Goal: Task Accomplishment & Management: Manage account settings

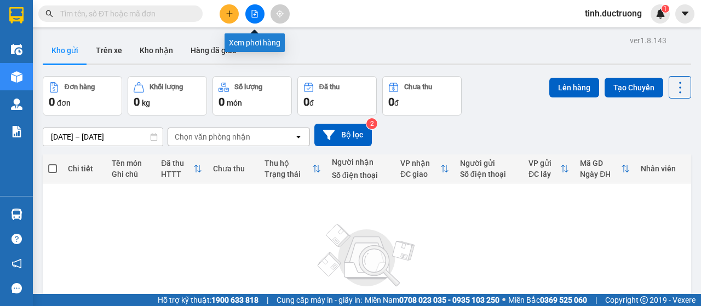
click at [255, 18] on button at bounding box center [254, 13] width 19 height 19
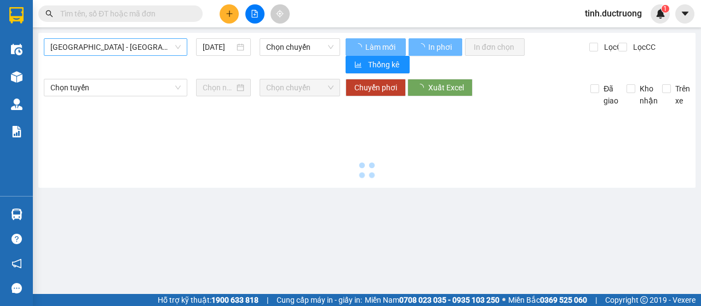
type input "[DATE]"
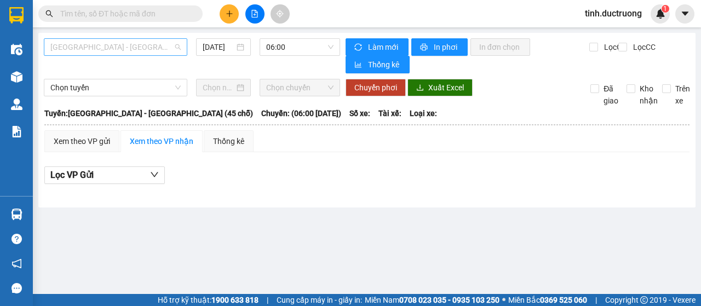
click at [147, 45] on span "[GEOGRAPHIC_DATA] - [GEOGRAPHIC_DATA] (45 chỗ)" at bounding box center [115, 47] width 130 height 16
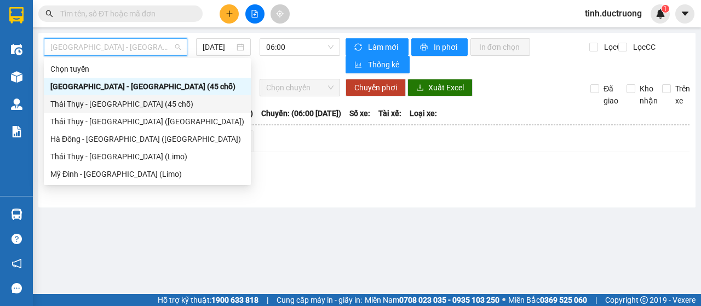
click at [107, 110] on div "Thái Thụy - [GEOGRAPHIC_DATA] (45 chỗ)" at bounding box center [195, 104] width 303 height 18
type input "[DATE]"
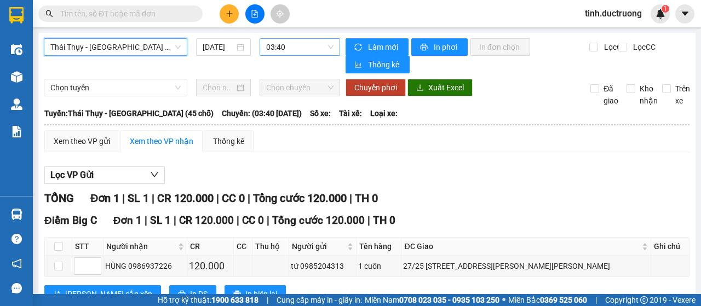
click at [287, 44] on span "03:40" at bounding box center [299, 47] width 67 height 16
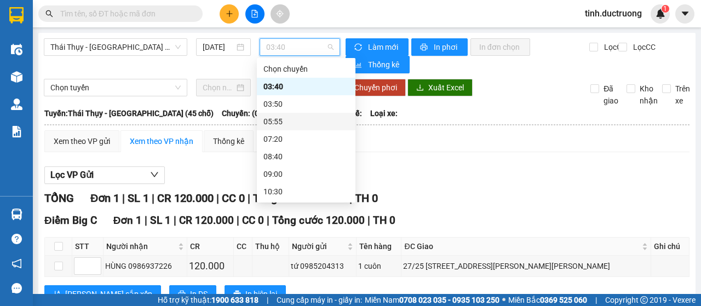
click at [279, 121] on div "05:55" at bounding box center [305, 122] width 85 height 12
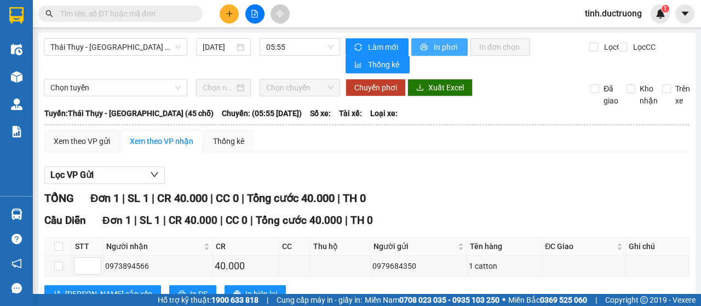
click at [434, 49] on span "In phơi" at bounding box center [446, 47] width 25 height 12
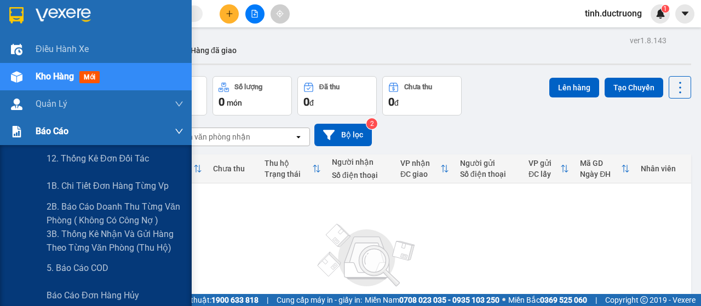
click at [40, 129] on span "Báo cáo" at bounding box center [52, 131] width 33 height 14
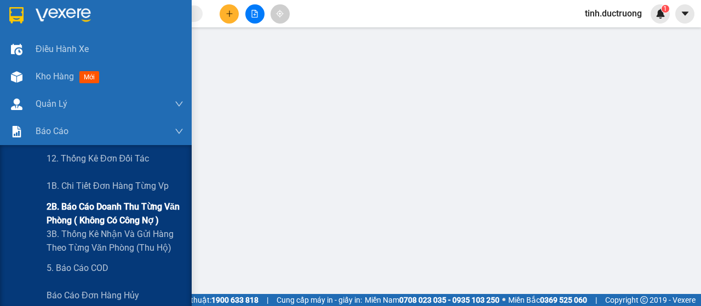
click at [59, 205] on span "2B. Báo cáo doanh thu từng văn phòng ( không có công nợ )" at bounding box center [115, 213] width 137 height 27
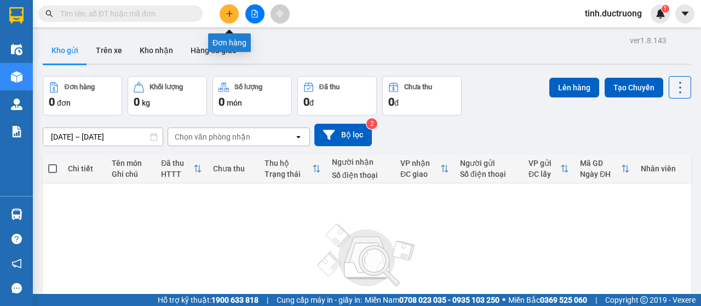
click at [229, 14] on icon "plus" at bounding box center [229, 13] width 6 height 1
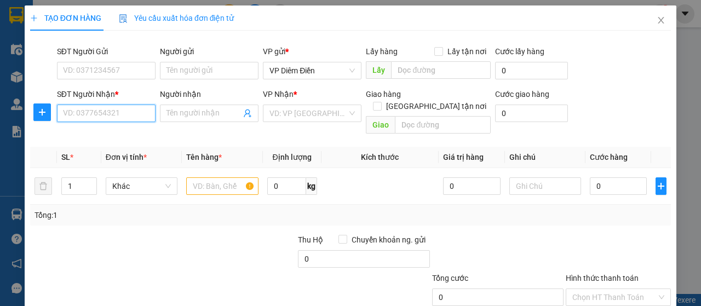
click at [125, 118] on input "SĐT Người Nhận *" at bounding box center [106, 114] width 99 height 18
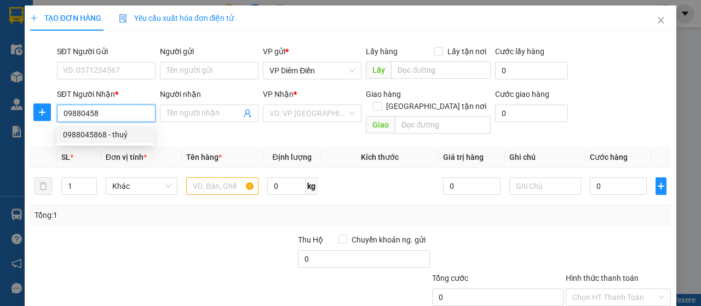
click at [110, 140] on div "0988045868 - thuỷ" at bounding box center [105, 135] width 84 height 12
type input "0988045868"
type input "thuỷ"
checkbox input "true"
type input "102 phố thái thịnh B ĐỐNG ĐA"
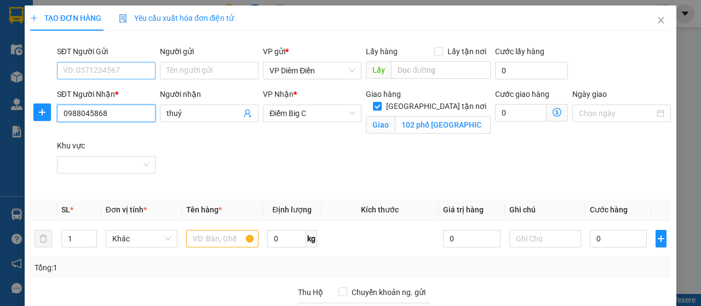
type input "0988045868"
click at [119, 63] on input "SĐT Người Gửi" at bounding box center [106, 71] width 99 height 18
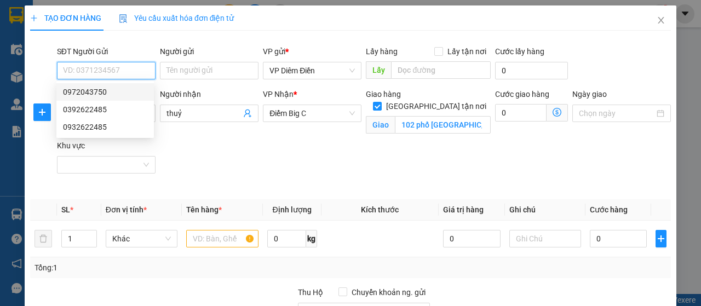
click at [117, 96] on div "0972043750" at bounding box center [105, 92] width 84 height 12
type input "0972043750"
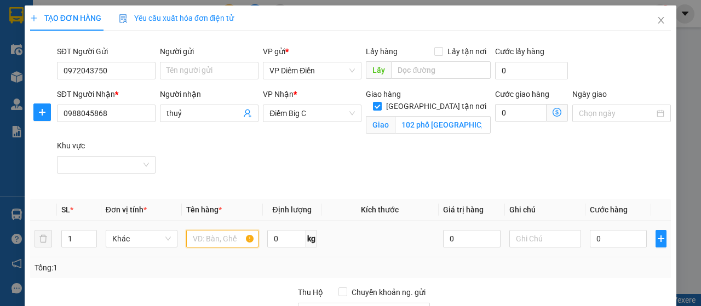
click at [226, 240] on input "text" at bounding box center [222, 239] width 72 height 18
type input "1 xốp"
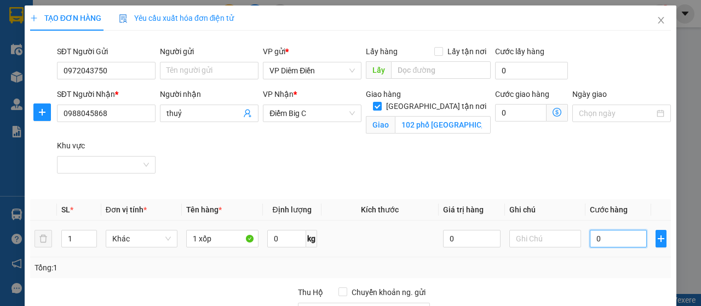
click at [622, 240] on input "0" at bounding box center [619, 239] width 58 height 18
type input "1"
type input "12"
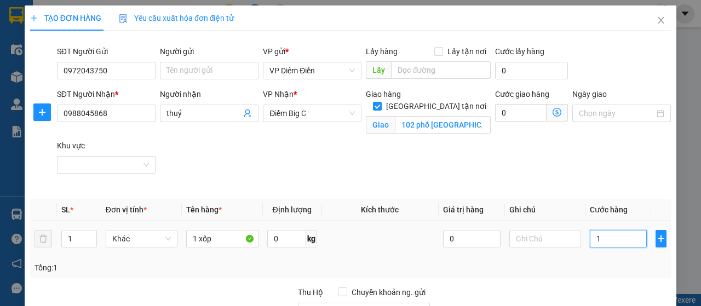
type input "12"
type input "120"
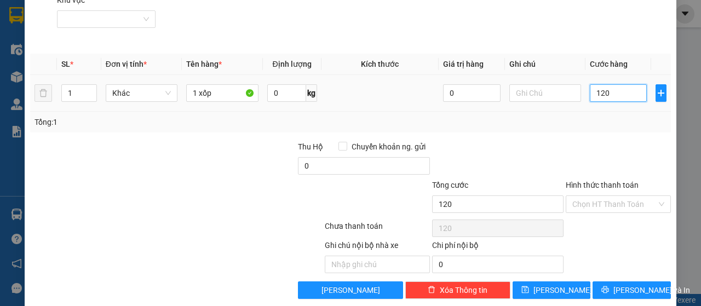
scroll to position [158, 0]
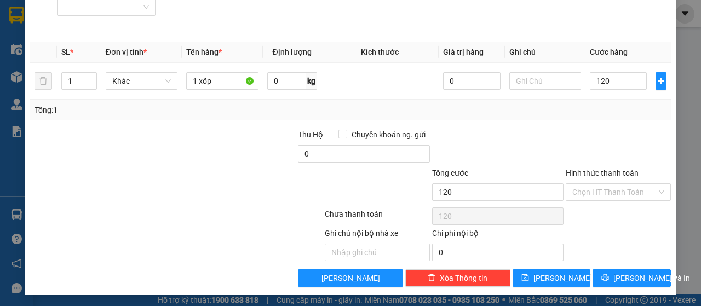
type input "120.000"
click at [606, 175] on label "Hình thức thanh toán" at bounding box center [602, 173] width 73 height 9
click at [606, 184] on input "Hình thức thanh toán" at bounding box center [614, 192] width 84 height 16
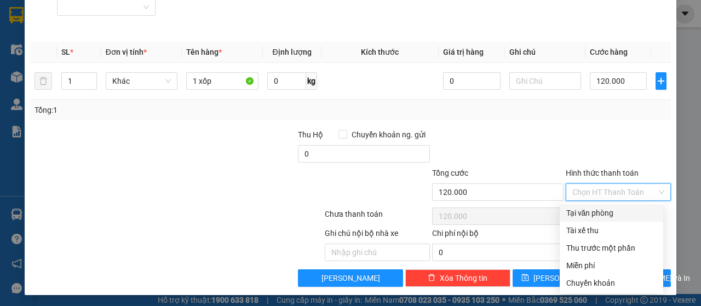
click at [602, 217] on div "Tại văn phòng" at bounding box center [611, 213] width 90 height 12
type input "0"
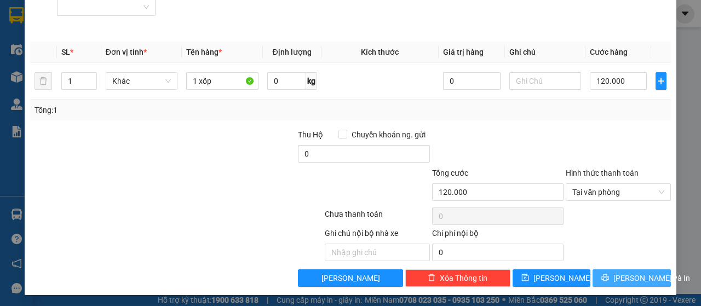
click at [609, 279] on icon "printer" at bounding box center [605, 277] width 7 height 7
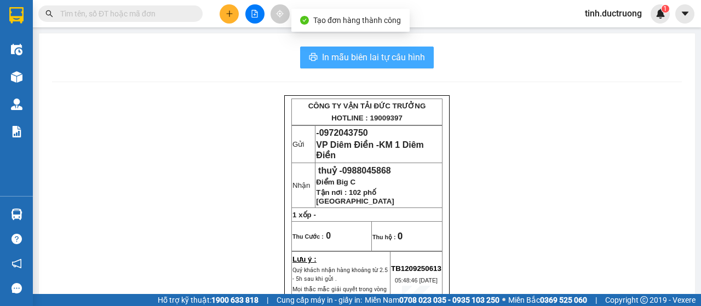
click at [396, 60] on span "In mẫu biên lai tự cấu hình" at bounding box center [373, 57] width 103 height 14
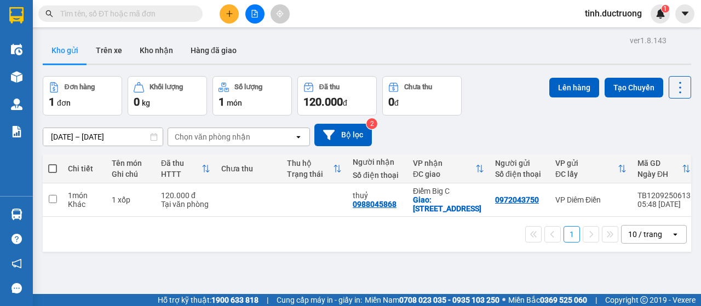
click at [54, 170] on span at bounding box center [52, 168] width 9 height 9
click at [53, 163] on input "checkbox" at bounding box center [53, 163] width 0 height 0
checkbox input "true"
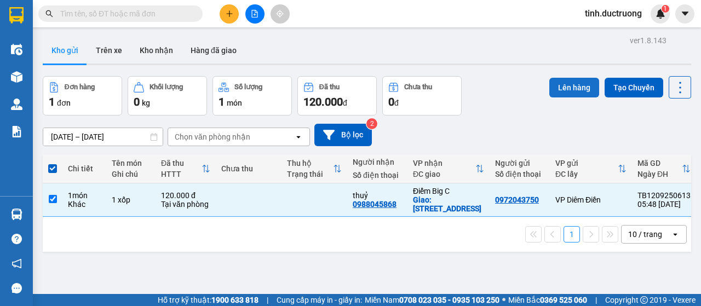
click at [559, 86] on button "Lên hàng" at bounding box center [574, 88] width 50 height 20
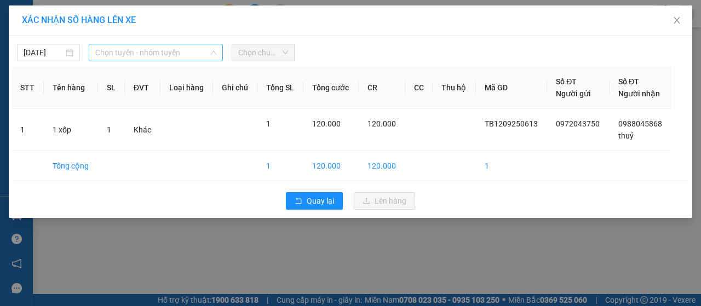
click at [165, 45] on span "Chọn tuyến - nhóm tuyến" at bounding box center [155, 52] width 121 height 16
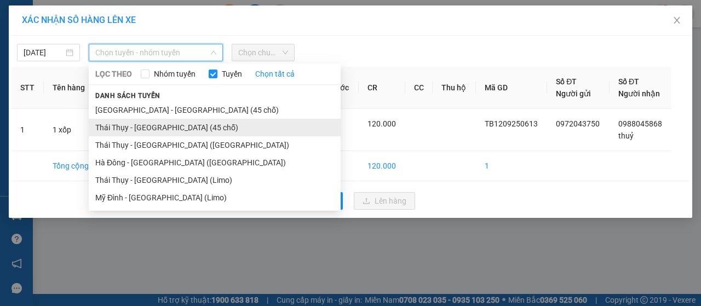
click at [140, 130] on li "Thái Thụy - [GEOGRAPHIC_DATA] (45 chỗ)" at bounding box center [215, 128] width 252 height 18
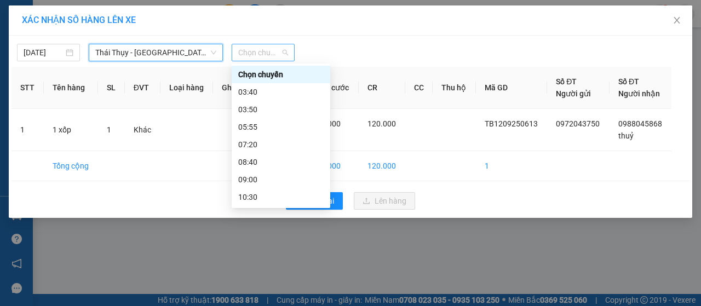
click at [273, 50] on span "Chọn chuyến" at bounding box center [263, 52] width 50 height 16
click at [259, 125] on div "05:55" at bounding box center [280, 127] width 85 height 12
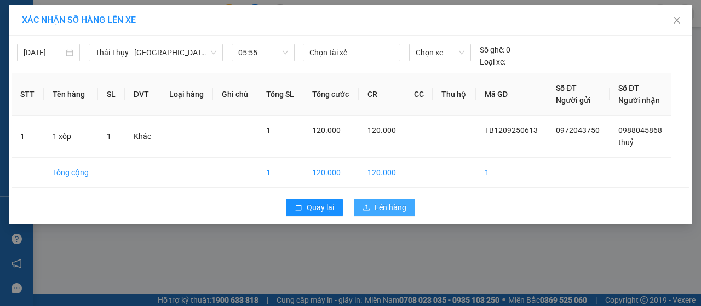
click at [389, 203] on span "Lên hàng" at bounding box center [391, 208] width 32 height 12
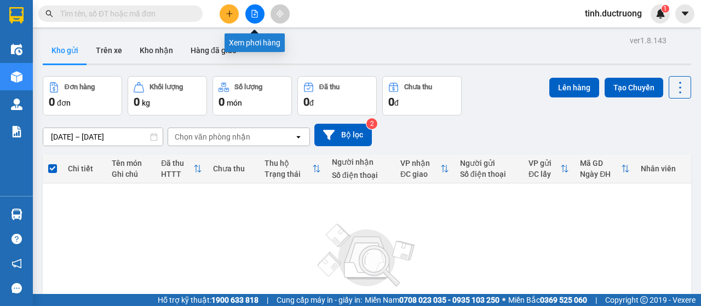
click at [253, 17] on icon "file-add" at bounding box center [255, 14] width 6 height 8
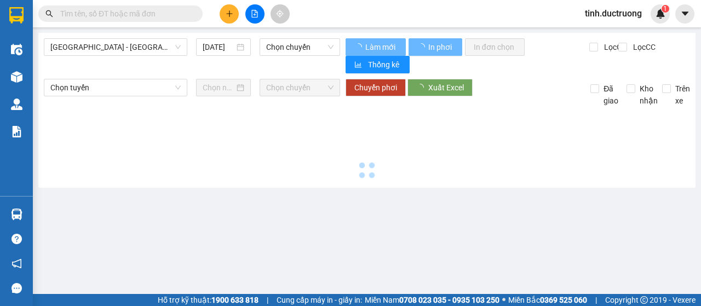
type input "[DATE]"
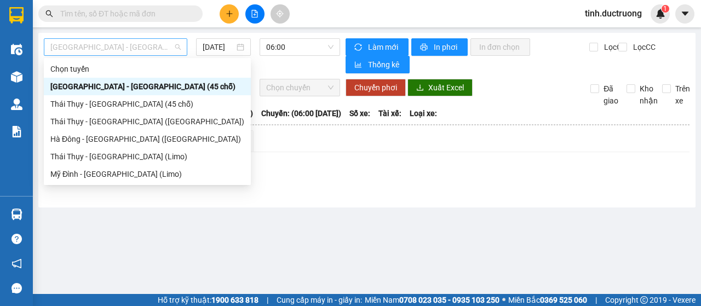
click at [99, 48] on span "[GEOGRAPHIC_DATA] - [GEOGRAPHIC_DATA] (45 chỗ)" at bounding box center [115, 47] width 130 height 16
drag, startPoint x: 91, startPoint y: 107, endPoint x: 204, endPoint y: 71, distance: 118.0
click at [112, 103] on div "Thái Thụy - [GEOGRAPHIC_DATA] (45 chỗ)" at bounding box center [147, 104] width 194 height 12
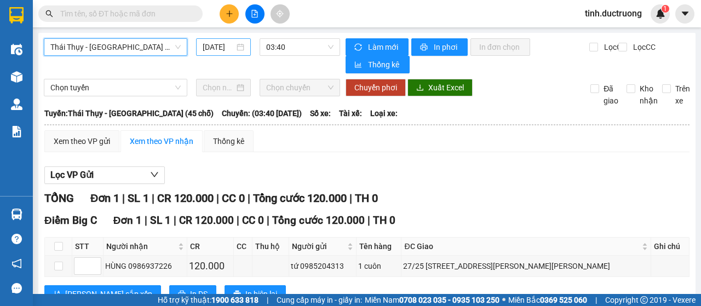
click at [225, 45] on input "[DATE]" at bounding box center [219, 47] width 32 height 12
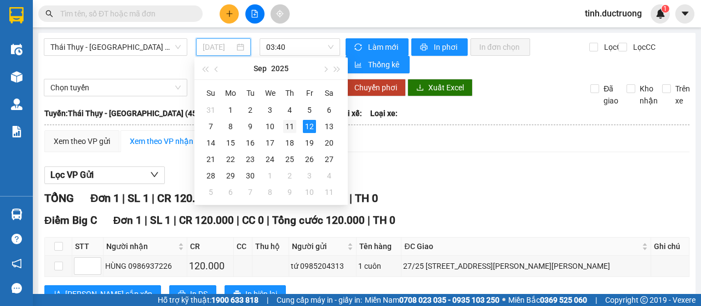
click at [291, 128] on div "11" at bounding box center [289, 126] width 13 height 13
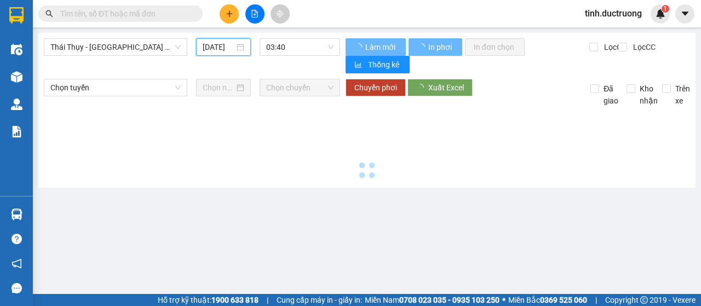
type input "11/09/2025"
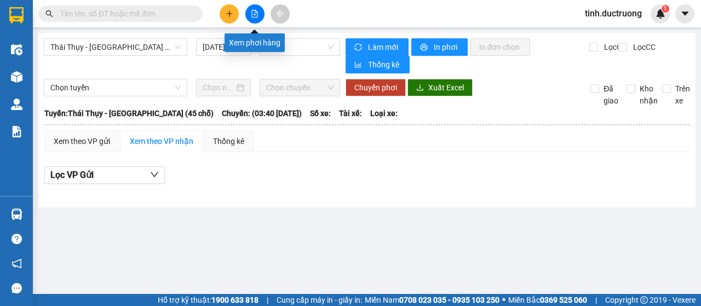
click at [252, 14] on icon "file-add" at bounding box center [255, 14] width 8 height 8
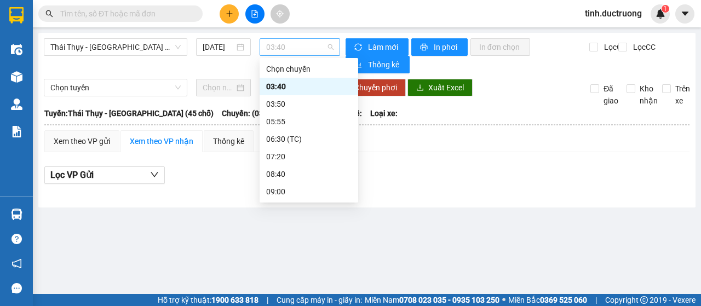
click at [277, 49] on span "03:40" at bounding box center [299, 47] width 67 height 16
click at [282, 155] on div "07:20" at bounding box center [308, 157] width 85 height 12
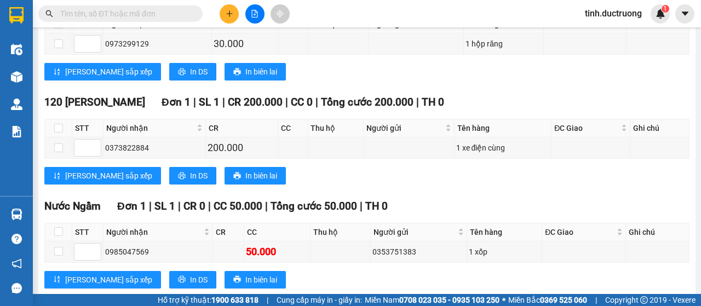
scroll to position [471, 0]
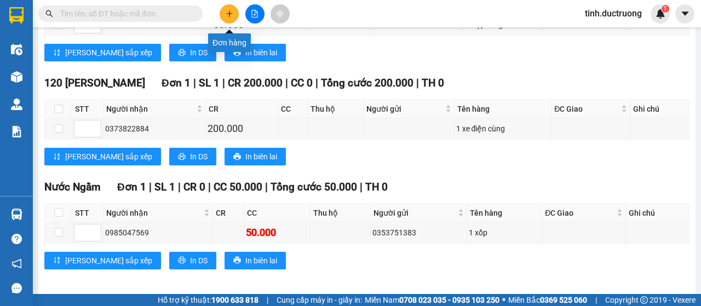
click at [226, 12] on icon "plus" at bounding box center [230, 14] width 8 height 8
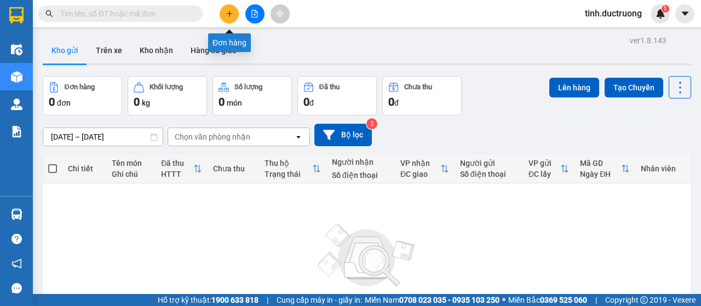
click at [230, 15] on icon "plus" at bounding box center [229, 13] width 1 height 6
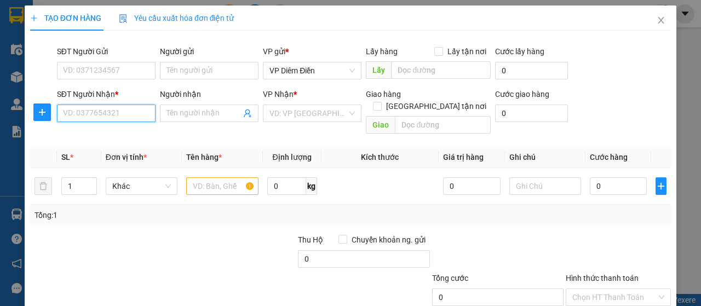
click at [140, 112] on input "SĐT Người Nhận *" at bounding box center [106, 114] width 99 height 18
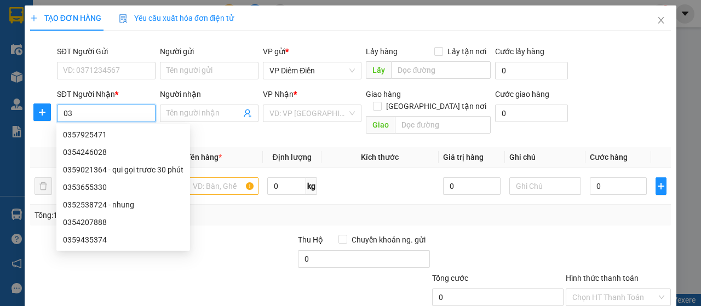
type input "0"
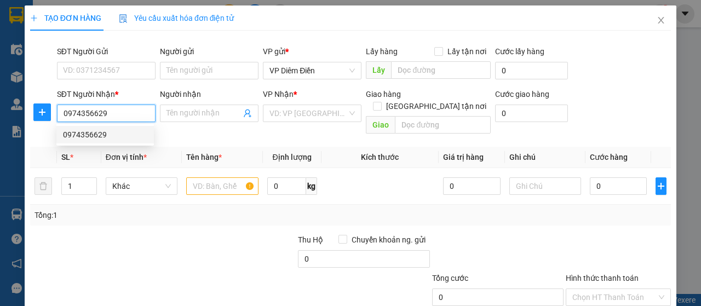
click at [91, 134] on div "0974356629" at bounding box center [105, 135] width 84 height 12
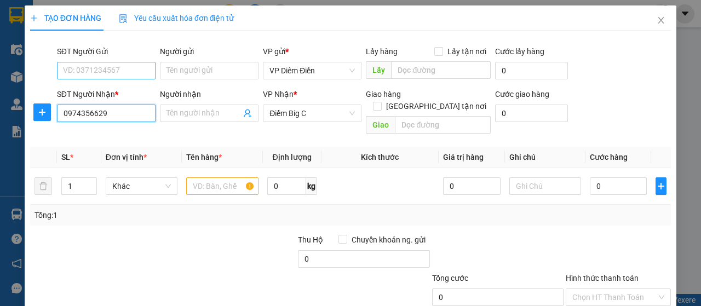
type input "0974356629"
click at [125, 71] on input "SĐT Người Gửi" at bounding box center [106, 71] width 99 height 18
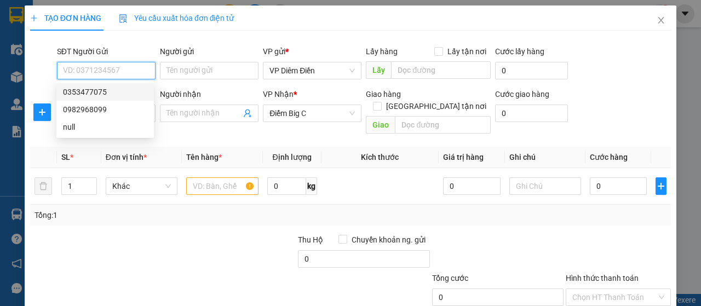
click at [99, 95] on div "0353477075" at bounding box center [105, 92] width 84 height 12
type input "0353477075"
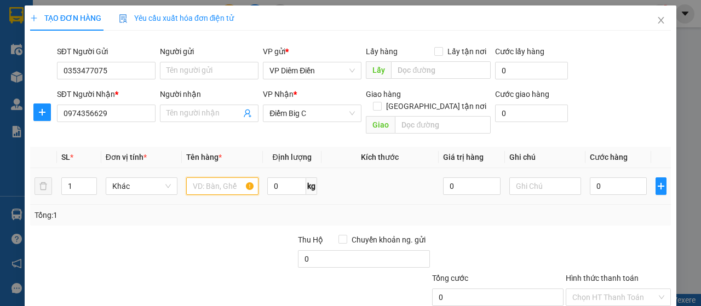
click at [232, 177] on input "text" at bounding box center [222, 186] width 72 height 18
click at [219, 177] on input "1 xôp[s" at bounding box center [222, 186] width 72 height 18
type input "1 xôp"
click at [630, 177] on input "0" at bounding box center [619, 186] width 58 height 18
type input "5"
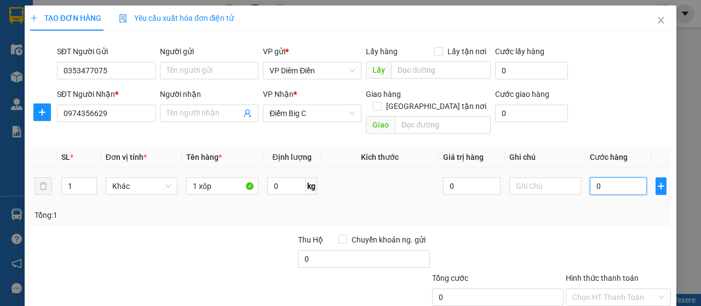
type input "5"
type input "50"
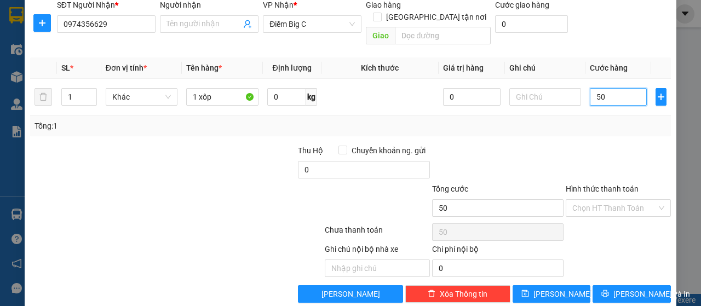
scroll to position [94, 0]
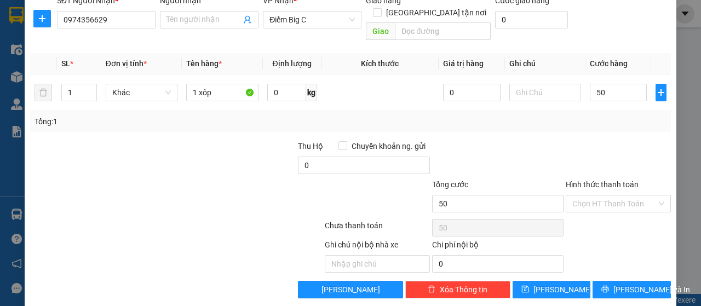
type input "50.000"
click at [601, 180] on label "Hình thức thanh toán" at bounding box center [602, 184] width 73 height 9
click at [601, 196] on input "Hình thức thanh toán" at bounding box center [614, 204] width 84 height 16
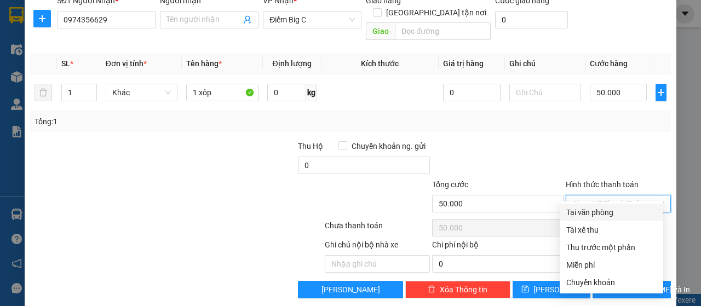
click at [598, 209] on div "Tại văn phòng" at bounding box center [611, 213] width 90 height 12
type input "0"
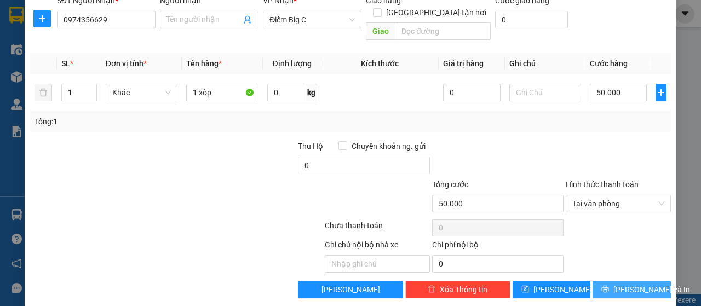
click at [614, 281] on button "[PERSON_NAME] và In" at bounding box center [632, 290] width 78 height 18
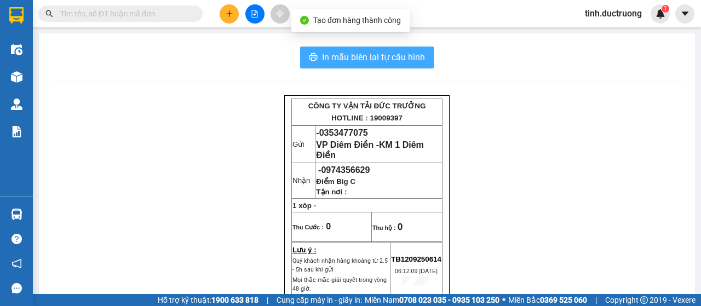
click at [405, 53] on span "In mẫu biên lai tự cấu hình" at bounding box center [373, 57] width 103 height 14
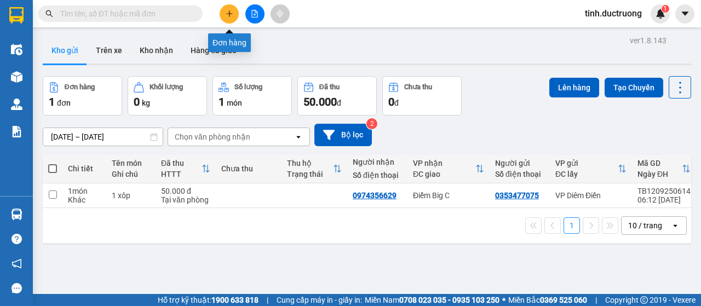
click at [232, 9] on button at bounding box center [229, 13] width 19 height 19
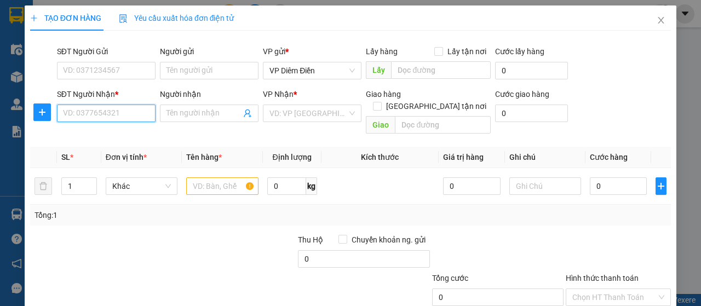
click at [125, 115] on input "SĐT Người Nhận *" at bounding box center [106, 114] width 99 height 18
type input "0919993808"
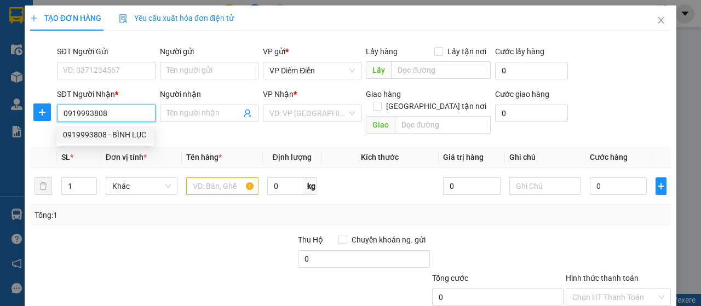
click at [92, 133] on div "0919993808 - BÌNH LỤC" at bounding box center [105, 135] width 84 height 12
type input "BÌNH LỤC"
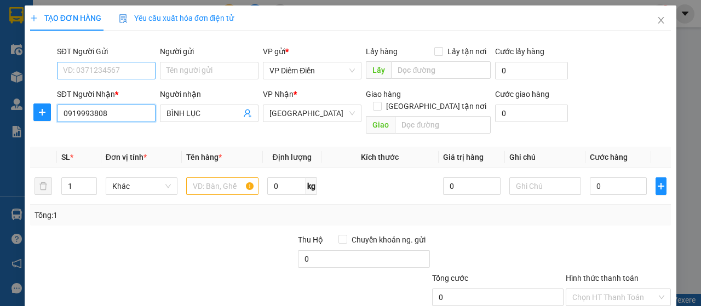
type input "0919993808"
click at [123, 72] on input "SĐT Người Gửi" at bounding box center [106, 71] width 99 height 18
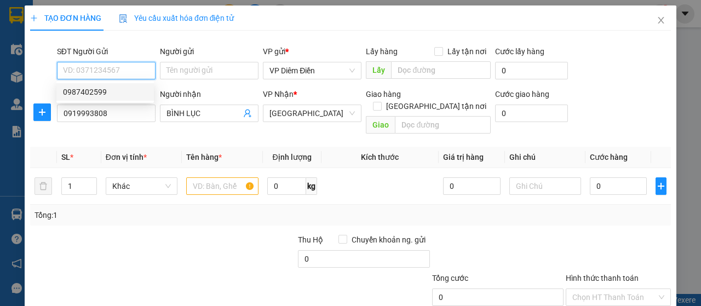
click at [94, 93] on div "0987402599" at bounding box center [105, 92] width 84 height 12
type input "0987402599"
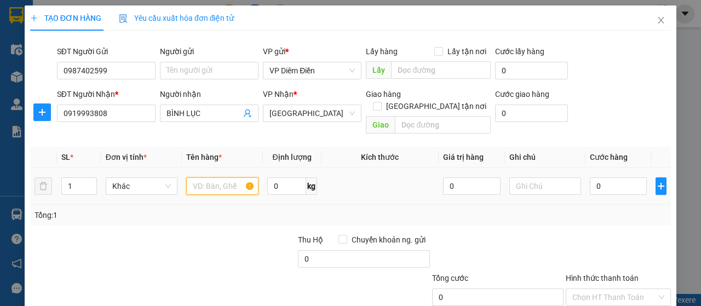
click at [231, 177] on input "text" at bounding box center [222, 186] width 72 height 18
type input "1 xốp"
click at [622, 178] on input "0" at bounding box center [619, 186] width 58 height 18
type input "6"
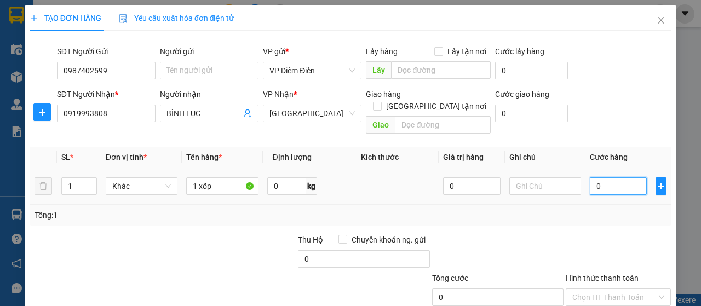
type input "6"
type input "60"
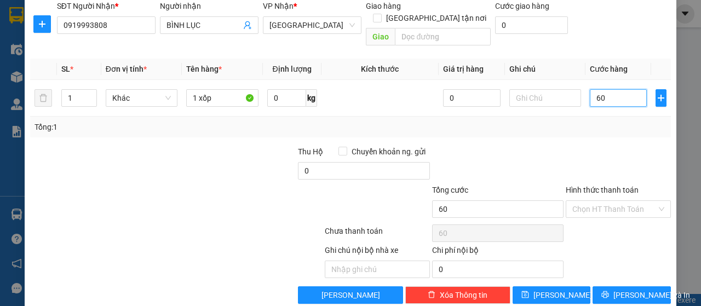
scroll to position [94, 0]
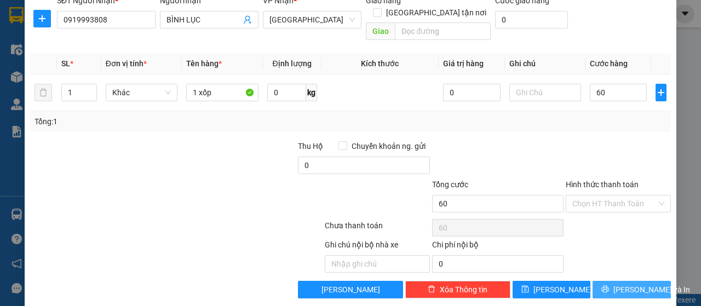
type input "60.000"
click at [619, 284] on span "[PERSON_NAME] và In" at bounding box center [652, 290] width 77 height 12
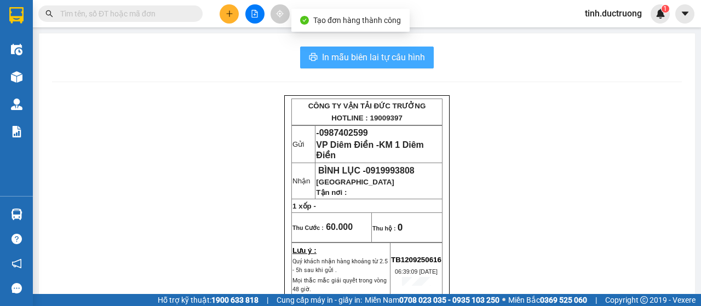
click at [411, 51] on span "In mẫu biên lai tự cấu hình" at bounding box center [373, 57] width 103 height 14
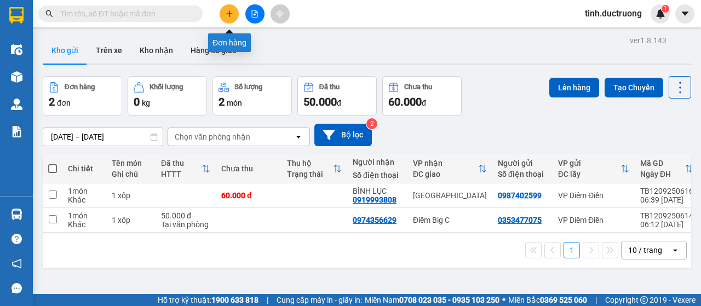
click at [230, 17] on icon "plus" at bounding box center [230, 14] width 8 height 8
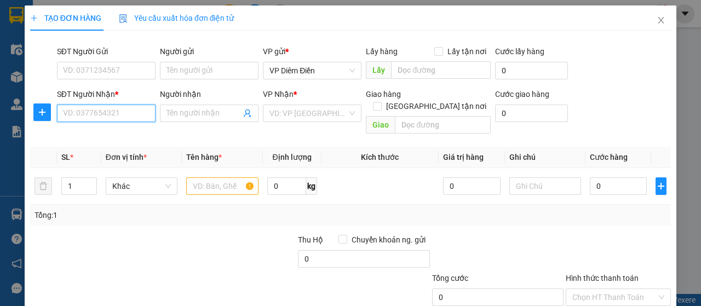
click at [128, 115] on input "SĐT Người Nhận *" at bounding box center [106, 114] width 99 height 18
click at [115, 113] on input "0966517663" at bounding box center [106, 114] width 99 height 18
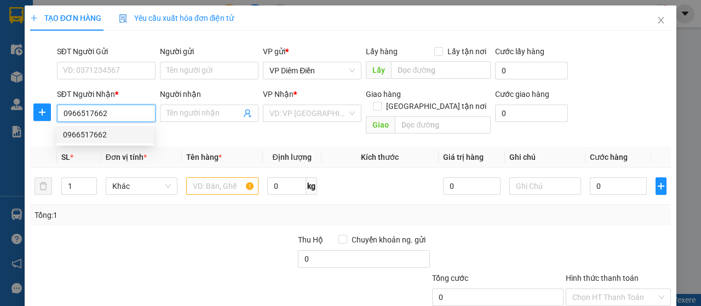
click at [85, 133] on div "0966517662" at bounding box center [105, 135] width 84 height 12
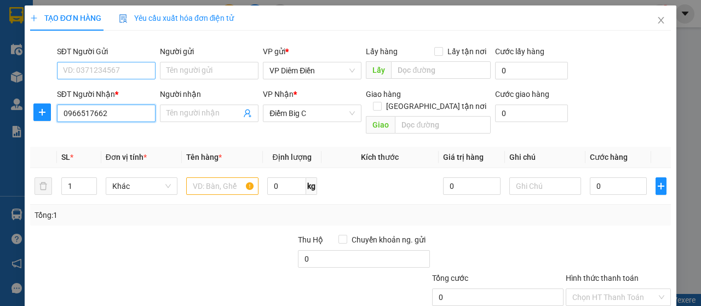
type input "0966517662"
click at [119, 73] on input "SĐT Người Gửi" at bounding box center [106, 71] width 99 height 18
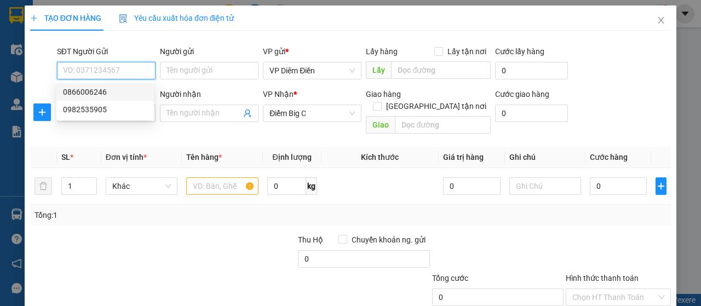
click at [102, 95] on div "0866006246" at bounding box center [105, 92] width 84 height 12
type input "0866006246"
type input "0"
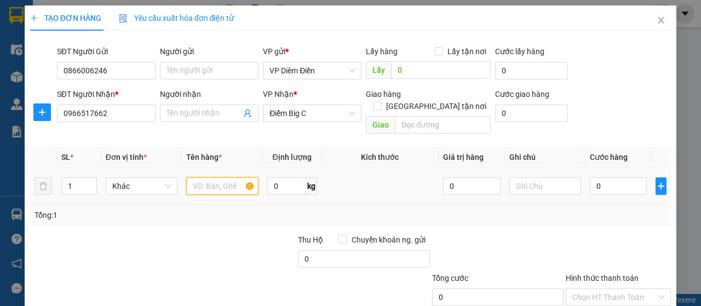
click at [211, 177] on input "text" at bounding box center [222, 186] width 72 height 18
type input "1 xốp"
click at [621, 177] on input "0" at bounding box center [619, 186] width 58 height 18
type input "7"
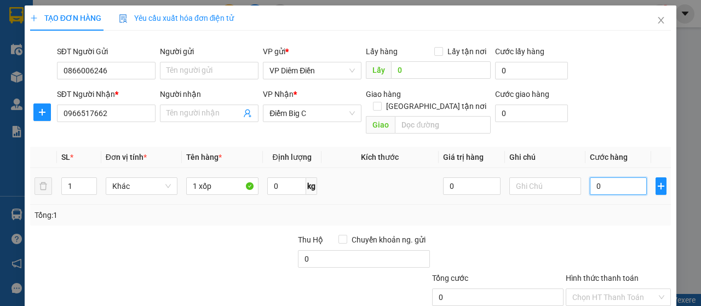
type input "7"
type input "70"
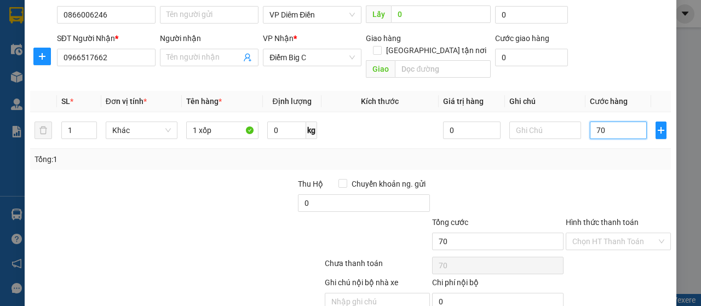
scroll to position [94, 0]
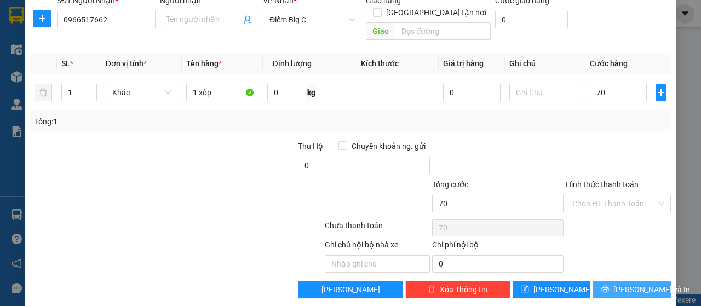
type input "70.000"
click at [614, 281] on button "[PERSON_NAME] và In" at bounding box center [632, 290] width 78 height 18
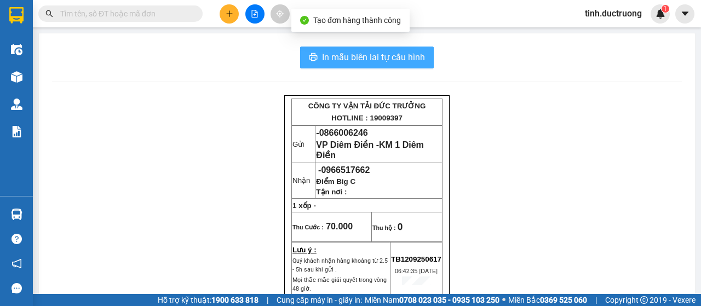
click at [388, 61] on span "In mẫu biên lai tự cấu hình" at bounding box center [373, 57] width 103 height 14
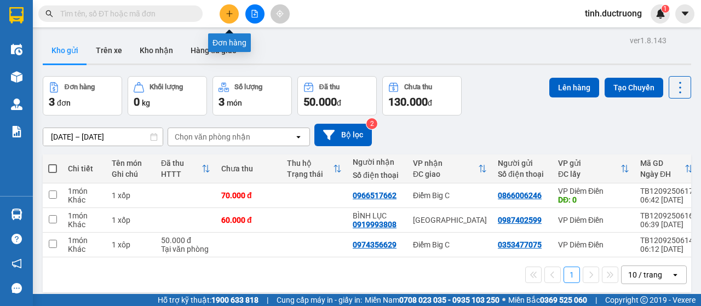
click at [227, 15] on icon "plus" at bounding box center [230, 14] width 8 height 8
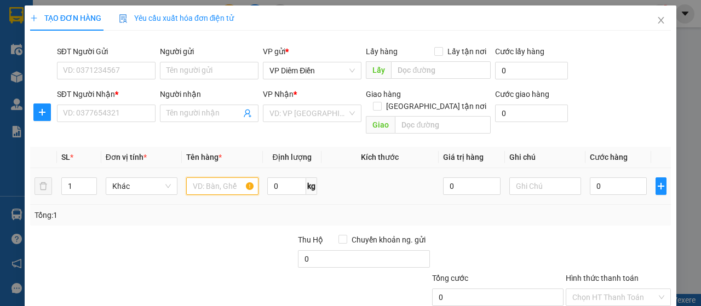
click at [213, 177] on input "text" at bounding box center [222, 186] width 72 height 18
type input "4 bao"
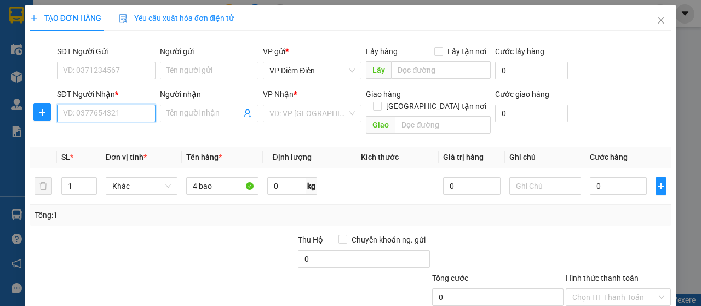
click at [126, 113] on input "SĐT Người Nhận *" at bounding box center [106, 114] width 99 height 18
click at [98, 139] on div "0364087353" at bounding box center [105, 135] width 84 height 12
type input "0364087353"
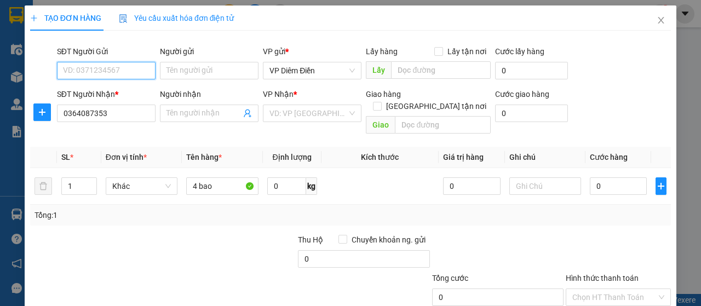
click at [114, 70] on input "SĐT Người Gửi" at bounding box center [106, 71] width 99 height 18
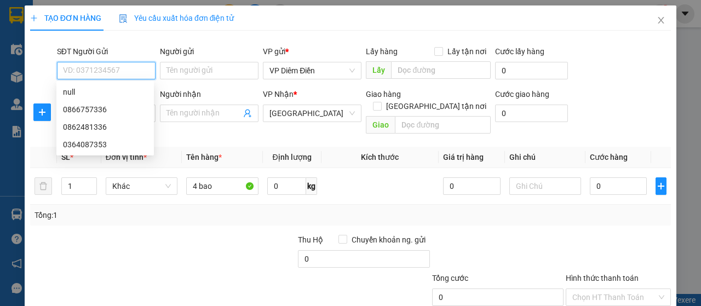
click at [114, 70] on input "SĐT Người Gửi" at bounding box center [106, 71] width 99 height 18
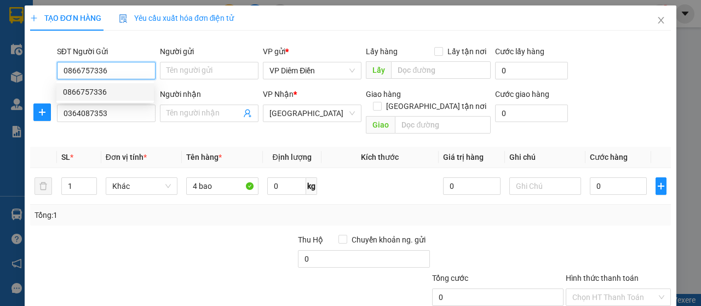
click at [104, 99] on div "0866757336" at bounding box center [105, 92] width 98 height 18
type input "0866757336"
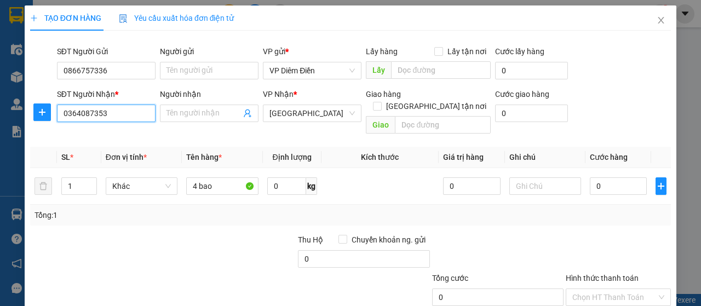
click at [107, 116] on input "0364087353" at bounding box center [106, 114] width 99 height 18
click at [94, 134] on div "0364087353" at bounding box center [105, 135] width 84 height 12
click at [629, 177] on input "0" at bounding box center [619, 186] width 58 height 18
type input "4"
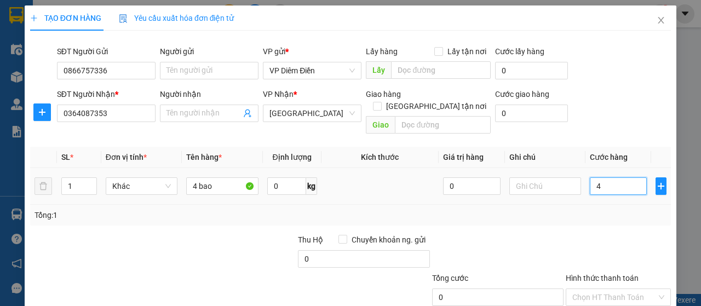
type input "4"
type input "40"
type input "400"
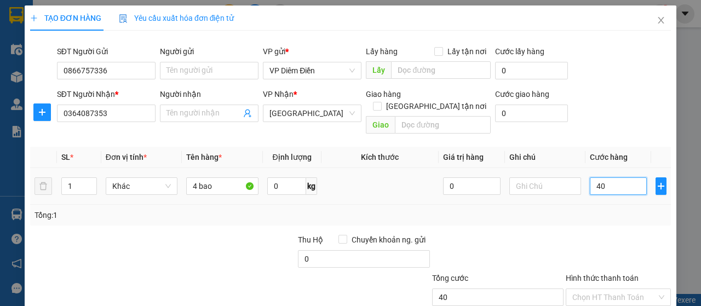
type input "400"
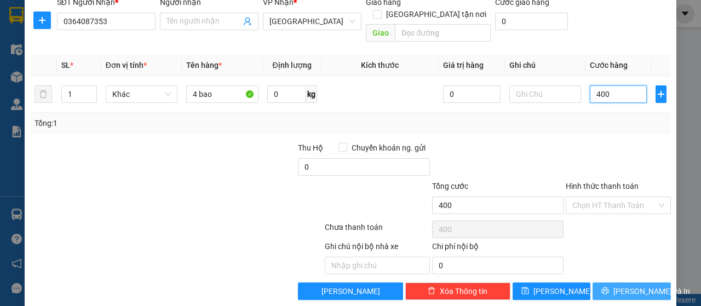
scroll to position [94, 0]
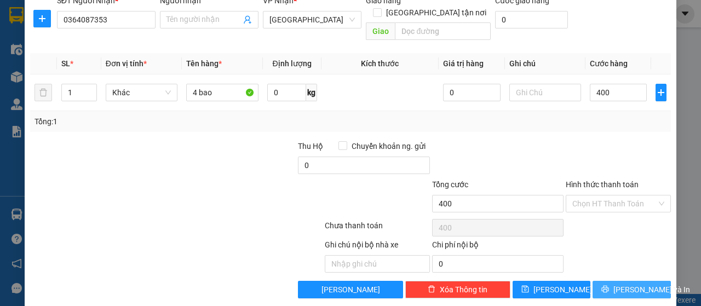
type input "400.000"
click at [605, 285] on icon "printer" at bounding box center [605, 289] width 8 height 8
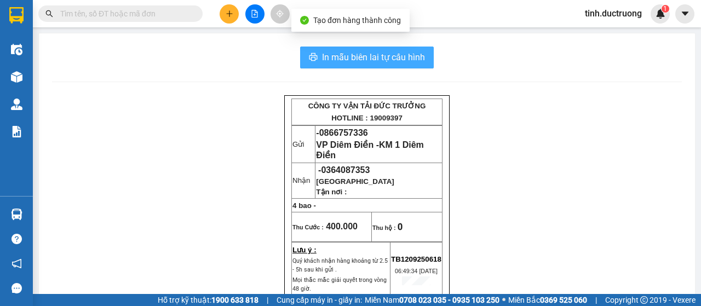
click at [395, 63] on span "In mẫu biên lai tự cấu hình" at bounding box center [373, 57] width 103 height 14
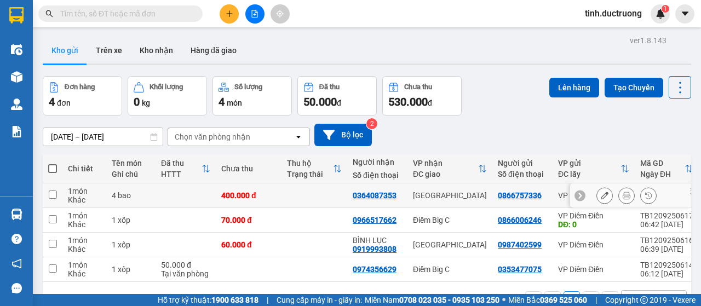
click at [56, 196] on input "checkbox" at bounding box center [53, 195] width 8 height 8
checkbox input "true"
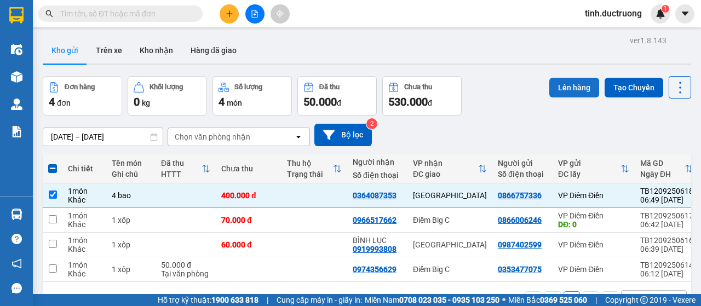
click at [566, 86] on button "Lên hàng" at bounding box center [574, 88] width 50 height 20
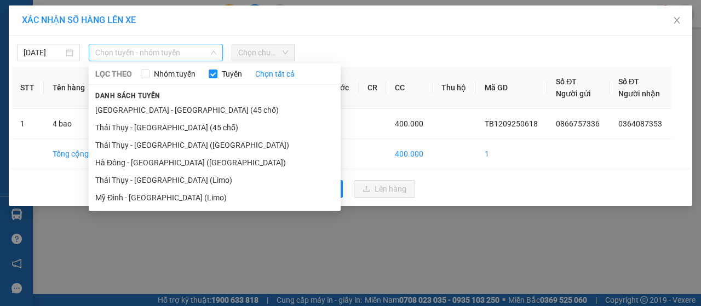
click at [135, 58] on span "Chọn tuyến - nhóm tuyến" at bounding box center [155, 52] width 121 height 16
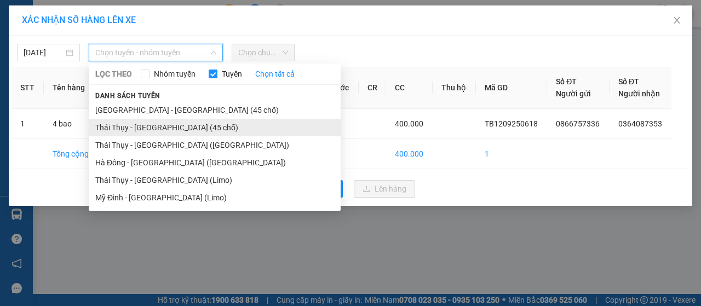
click at [122, 131] on li "Thái Thụy - [GEOGRAPHIC_DATA] (45 chỗ)" at bounding box center [215, 128] width 252 height 18
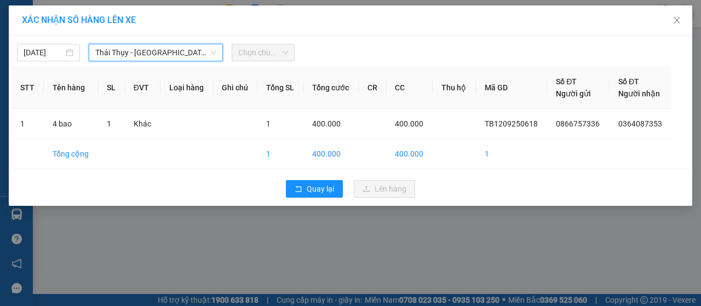
click at [244, 52] on span "Chọn chuyến" at bounding box center [263, 52] width 50 height 16
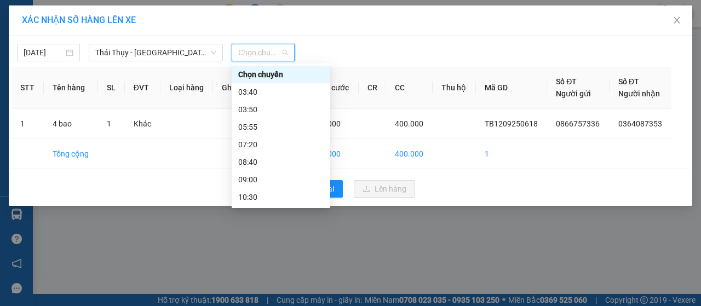
click at [267, 54] on span "Chọn chuyến" at bounding box center [263, 52] width 50 height 16
click at [253, 184] on div "09:00" at bounding box center [280, 180] width 85 height 12
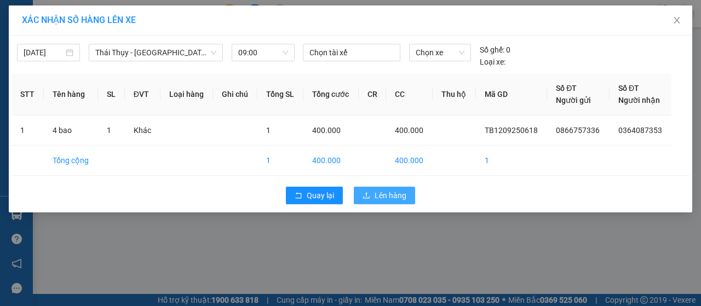
click at [393, 194] on span "Lên hàng" at bounding box center [391, 196] width 32 height 12
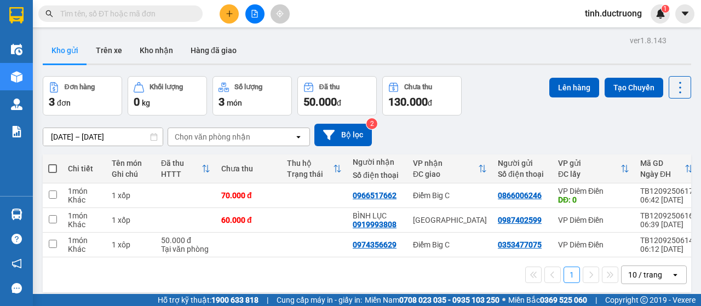
click at [53, 167] on span at bounding box center [52, 168] width 9 height 9
click at [53, 163] on input "checkbox" at bounding box center [53, 163] width 0 height 0
checkbox input "true"
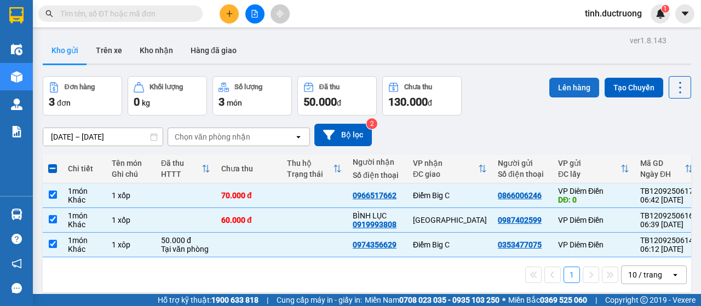
click at [572, 84] on button "Lên hàng" at bounding box center [574, 88] width 50 height 20
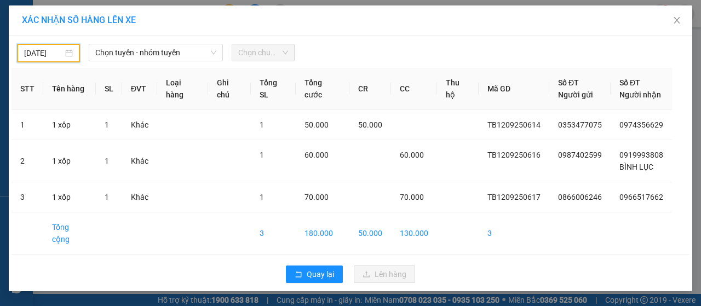
click at [48, 54] on input "11/09/2025" at bounding box center [43, 53] width 39 height 12
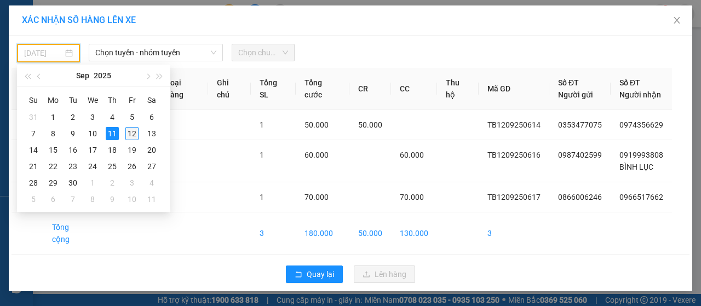
click at [134, 135] on div "12" at bounding box center [131, 133] width 13 height 13
type input "[DATE]"
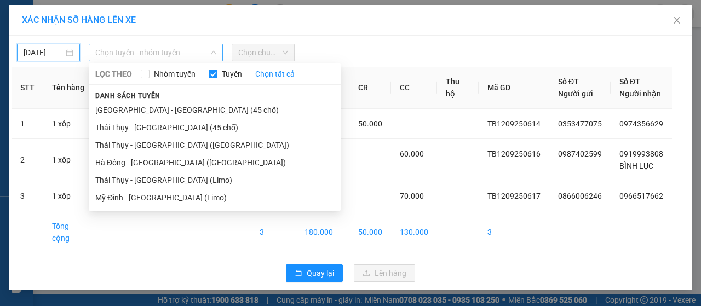
click at [125, 55] on span "Chọn tuyến - nhóm tuyến" at bounding box center [155, 52] width 121 height 16
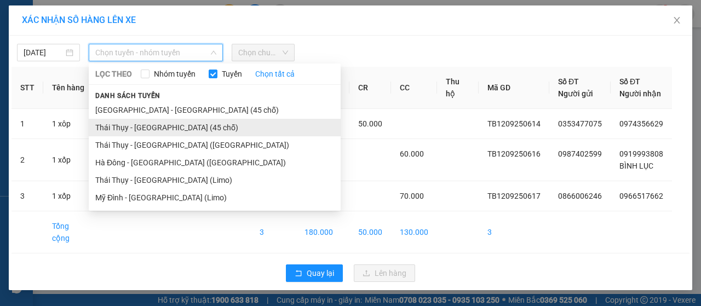
click at [121, 131] on li "Thái Thụy - [GEOGRAPHIC_DATA] (45 chỗ)" at bounding box center [215, 128] width 252 height 18
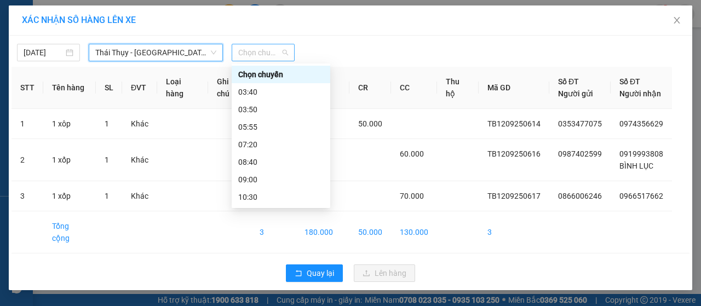
click at [261, 58] on span "Chọn chuyến" at bounding box center [263, 52] width 50 height 16
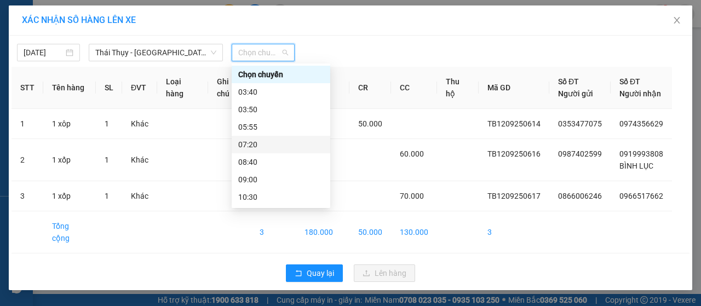
click at [256, 142] on div "07:20" at bounding box center [280, 145] width 85 height 12
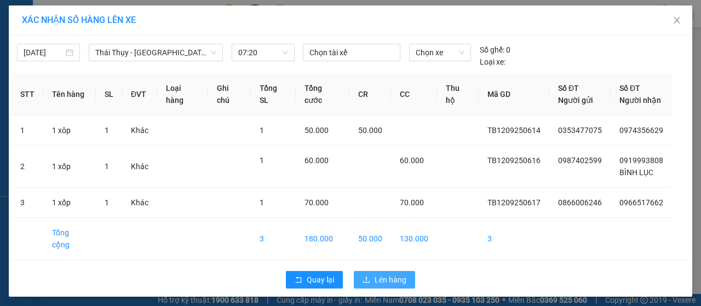
click at [396, 274] on span "Lên hàng" at bounding box center [391, 280] width 32 height 12
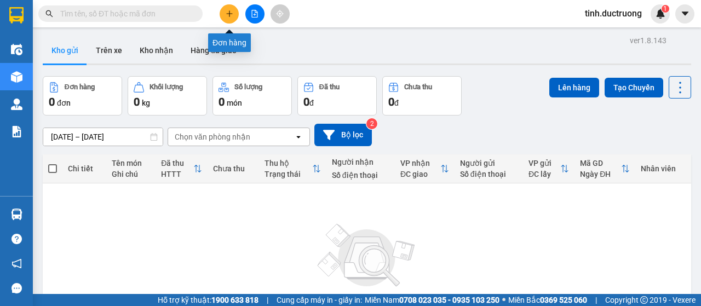
click at [226, 19] on button at bounding box center [229, 13] width 19 height 19
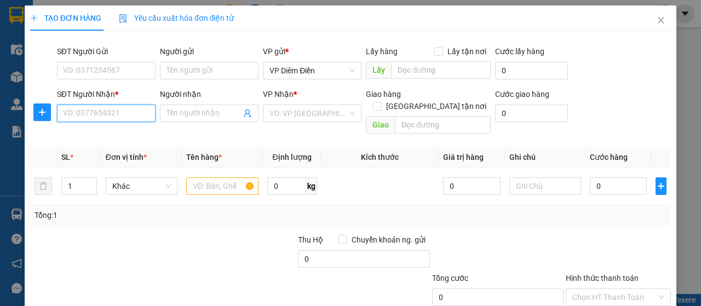
click at [113, 110] on input "SĐT Người Nhận *" at bounding box center [106, 114] width 99 height 18
type input "0971307329"
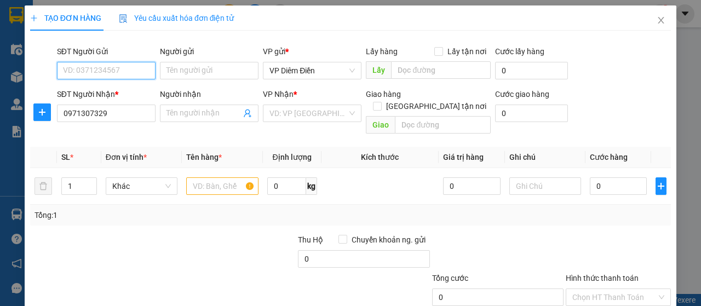
click at [121, 75] on input "SĐT Người Gửi" at bounding box center [106, 71] width 99 height 18
click at [93, 97] on div "0963393896 - duyên" at bounding box center [105, 92] width 84 height 12
type input "0963393896"
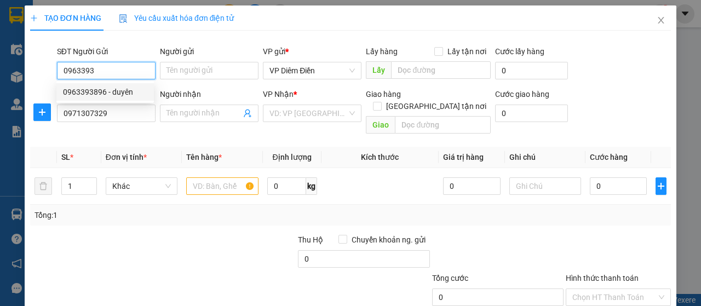
type input "duyên"
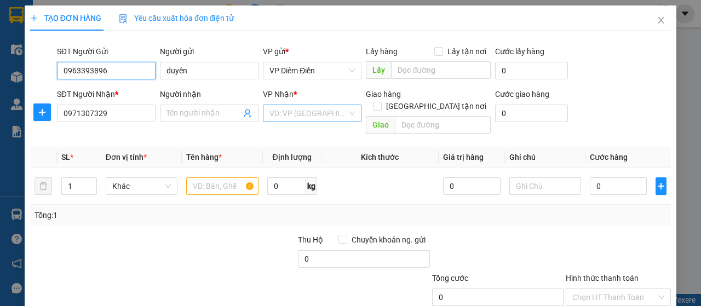
type input "0963393896"
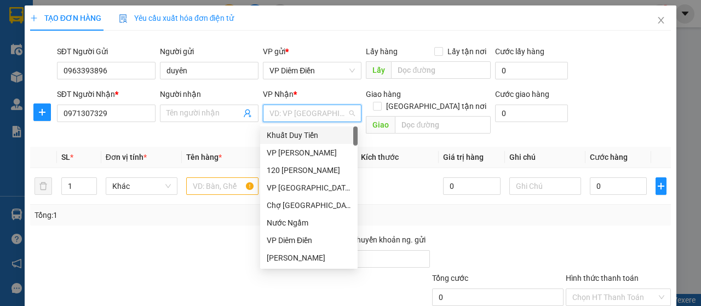
click at [320, 116] on input "search" at bounding box center [309, 113] width 78 height 16
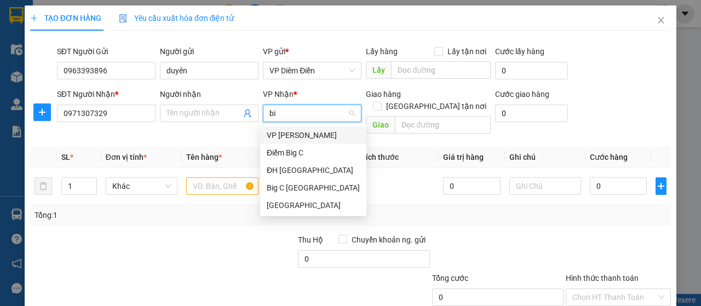
type input "big"
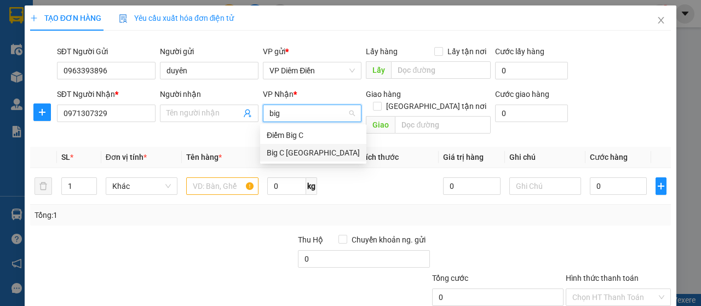
click at [282, 145] on div "Big C [GEOGRAPHIC_DATA]" at bounding box center [313, 153] width 106 height 18
click at [235, 178] on input "text" at bounding box center [222, 186] width 72 height 18
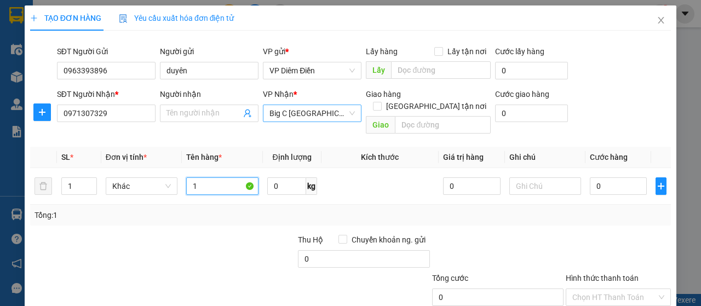
click at [329, 112] on span "Big C [GEOGRAPHIC_DATA]" at bounding box center [312, 113] width 85 height 16
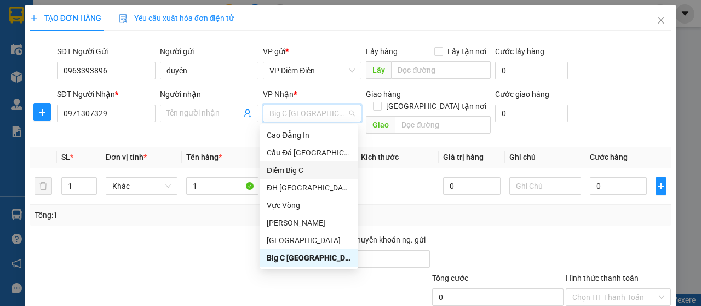
click at [285, 168] on div "Điểm Big C" at bounding box center [309, 170] width 84 height 12
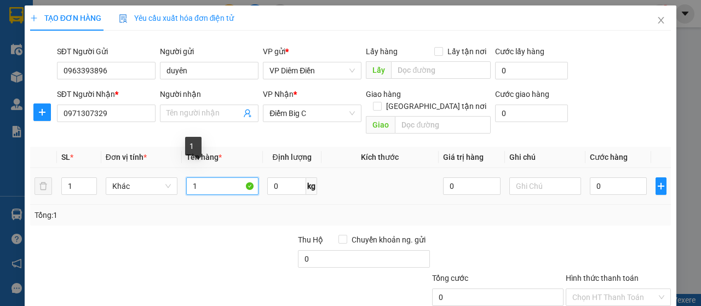
click at [220, 177] on input "1" at bounding box center [222, 186] width 72 height 18
type input "1 gói"
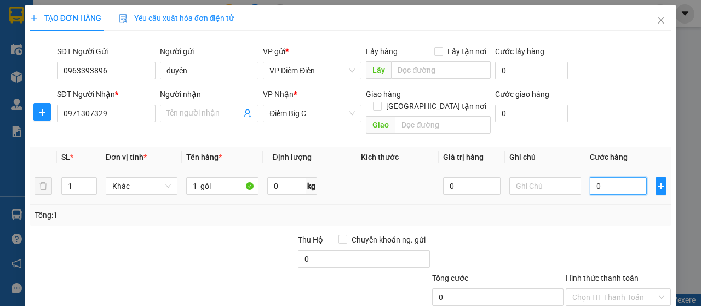
click at [615, 177] on input "0" at bounding box center [619, 186] width 58 height 18
type input "3"
type input "30"
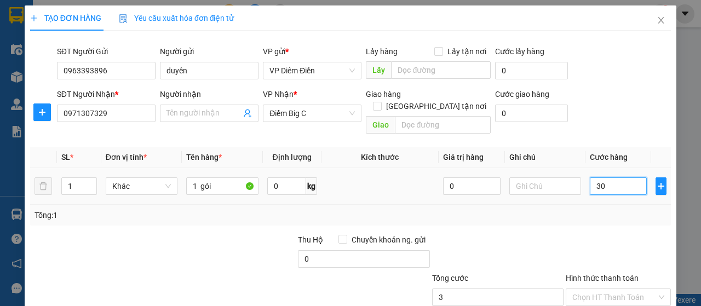
type input "30"
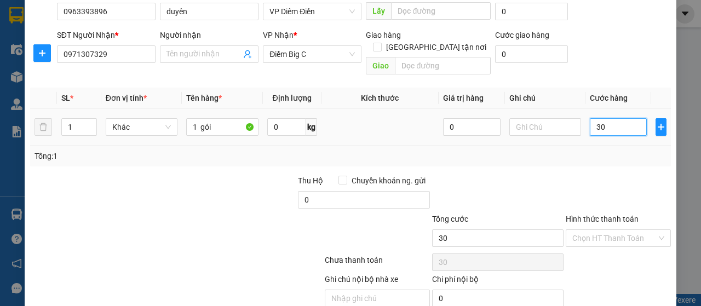
scroll to position [94, 0]
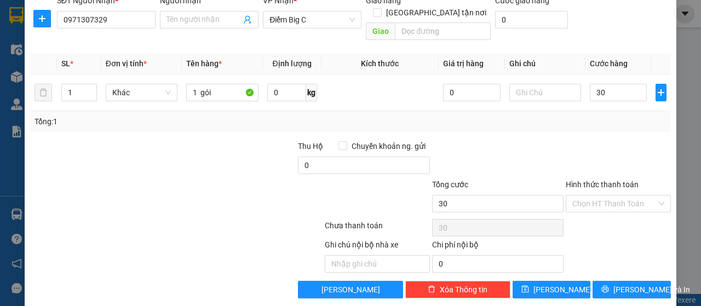
type input "30.000"
click at [598, 180] on label "Hình thức thanh toán" at bounding box center [602, 184] width 73 height 9
click at [598, 196] on input "Hình thức thanh toán" at bounding box center [614, 204] width 84 height 16
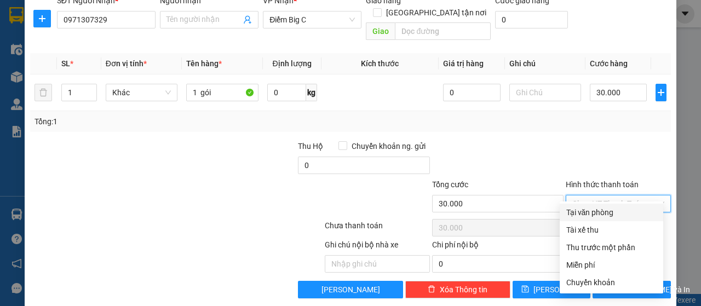
click at [589, 217] on div "Tại văn phòng" at bounding box center [611, 213] width 90 height 12
type input "0"
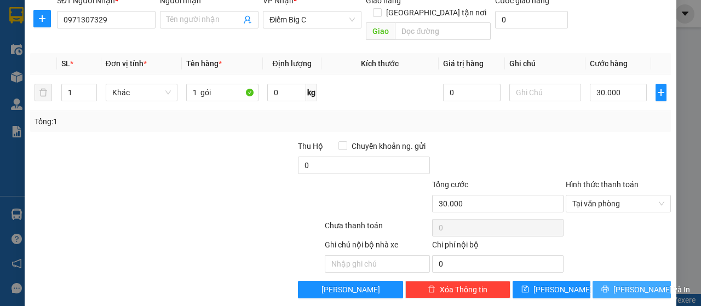
click at [606, 285] on icon "printer" at bounding box center [605, 289] width 8 height 8
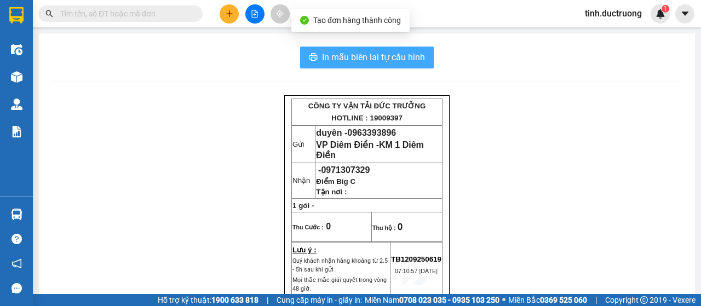
click at [412, 59] on span "In mẫu biên lai tự cấu hình" at bounding box center [373, 57] width 103 height 14
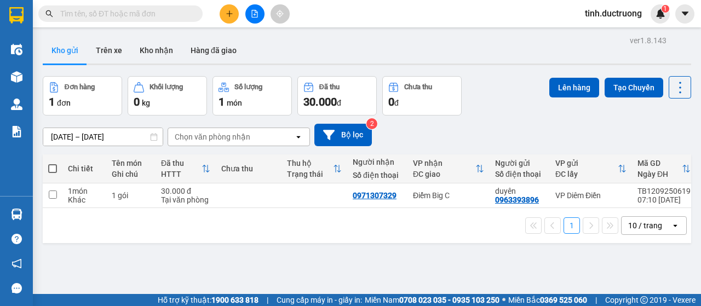
click at [50, 165] on span at bounding box center [52, 168] width 9 height 9
click at [53, 163] on input "checkbox" at bounding box center [53, 163] width 0 height 0
checkbox input "true"
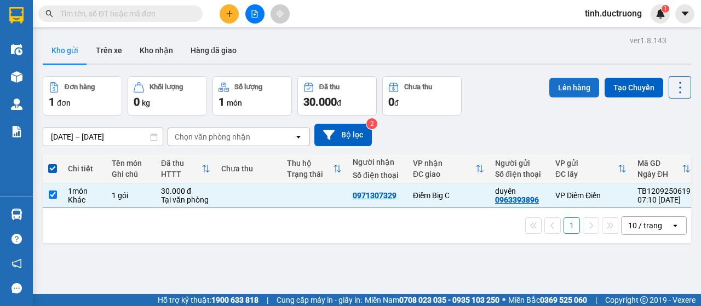
click at [555, 90] on button "Lên hàng" at bounding box center [574, 88] width 50 height 20
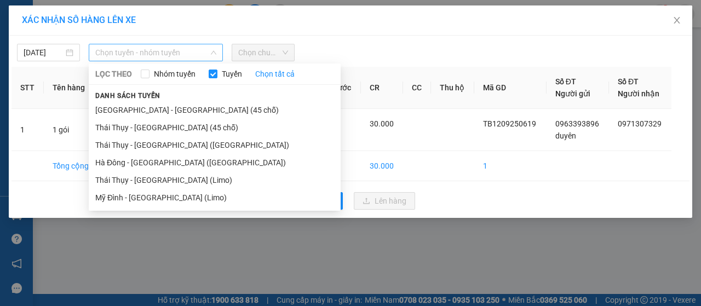
click at [139, 55] on span "Chọn tuyến - nhóm tuyến" at bounding box center [155, 52] width 121 height 16
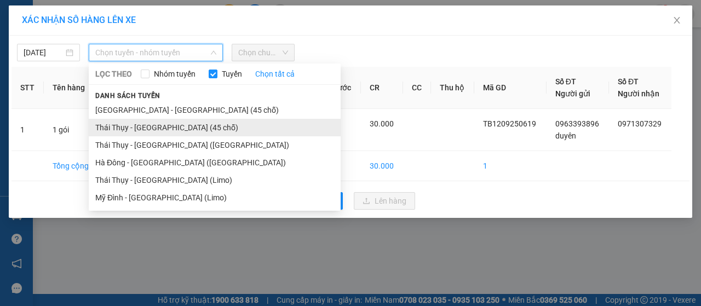
click at [113, 131] on li "Thái Thụy - [GEOGRAPHIC_DATA] (45 chỗ)" at bounding box center [215, 128] width 252 height 18
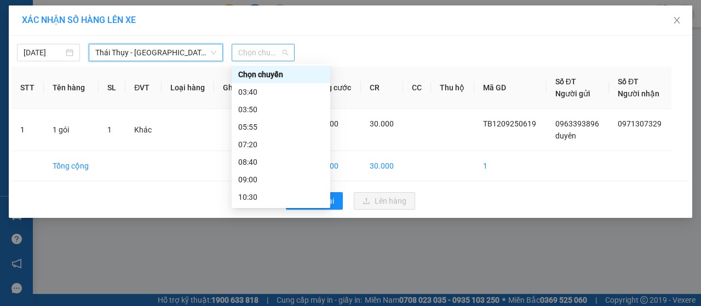
click at [257, 55] on span "Chọn chuyến" at bounding box center [263, 52] width 50 height 16
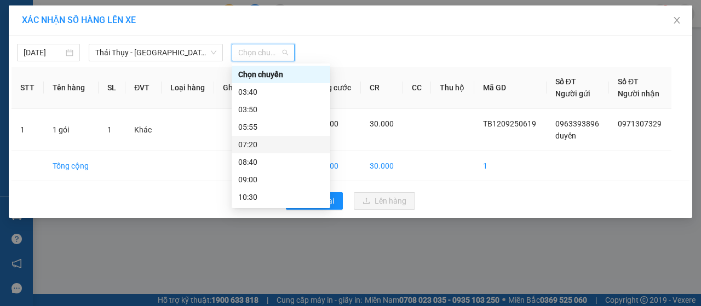
click at [257, 142] on div "07:20" at bounding box center [280, 145] width 85 height 12
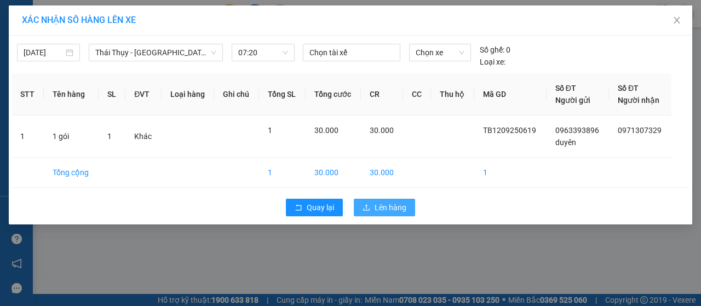
click at [367, 205] on icon "upload" at bounding box center [366, 207] width 7 height 6
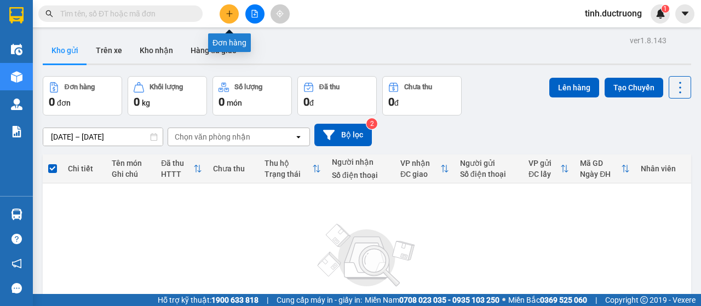
click at [229, 18] on button at bounding box center [229, 13] width 19 height 19
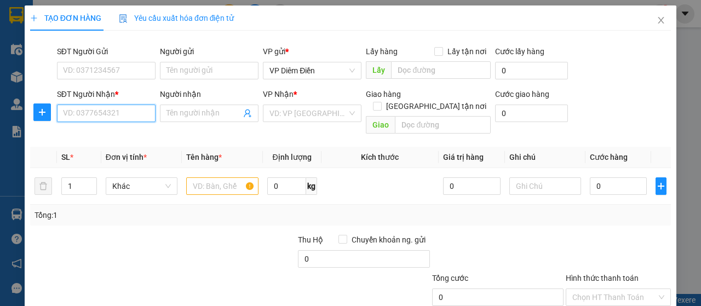
click at [140, 113] on input "SĐT Người Nhận *" at bounding box center [106, 114] width 99 height 18
click at [78, 137] on div "0989903232" at bounding box center [105, 135] width 84 height 12
type input "0989903232"
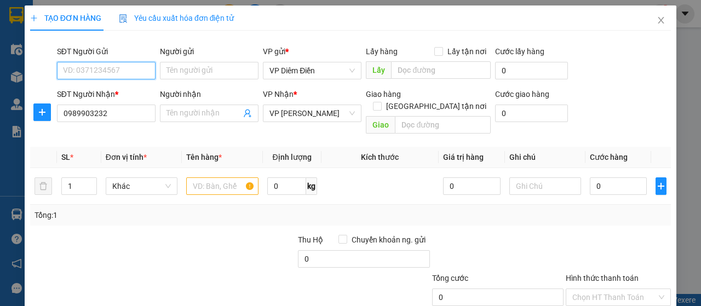
click at [118, 67] on input "SĐT Người Gửi" at bounding box center [106, 71] width 99 height 18
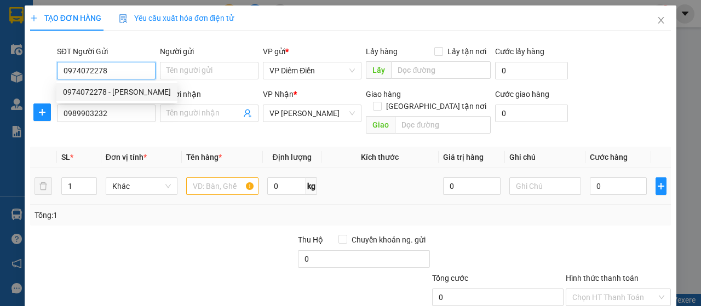
type input "0974072278"
click at [232, 177] on input "text" at bounding box center [222, 186] width 72 height 18
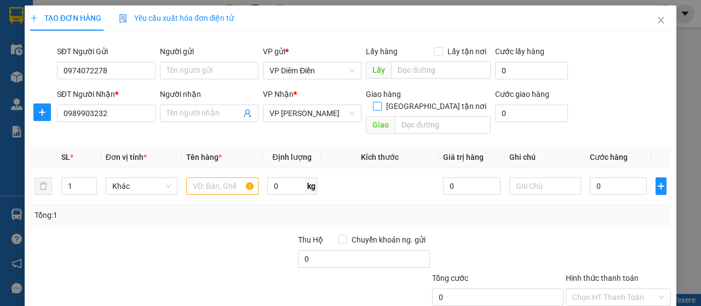
click at [431, 100] on label "[GEOGRAPHIC_DATA] tận nơi" at bounding box center [432, 106] width 118 height 12
click at [381, 102] on input "[GEOGRAPHIC_DATA] tận nơi" at bounding box center [377, 106] width 8 height 8
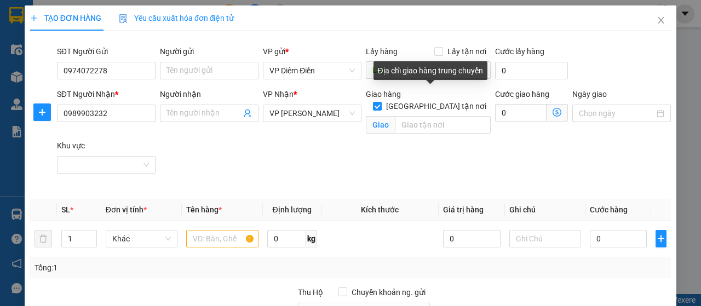
click at [431, 100] on label "[GEOGRAPHIC_DATA] tận nơi" at bounding box center [432, 106] width 118 height 12
click at [381, 102] on input "[GEOGRAPHIC_DATA] tận nơi" at bounding box center [377, 106] width 8 height 8
checkbox input "false"
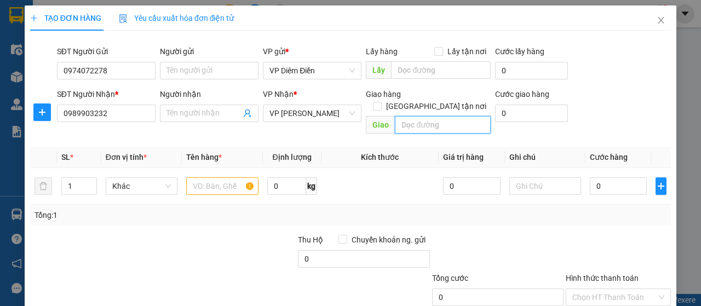
click at [423, 117] on input "search" at bounding box center [442, 125] width 95 height 18
type input "d"
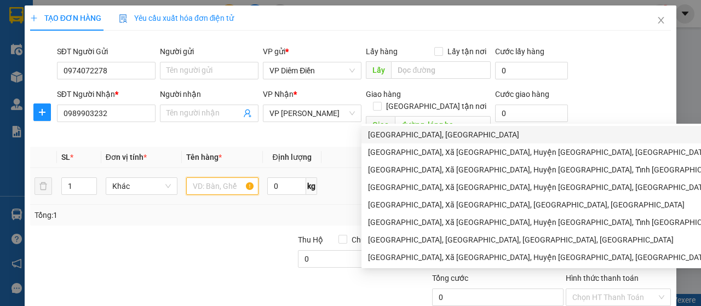
click at [219, 178] on input "text" at bounding box center [222, 186] width 72 height 18
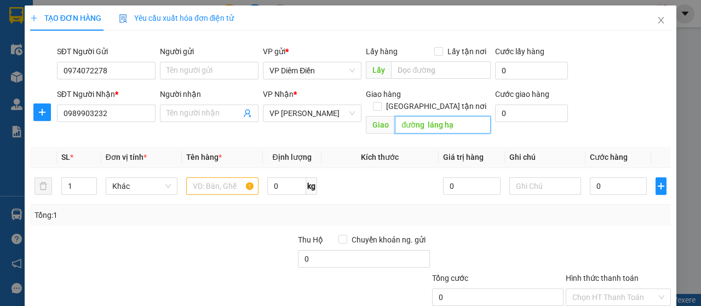
click at [406, 116] on input "đường láng hạ" at bounding box center [442, 125] width 95 height 18
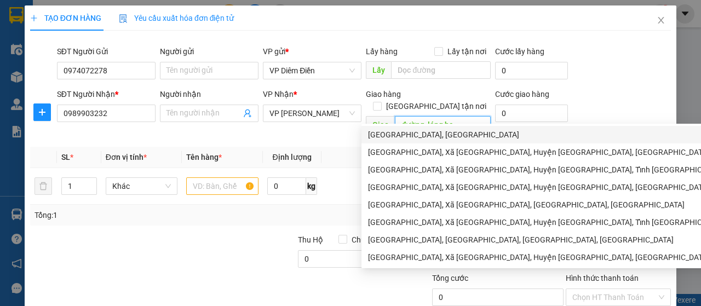
click at [398, 134] on div "Phường Láng Hạ, Đống Đa, Hà Nội" at bounding box center [558, 135] width 380 height 12
type input "Phường Láng Hạ, Đống Đa, Hà Nội"
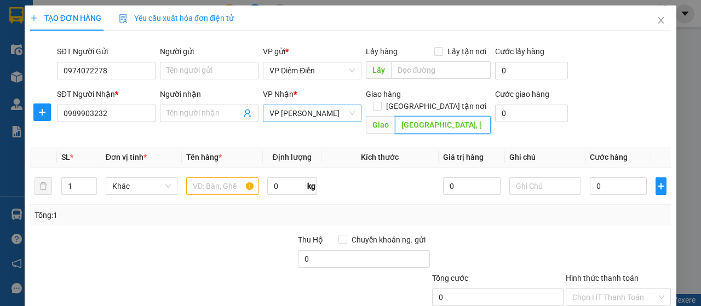
click at [317, 118] on span "VP [PERSON_NAME]" at bounding box center [312, 113] width 85 height 16
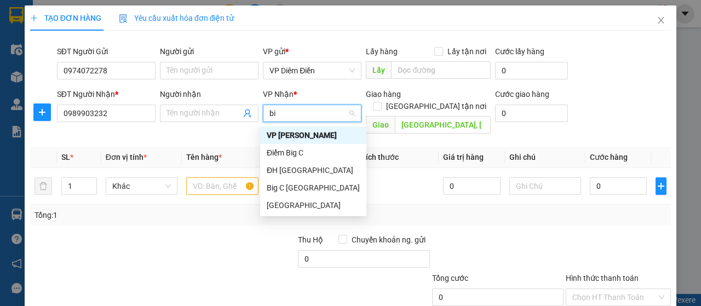
type input "big"
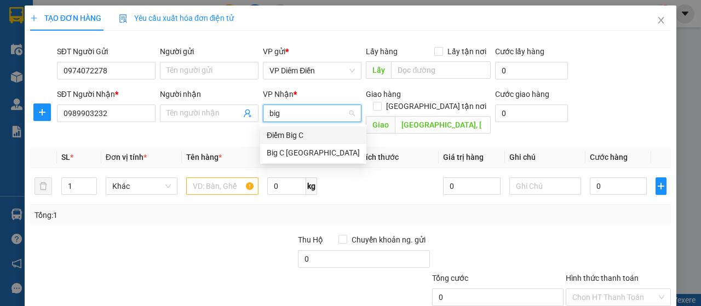
click at [286, 133] on div "Điểm Big C" at bounding box center [313, 135] width 93 height 12
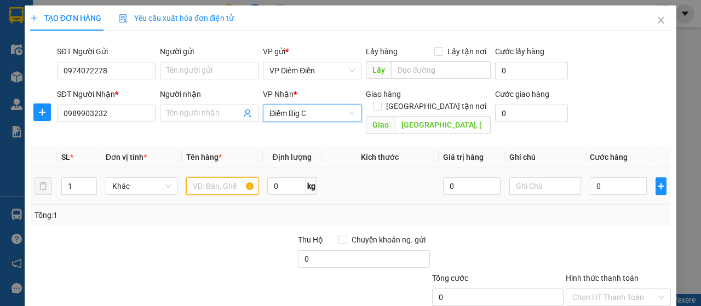
click at [236, 177] on input "text" at bounding box center [222, 186] width 72 height 18
type input "1 hộp"
click at [626, 177] on input "0" at bounding box center [619, 186] width 58 height 18
type input "1"
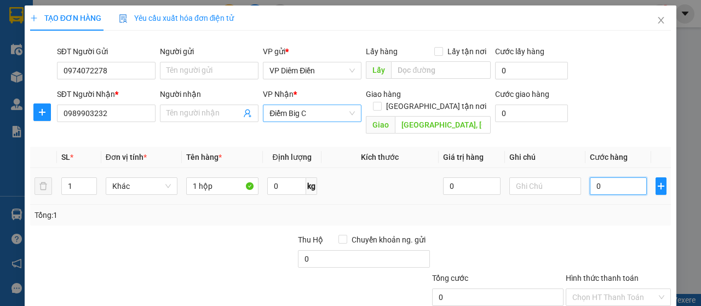
type input "1"
type input "12"
type input "120"
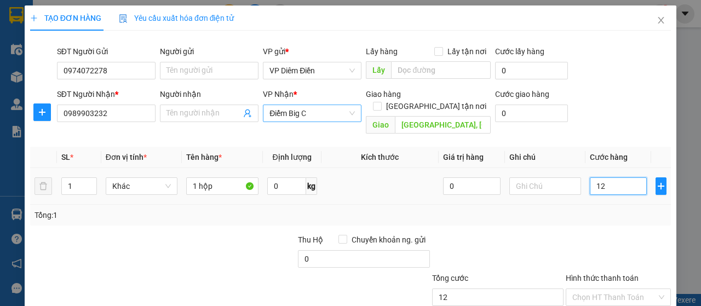
type input "120"
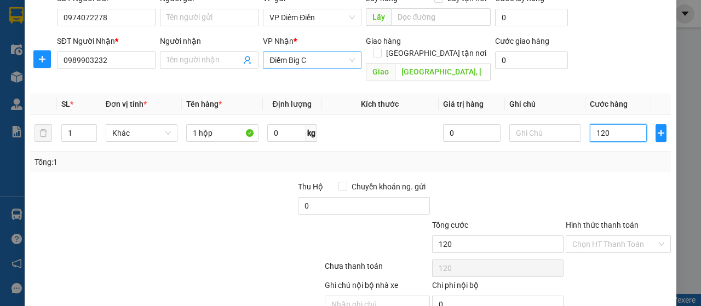
scroll to position [94, 0]
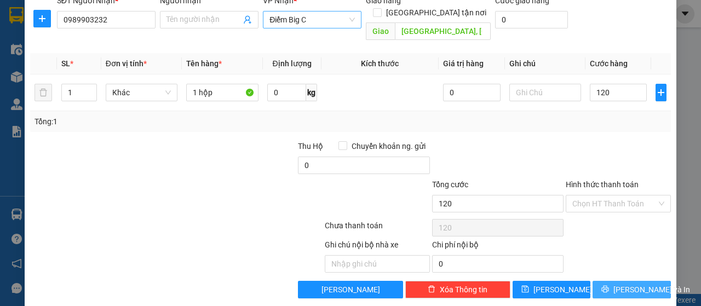
type input "120.000"
click at [609, 285] on icon "printer" at bounding box center [605, 289] width 8 height 8
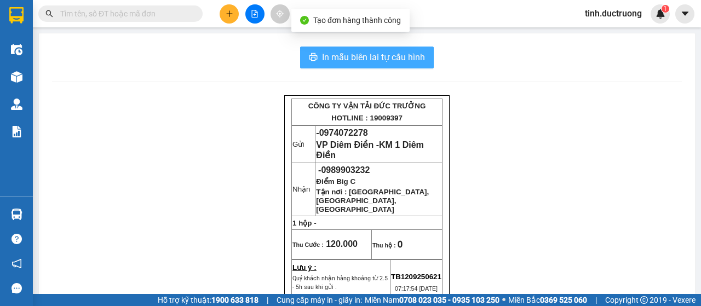
click at [359, 58] on span "In mẫu biên lai tự cấu hình" at bounding box center [373, 57] width 103 height 14
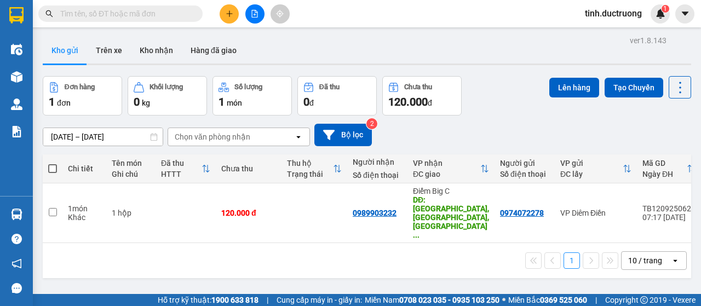
click at [54, 165] on span at bounding box center [52, 168] width 9 height 9
click at [53, 163] on input "checkbox" at bounding box center [53, 163] width 0 height 0
checkbox input "true"
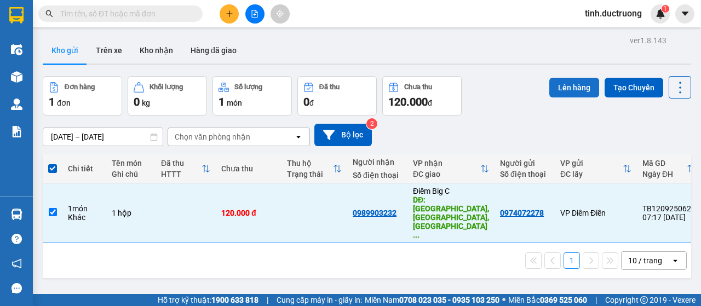
click at [554, 91] on button "Lên hàng" at bounding box center [574, 88] width 50 height 20
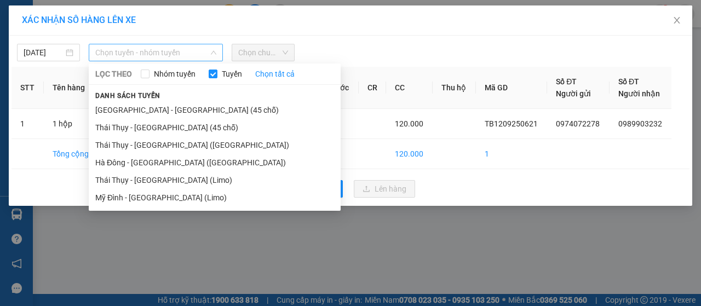
click at [130, 58] on span "Chọn tuyến - nhóm tuyến" at bounding box center [155, 52] width 121 height 16
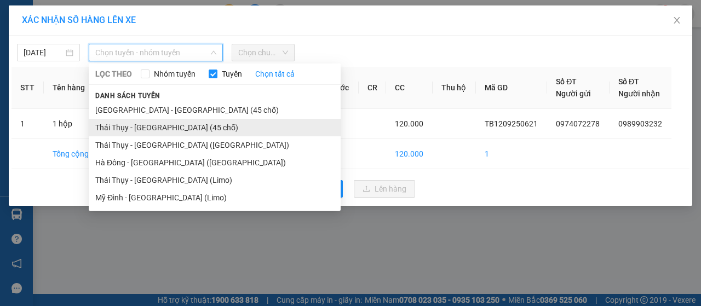
click at [135, 130] on li "Thái Thụy - [GEOGRAPHIC_DATA] (45 chỗ)" at bounding box center [215, 128] width 252 height 18
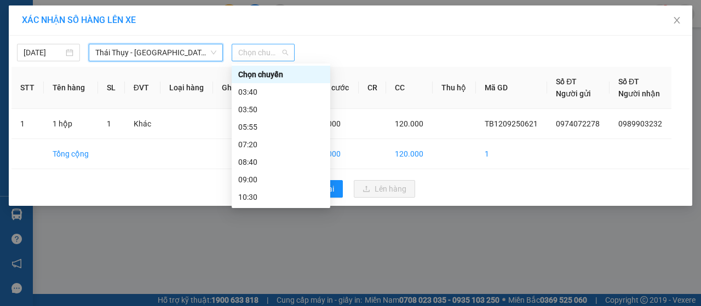
click at [267, 56] on span "Chọn chuyến" at bounding box center [263, 52] width 50 height 16
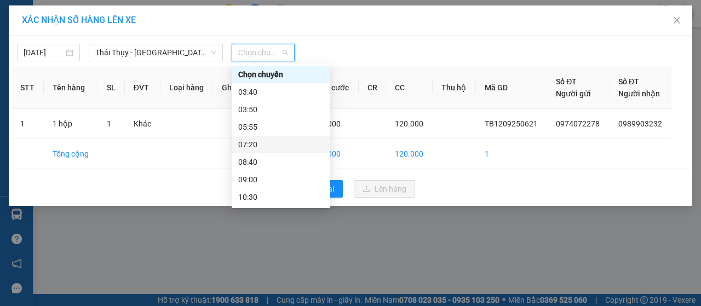
click at [260, 148] on div "07:20" at bounding box center [280, 145] width 85 height 12
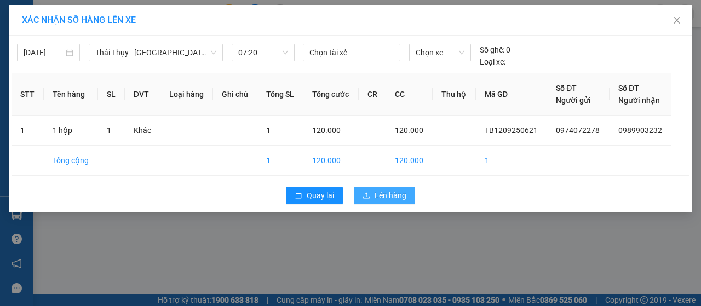
click at [377, 193] on span "Lên hàng" at bounding box center [391, 196] width 32 height 12
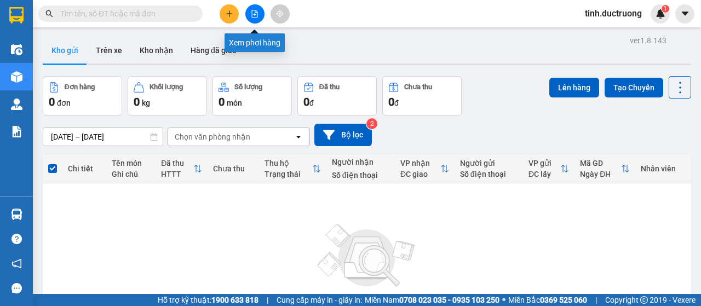
click at [251, 15] on icon "file-add" at bounding box center [255, 14] width 8 height 8
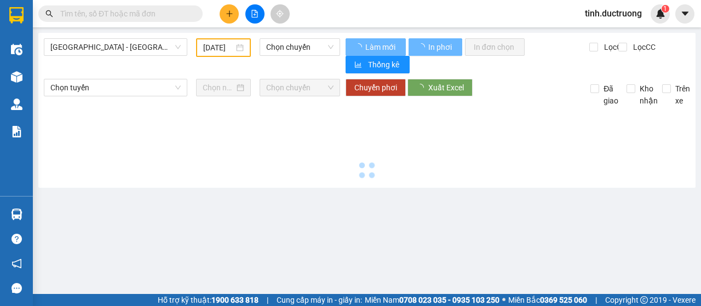
type input "[DATE]"
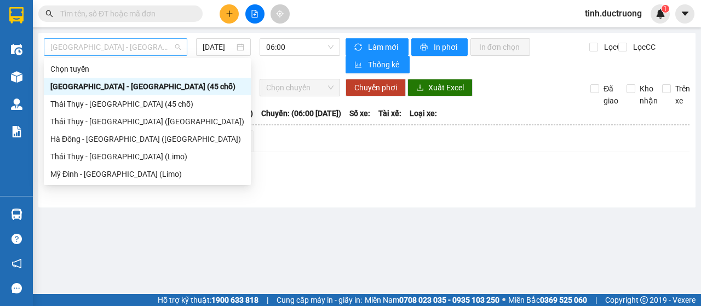
click at [119, 45] on span "[GEOGRAPHIC_DATA] - [GEOGRAPHIC_DATA] (45 chỗ)" at bounding box center [115, 47] width 130 height 16
drag, startPoint x: 96, startPoint y: 108, endPoint x: 158, endPoint y: 91, distance: 63.5
click at [103, 105] on div "Thái Thụy - [GEOGRAPHIC_DATA] (45 chỗ)" at bounding box center [147, 104] width 194 height 12
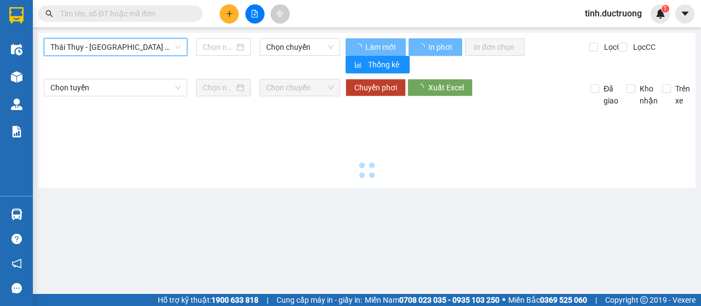
type input "[DATE]"
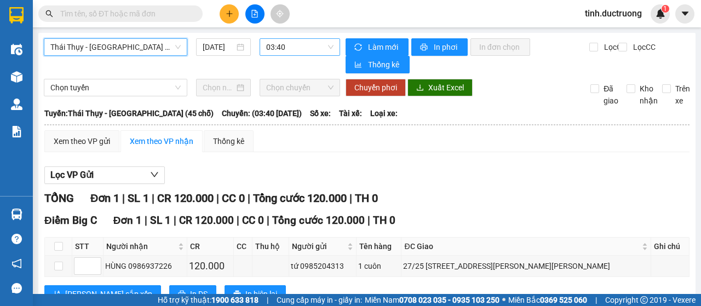
click at [285, 49] on span "03:40" at bounding box center [299, 47] width 67 height 16
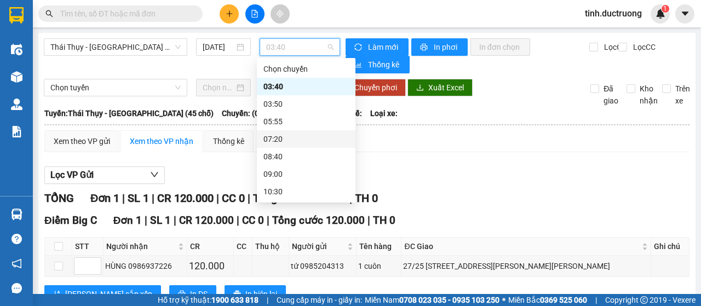
click at [279, 141] on div "07:20" at bounding box center [305, 139] width 85 height 12
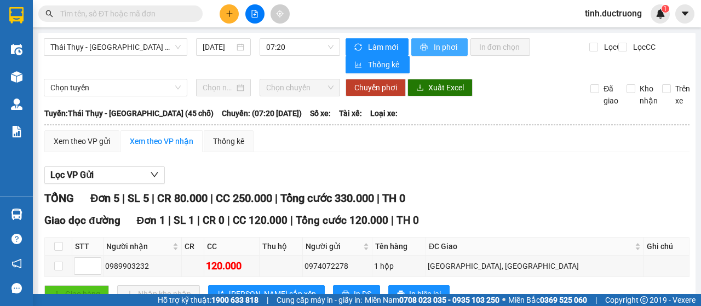
click at [446, 48] on span "In phơi" at bounding box center [446, 47] width 25 height 12
click at [301, 50] on span "07:20" at bounding box center [299, 47] width 67 height 16
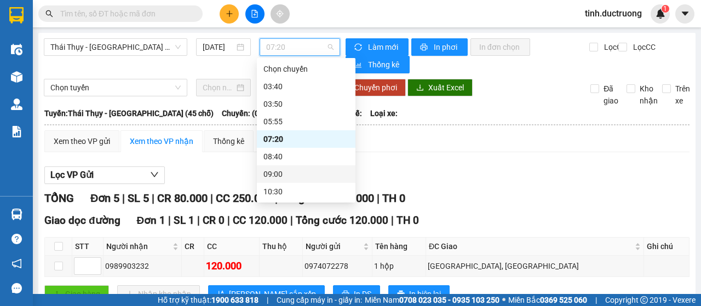
click at [292, 174] on div "09:00" at bounding box center [305, 174] width 85 height 12
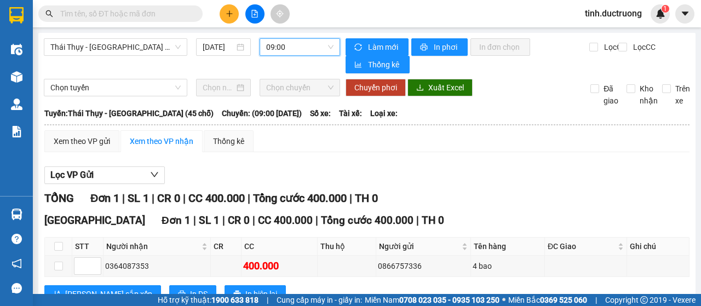
click at [290, 47] on span "09:00" at bounding box center [299, 47] width 67 height 16
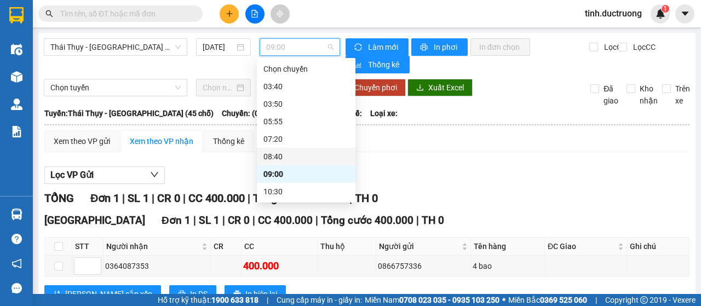
click at [283, 155] on div "08:40" at bounding box center [305, 157] width 85 height 12
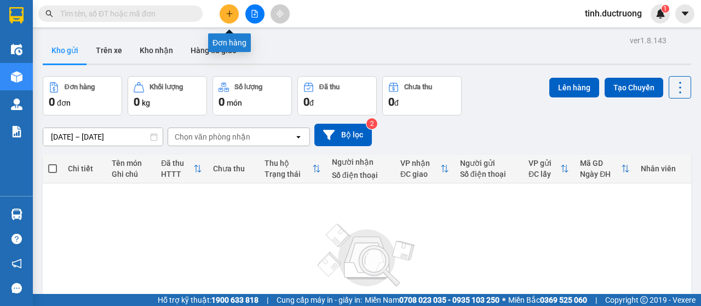
click at [231, 14] on icon "plus" at bounding box center [230, 14] width 8 height 8
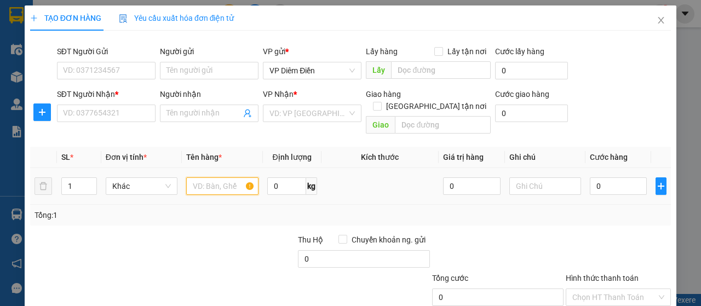
click at [200, 177] on input "text" at bounding box center [222, 186] width 72 height 18
type input "1 xốp"
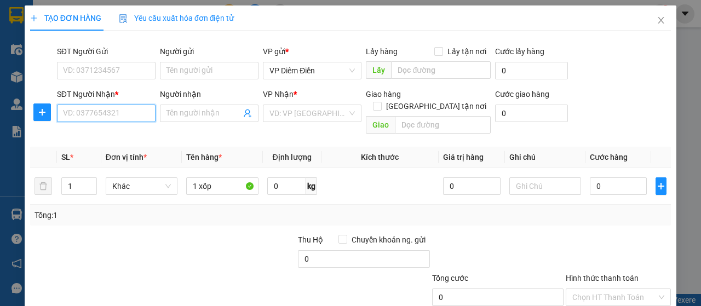
click at [118, 109] on input "SĐT Người Nhận *" at bounding box center [106, 114] width 99 height 18
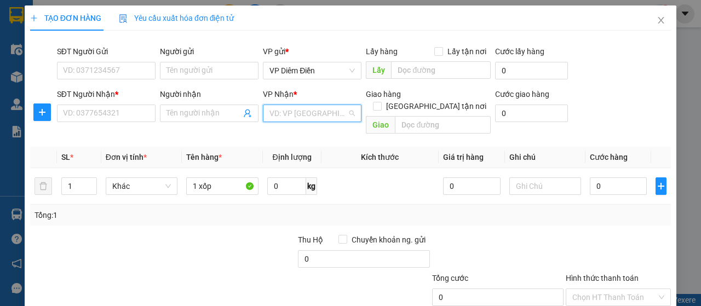
click at [289, 113] on input "search" at bounding box center [309, 113] width 78 height 16
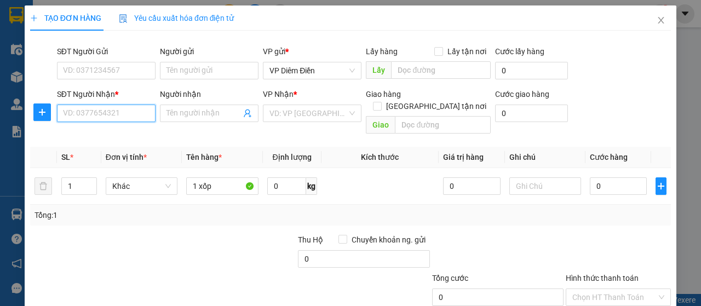
click at [88, 113] on input "SĐT Người Nhận *" at bounding box center [106, 114] width 99 height 18
click at [83, 139] on div "0912380328" at bounding box center [105, 135] width 84 height 12
type input "0912380328"
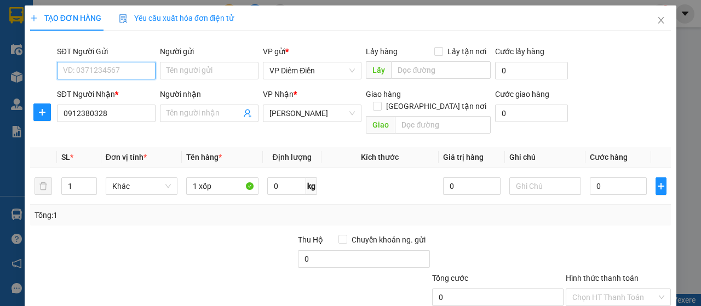
click at [113, 73] on input "SĐT Người Gửi" at bounding box center [106, 71] width 99 height 18
click at [105, 92] on div "0374879244" at bounding box center [105, 92] width 84 height 12
type input "0374879244"
type input "lt"
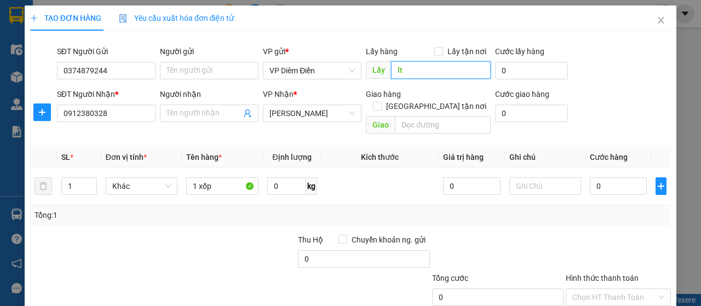
click at [411, 73] on input "lt" at bounding box center [440, 70] width 99 height 18
click at [199, 113] on input "Người nhận" at bounding box center [204, 113] width 75 height 12
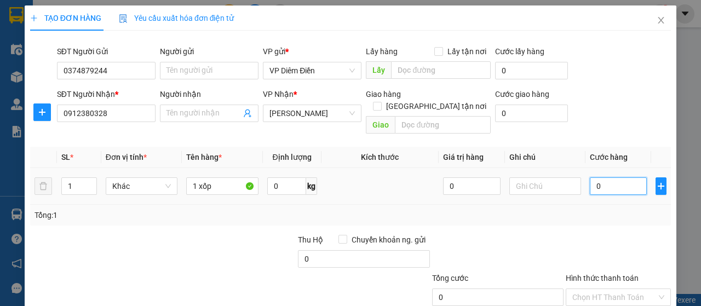
click at [611, 177] on input "0" at bounding box center [619, 186] width 58 height 18
type input "6"
type input "60"
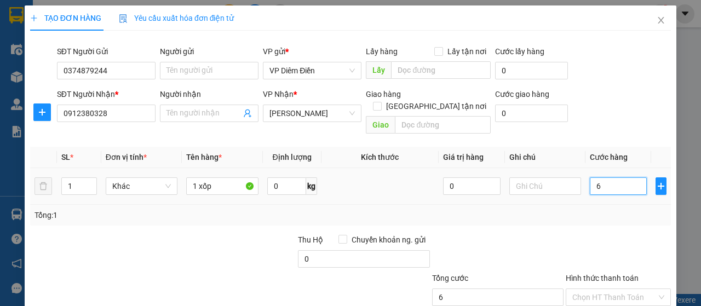
type input "60"
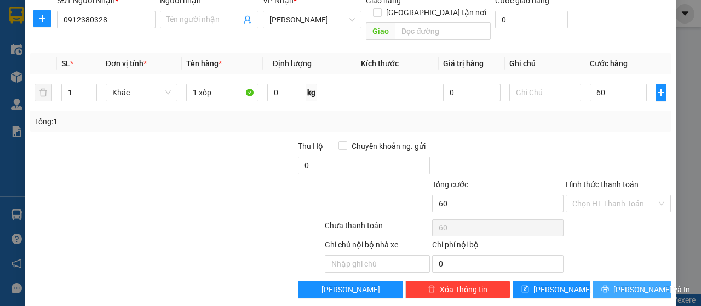
type input "60.000"
click at [611, 281] on button "[PERSON_NAME] và In" at bounding box center [632, 290] width 78 height 18
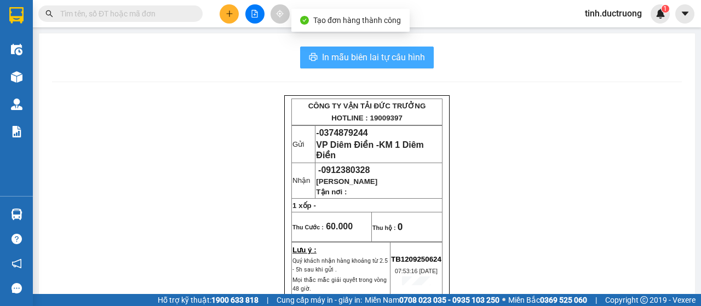
click at [385, 57] on span "In mẫu biên lai tự cấu hình" at bounding box center [373, 57] width 103 height 14
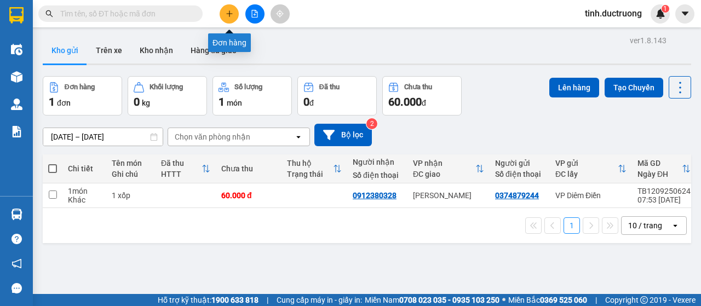
click at [230, 13] on icon "plus" at bounding box center [230, 14] width 8 height 8
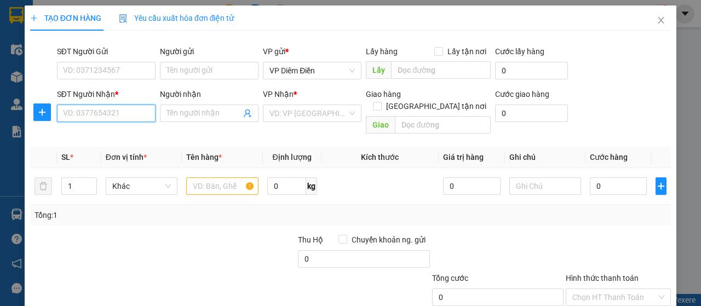
click at [128, 111] on input "SĐT Người Nhận *" at bounding box center [106, 114] width 99 height 18
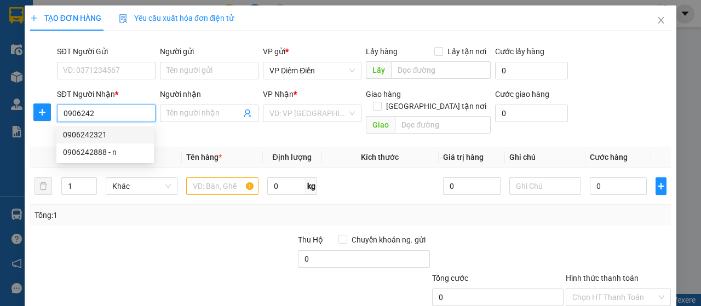
click at [95, 134] on div "0906242321" at bounding box center [105, 135] width 84 height 12
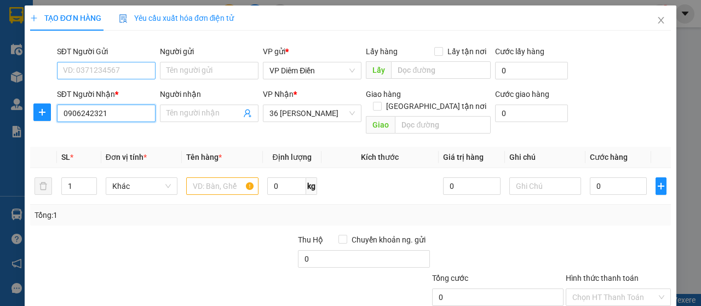
type input "0906242321"
click at [116, 68] on input "SĐT Người Gửi" at bounding box center [106, 71] width 99 height 18
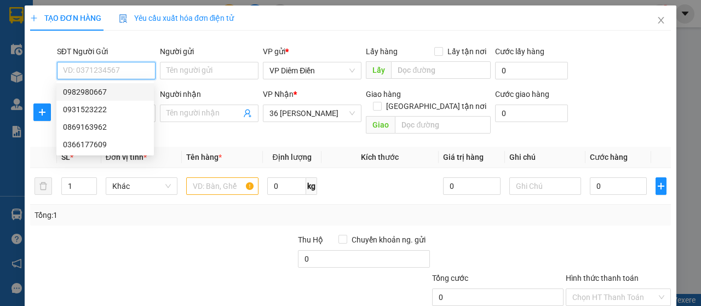
click at [113, 91] on div "0982980667" at bounding box center [105, 92] width 84 height 12
type input "0982980667"
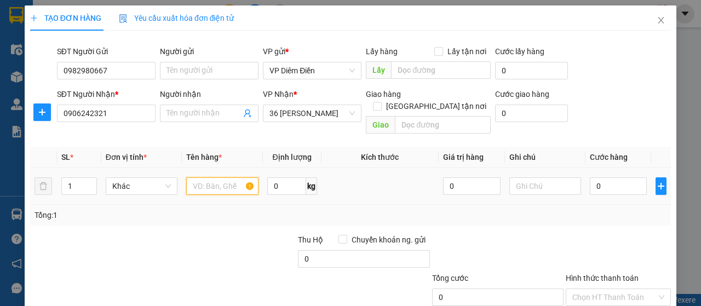
click at [221, 177] on input "text" at bounding box center [222, 186] width 72 height 18
type input "1 catton"
click at [600, 177] on input "0" at bounding box center [619, 186] width 58 height 18
type input "4"
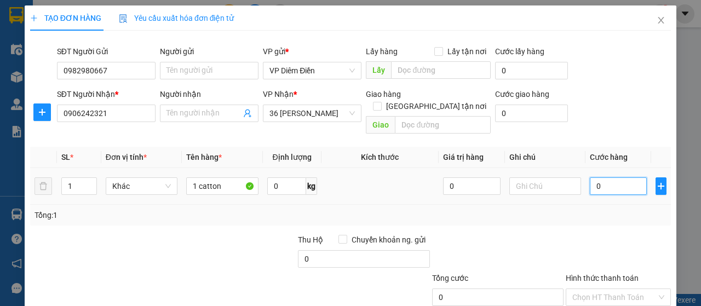
type input "4"
type input "40"
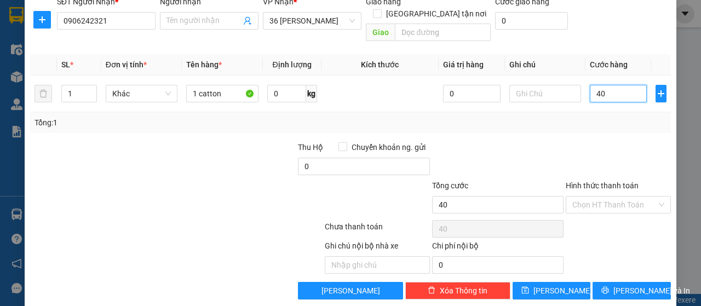
scroll to position [94, 0]
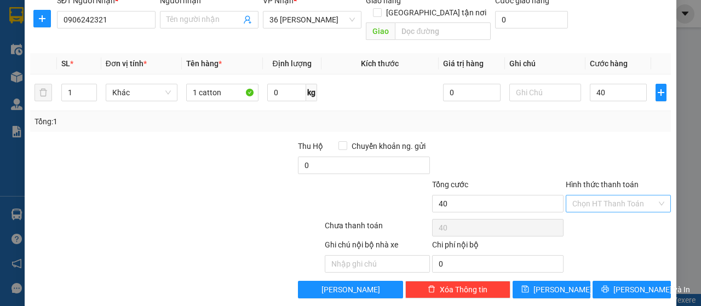
type input "40.000"
click at [632, 196] on input "Hình thức thanh toán" at bounding box center [614, 204] width 84 height 16
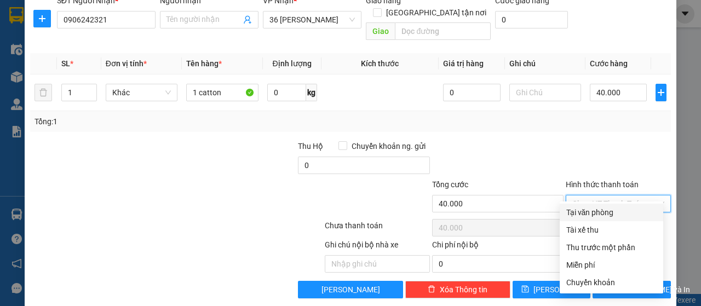
drag, startPoint x: 616, startPoint y: 211, endPoint x: 632, endPoint y: 260, distance: 51.3
click at [616, 211] on div "Tại văn phòng" at bounding box center [611, 213] width 90 height 12
type input "0"
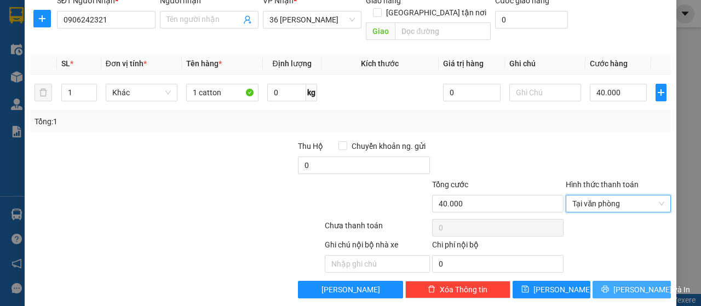
click at [629, 284] on span "[PERSON_NAME] và In" at bounding box center [652, 290] width 77 height 12
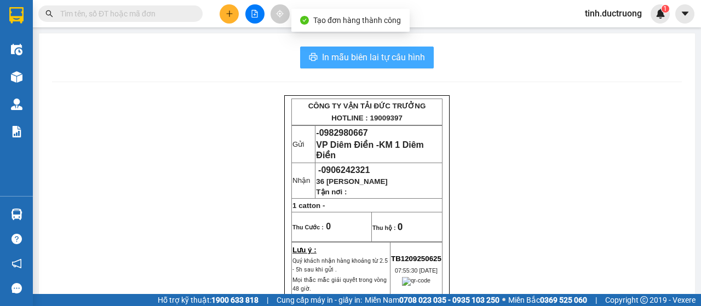
click at [346, 55] on span "In mẫu biên lai tự cấu hình" at bounding box center [373, 57] width 103 height 14
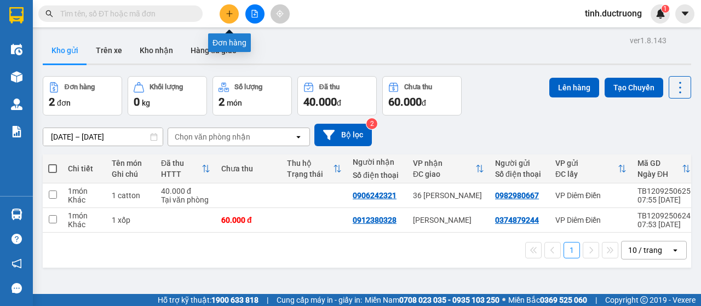
click at [232, 15] on icon "plus" at bounding box center [230, 14] width 8 height 8
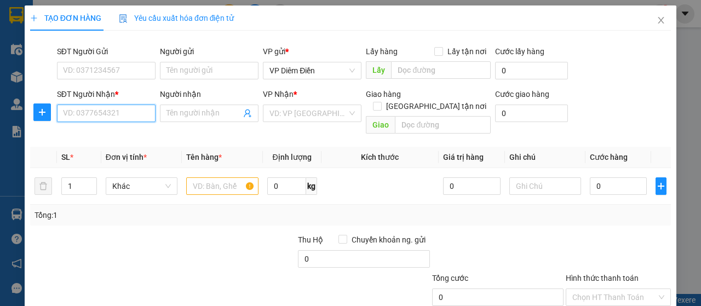
click at [110, 111] on input "SĐT Người Nhận *" at bounding box center [106, 114] width 99 height 18
type input "0974110188"
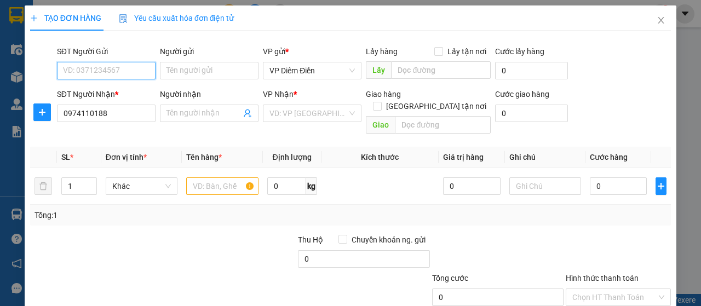
click at [118, 71] on input "SĐT Người Gửi" at bounding box center [106, 71] width 99 height 18
click at [82, 98] on div "0984810232" at bounding box center [105, 92] width 98 height 18
type input "0984810232"
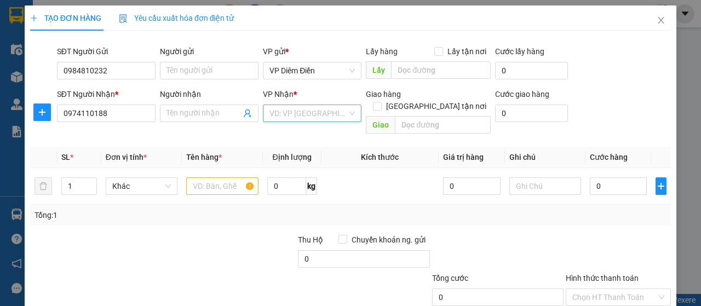
click at [285, 117] on input "search" at bounding box center [309, 113] width 78 height 16
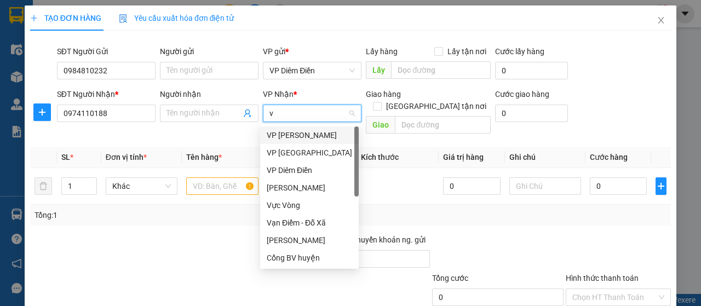
type input "vp"
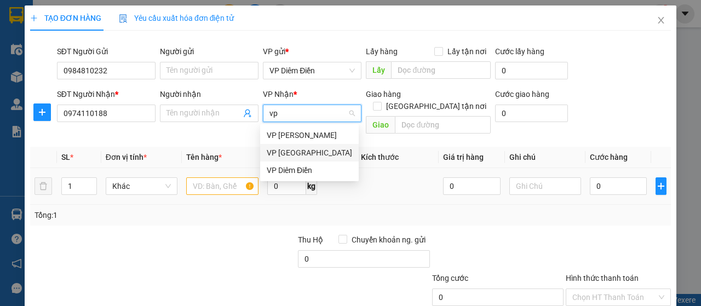
drag, startPoint x: 290, startPoint y: 149, endPoint x: 251, endPoint y: 174, distance: 46.0
click at [287, 151] on div "VP [GEOGRAPHIC_DATA]" at bounding box center [309, 153] width 85 height 12
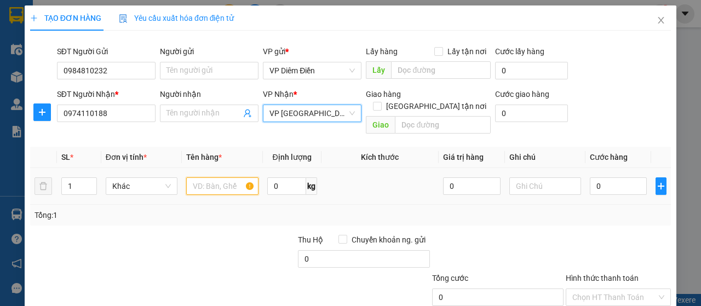
click at [211, 177] on input "text" at bounding box center [222, 186] width 72 height 18
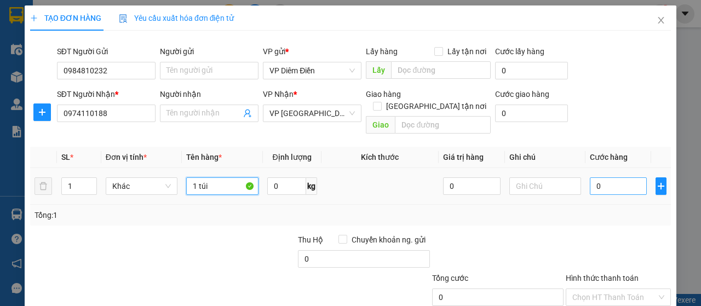
type input "1 túi"
click at [606, 177] on input "0" at bounding box center [619, 186] width 58 height 18
type input "4"
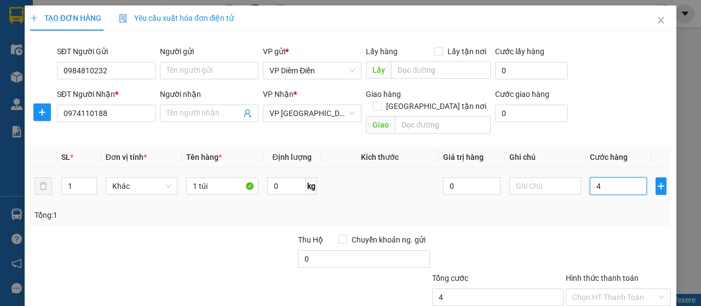
type input "40"
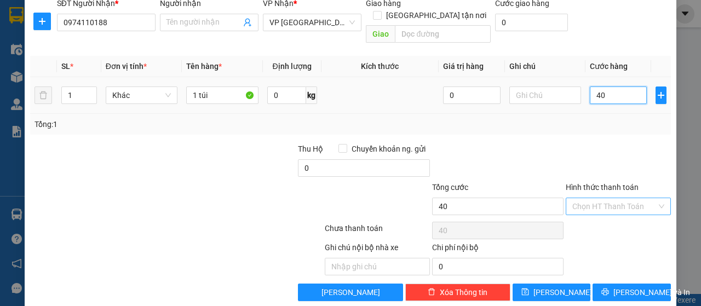
scroll to position [94, 0]
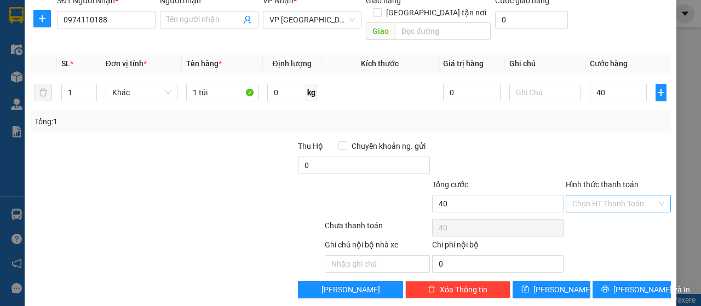
type input "40.000"
drag, startPoint x: 618, startPoint y: 190, endPoint x: 609, endPoint y: 208, distance: 19.6
click at [617, 196] on input "Hình thức thanh toán" at bounding box center [614, 204] width 84 height 16
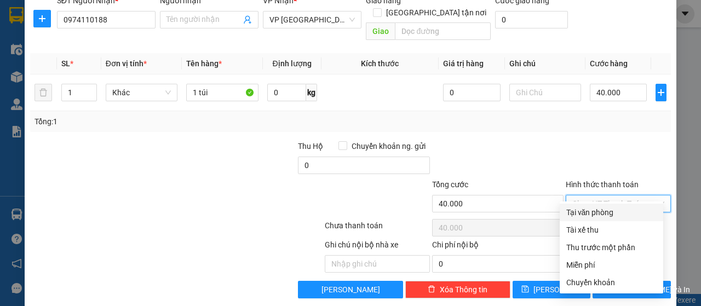
click at [605, 213] on div "Tại văn phòng" at bounding box center [611, 213] width 90 height 12
type input "0"
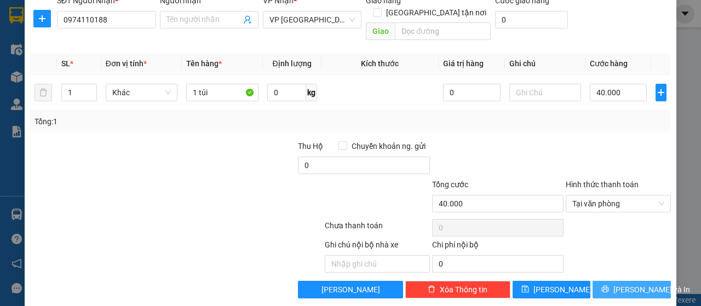
click at [632, 284] on span "[PERSON_NAME] và In" at bounding box center [652, 290] width 77 height 12
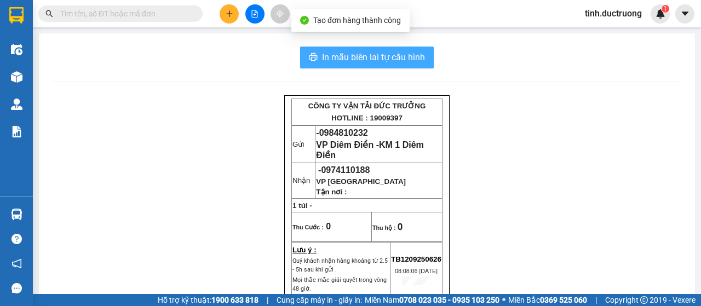
click at [368, 56] on span "In mẫu biên lai tự cấu hình" at bounding box center [373, 57] width 103 height 14
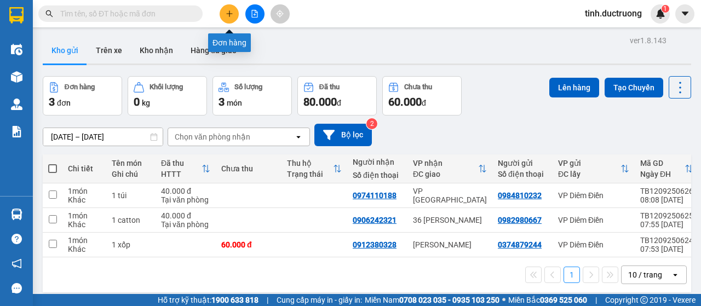
click at [229, 15] on icon "plus" at bounding box center [229, 13] width 1 height 6
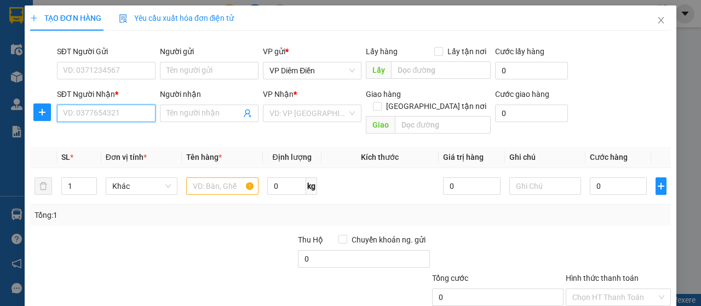
click at [98, 111] on input "SĐT Người Nhận *" at bounding box center [106, 114] width 99 height 18
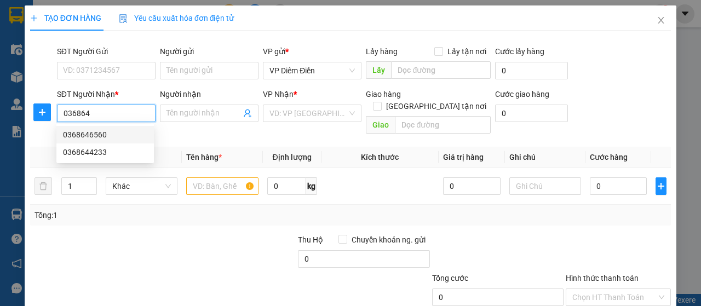
click at [101, 133] on div "0368646560" at bounding box center [105, 135] width 84 height 12
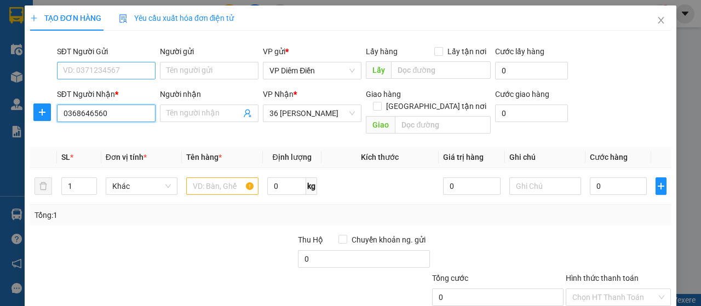
type input "0368646560"
click at [95, 71] on input "SĐT Người Gửi" at bounding box center [106, 71] width 99 height 18
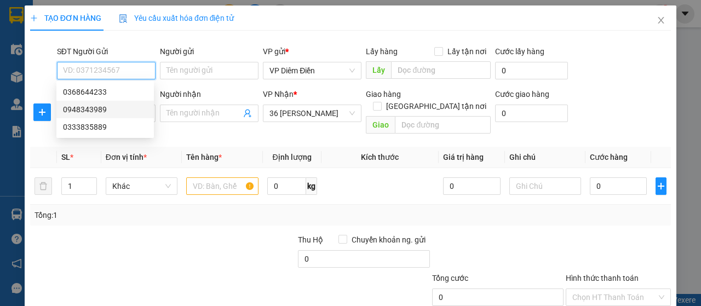
click at [114, 109] on div "0948343989" at bounding box center [105, 110] width 84 height 12
type input "0948343989"
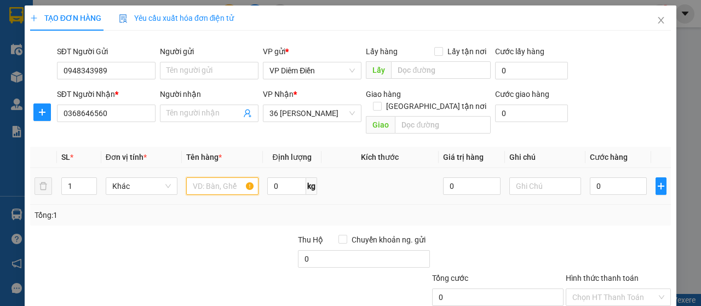
click at [216, 177] on input "text" at bounding box center [222, 186] width 72 height 18
type input "1 xốp"
click at [601, 177] on input "0" at bounding box center [619, 186] width 58 height 18
type input "6"
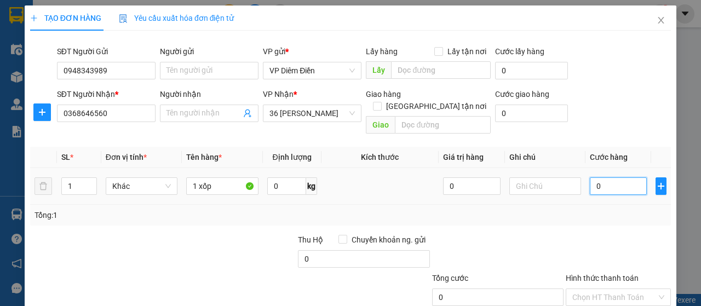
type input "6"
type input "60"
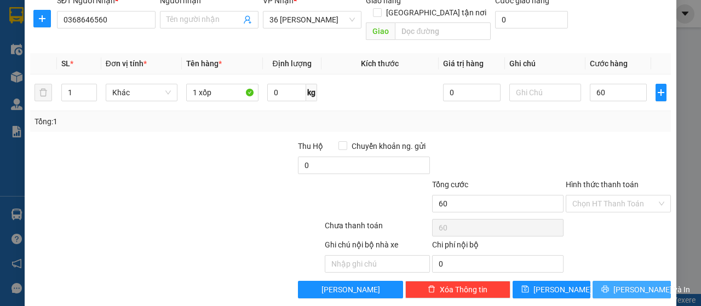
type input "60.000"
drag, startPoint x: 659, startPoint y: 277, endPoint x: 640, endPoint y: 270, distance: 20.3
click at [659, 281] on button "Lưu và In" at bounding box center [632, 290] width 78 height 18
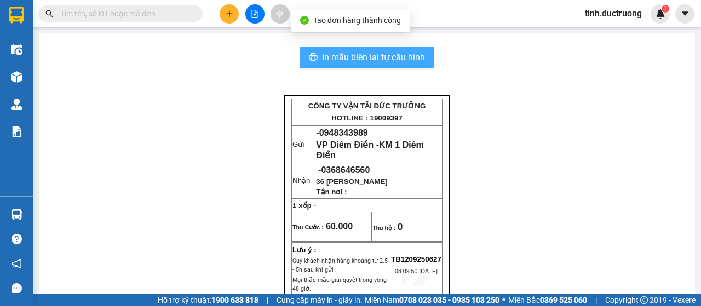
click at [368, 52] on span "In mẫu biên lai tự cấu hình" at bounding box center [373, 57] width 103 height 14
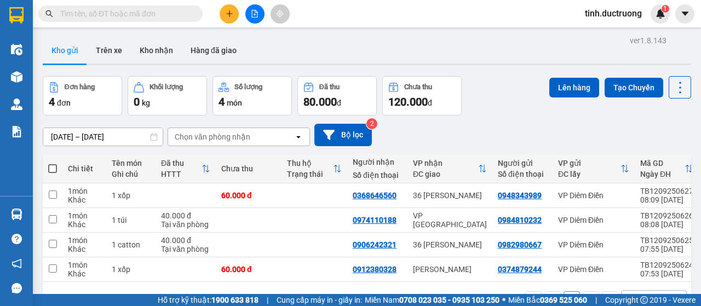
click at [126, 18] on input "text" at bounding box center [124, 14] width 129 height 12
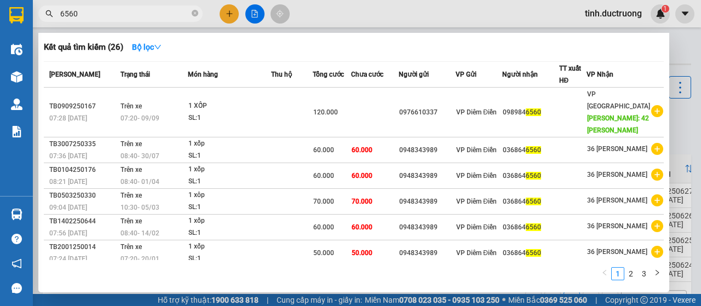
type input "6560"
click at [254, 13] on div at bounding box center [350, 153] width 701 height 306
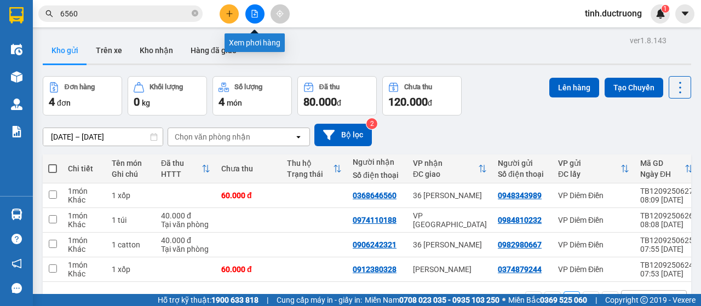
click at [253, 12] on icon "file-add" at bounding box center [255, 14] width 8 height 8
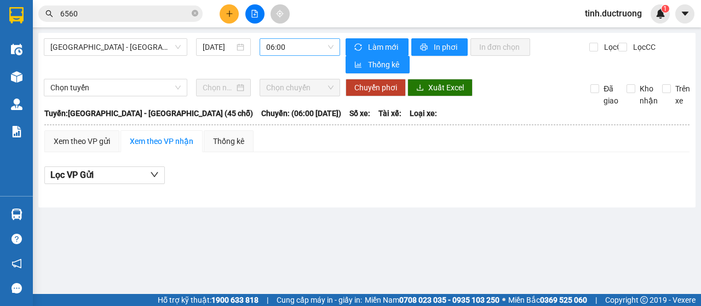
click at [287, 49] on span "06:00" at bounding box center [299, 47] width 67 height 16
click at [143, 49] on span "[GEOGRAPHIC_DATA] - [GEOGRAPHIC_DATA] (45 chỗ)" at bounding box center [115, 47] width 130 height 16
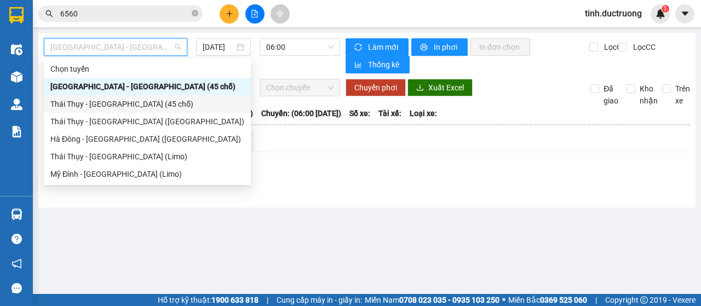
click at [89, 104] on div "Thái Thụy - [GEOGRAPHIC_DATA] (45 chỗ)" at bounding box center [147, 104] width 194 height 12
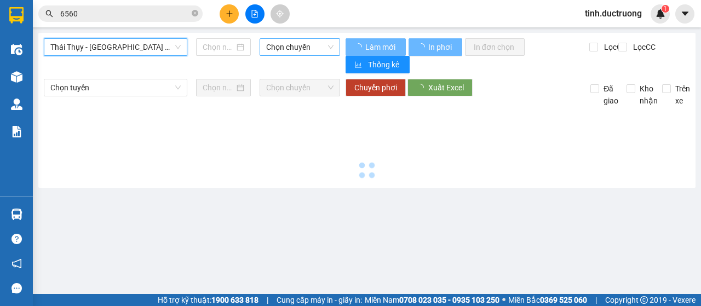
type input "[DATE]"
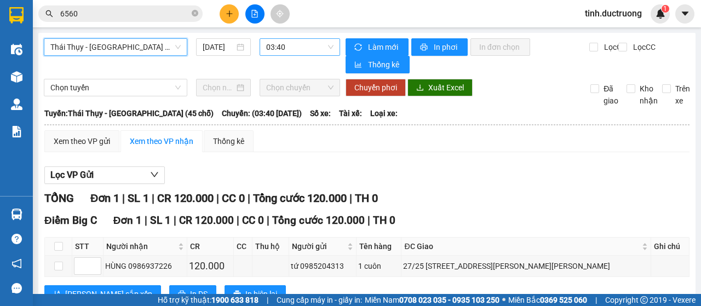
click at [303, 50] on span "03:40" at bounding box center [299, 47] width 67 height 16
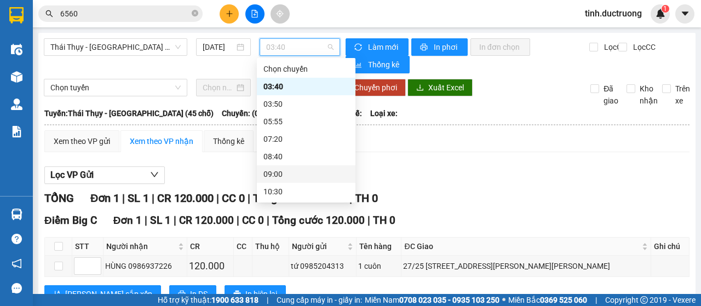
click at [281, 170] on div "09:00" at bounding box center [305, 174] width 85 height 12
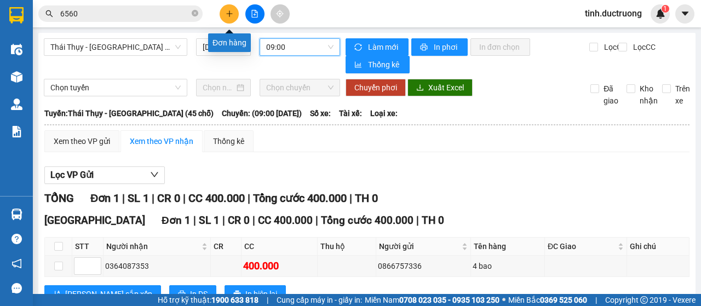
click at [225, 18] on button at bounding box center [229, 13] width 19 height 19
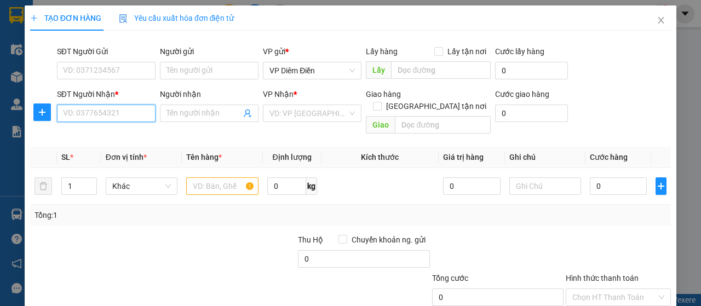
click at [107, 116] on input "SĐT Người Nhận *" at bounding box center [106, 114] width 99 height 18
type input "0365671239"
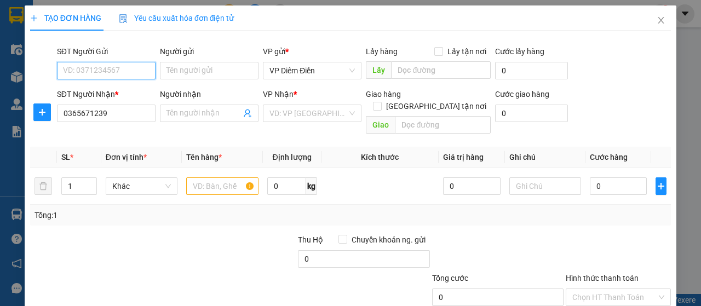
click at [102, 76] on input "SĐT Người Gửi" at bounding box center [106, 71] width 99 height 18
click at [93, 94] on div "0985400407" at bounding box center [105, 92] width 84 height 12
type input "0985400407"
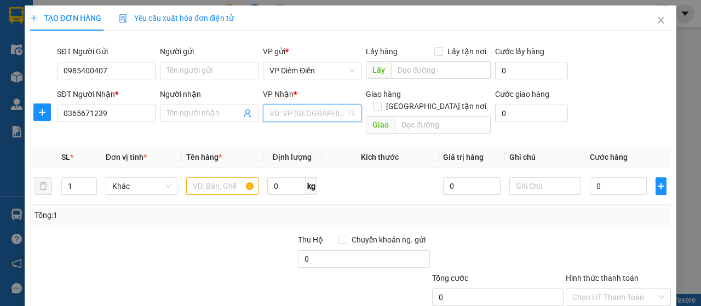
click at [316, 112] on input "search" at bounding box center [309, 113] width 78 height 16
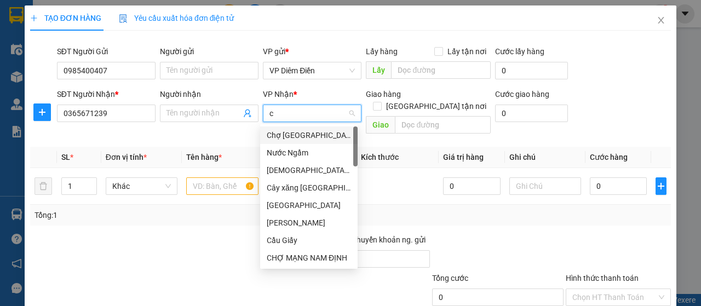
type input "ca"
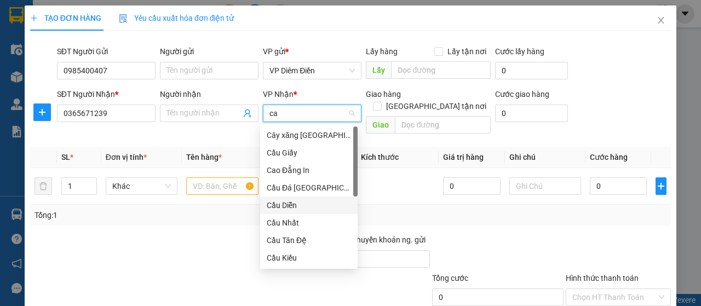
click at [301, 207] on div "Cầu Diễn" at bounding box center [309, 205] width 84 height 12
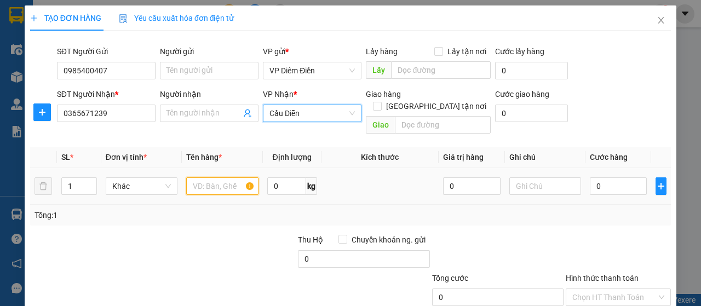
click at [202, 177] on input "text" at bounding box center [222, 186] width 72 height 18
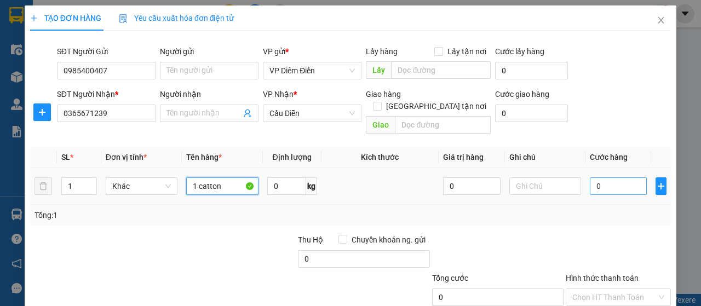
type input "1 catton"
click at [599, 177] on input "0" at bounding box center [619, 186] width 58 height 18
type input "4"
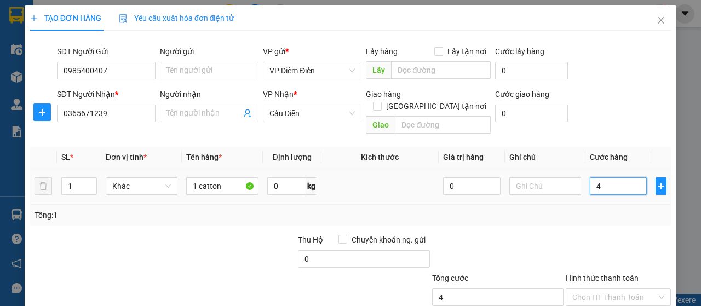
type input "40"
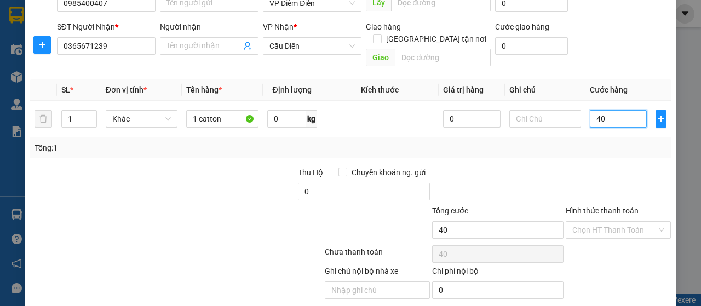
scroll to position [94, 0]
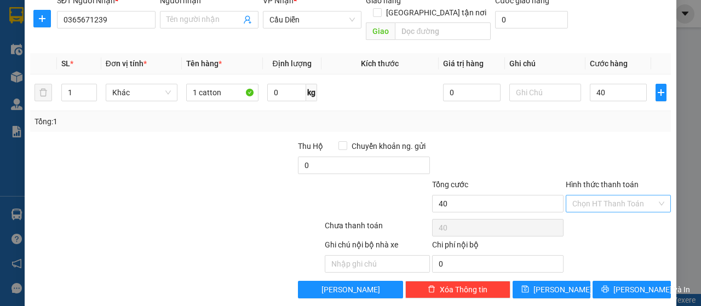
type input "40.000"
drag, startPoint x: 615, startPoint y: 192, endPoint x: 598, endPoint y: 215, distance: 28.2
click at [615, 196] on input "Hình thức thanh toán" at bounding box center [614, 204] width 84 height 16
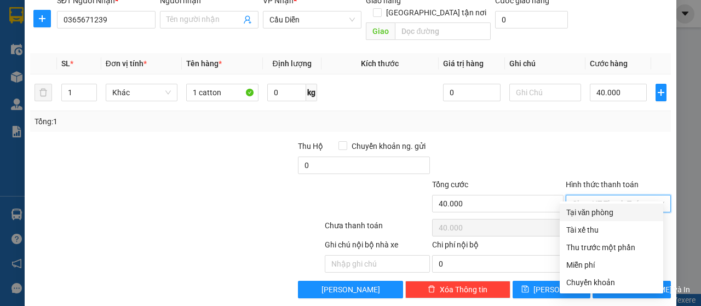
click at [596, 212] on div "Tại văn phòng" at bounding box center [611, 213] width 90 height 12
type input "0"
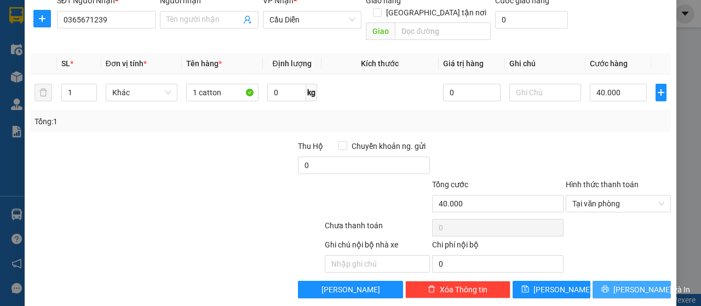
click at [640, 284] on span "[PERSON_NAME] và In" at bounding box center [652, 290] width 77 height 12
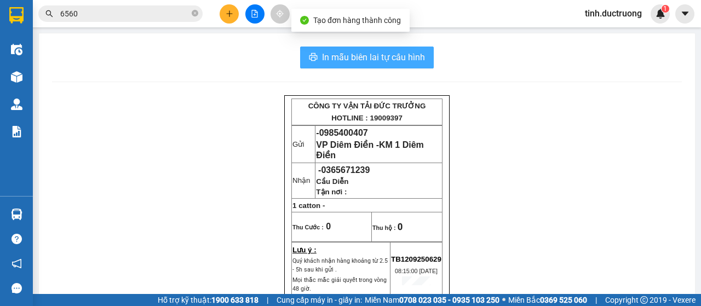
click at [362, 58] on span "In mẫu biên lai tự cấu hình" at bounding box center [373, 57] width 103 height 14
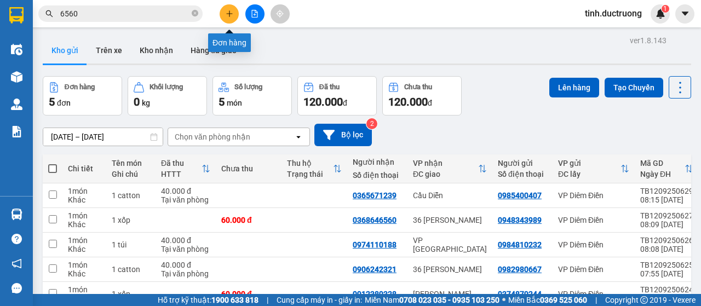
click at [225, 12] on button at bounding box center [229, 13] width 19 height 19
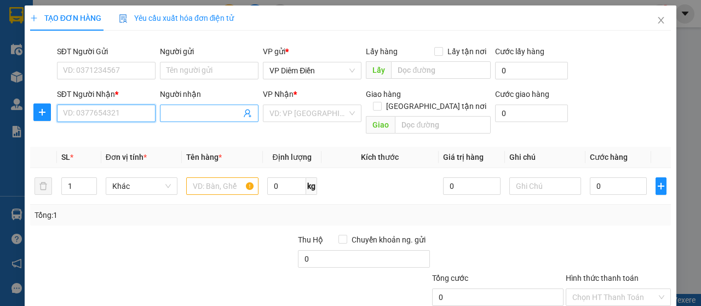
drag, startPoint x: 121, startPoint y: 117, endPoint x: 197, endPoint y: 117, distance: 75.6
click at [123, 117] on input "SĐT Người Nhận *" at bounding box center [106, 114] width 99 height 18
type input "0902289646"
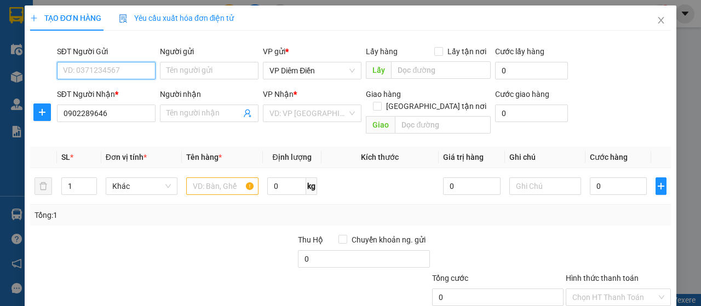
click at [95, 71] on input "SĐT Người Gửi" at bounding box center [106, 71] width 99 height 18
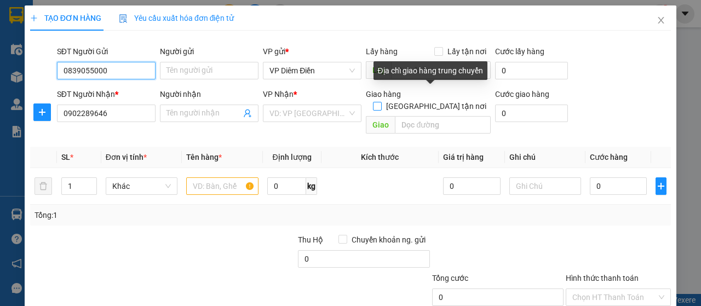
type input "0839055000"
click at [381, 102] on input "[GEOGRAPHIC_DATA] tận nơi" at bounding box center [377, 106] width 8 height 8
checkbox input "true"
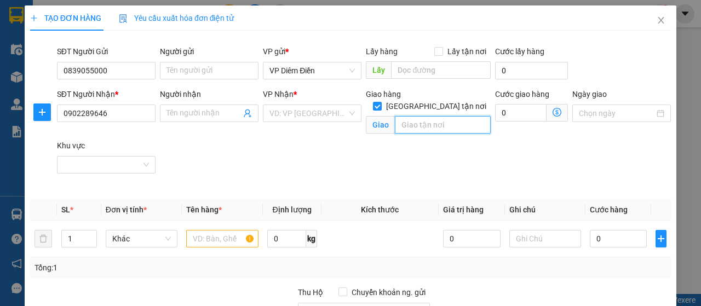
click at [423, 116] on input "search" at bounding box center [442, 125] width 95 height 18
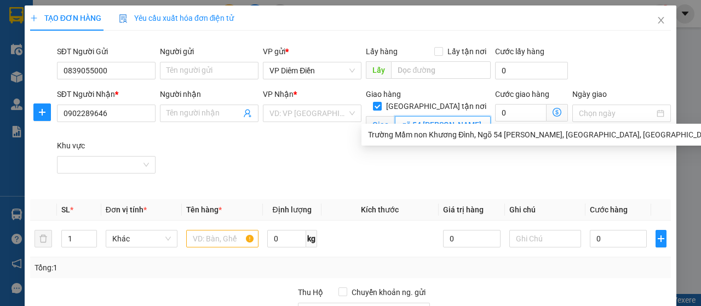
scroll to position [0, 152]
type input "trường mẫm non khương đình ngõ 54 [PERSON_NAME]"
click at [310, 117] on input "search" at bounding box center [309, 113] width 78 height 16
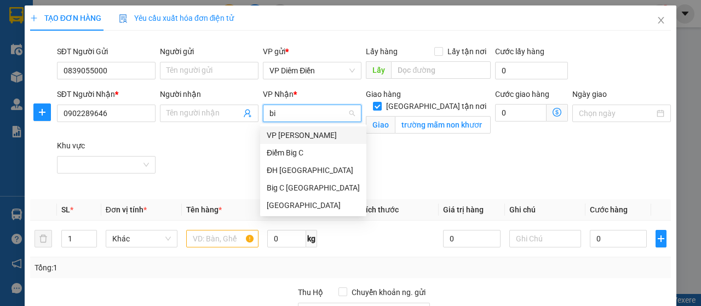
type input "big"
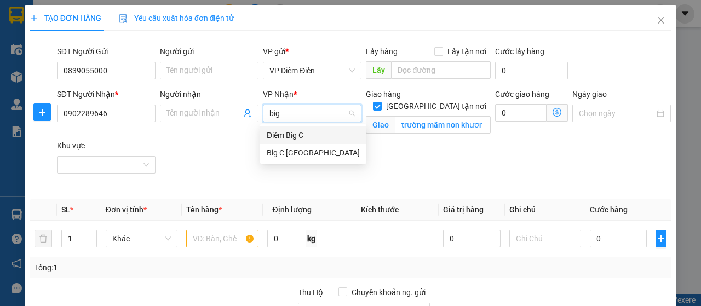
click at [318, 135] on div "Điểm Big C" at bounding box center [313, 135] width 93 height 12
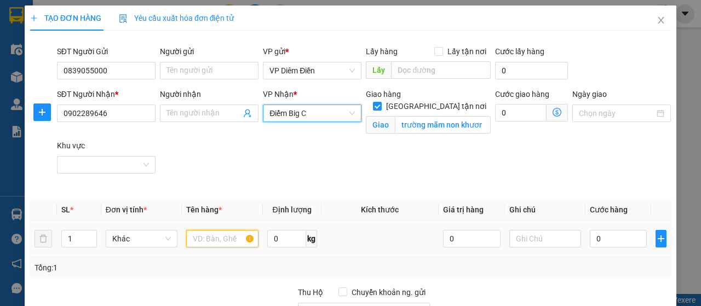
click at [215, 237] on input "text" at bounding box center [222, 239] width 72 height 18
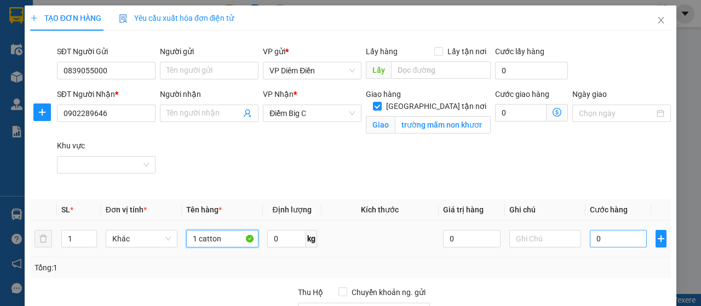
type input "1 catton"
click at [620, 244] on input "0" at bounding box center [619, 239] width 58 height 18
type input "1"
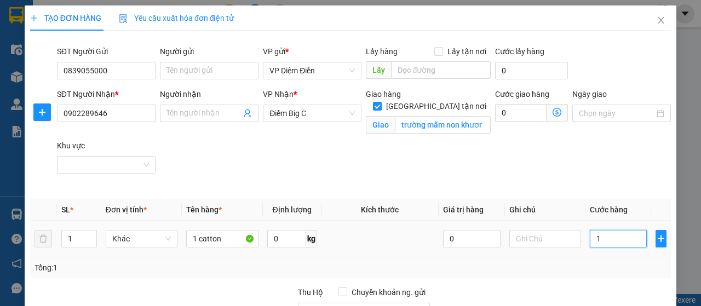
type input "12"
type input "120"
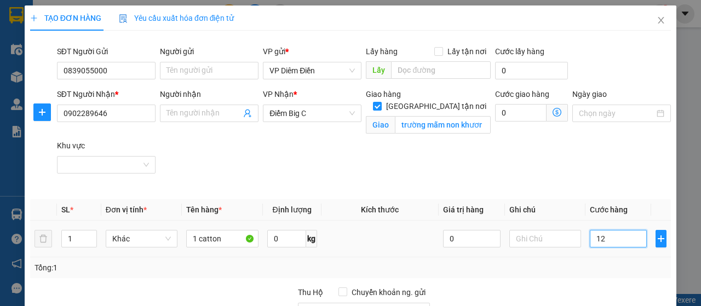
type input "120"
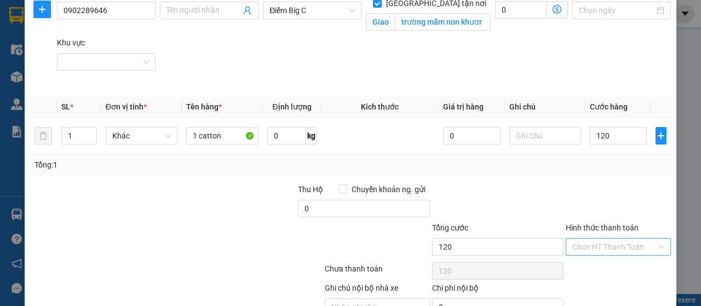
type input "120.000"
drag, startPoint x: 612, startPoint y: 246, endPoint x: 603, endPoint y: 260, distance: 16.6
click at [612, 248] on input "Hình thức thanh toán" at bounding box center [614, 247] width 84 height 16
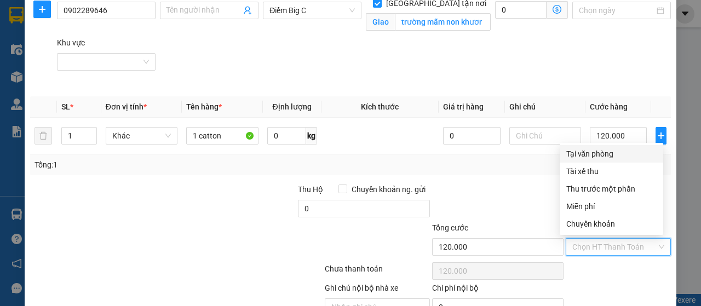
click at [598, 157] on div "Tại văn phòng" at bounding box center [611, 154] width 90 height 12
type input "0"
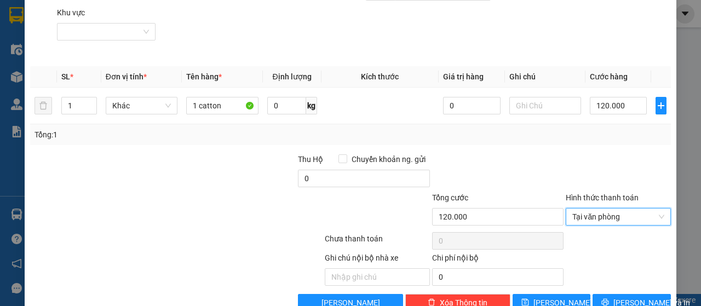
scroll to position [158, 0]
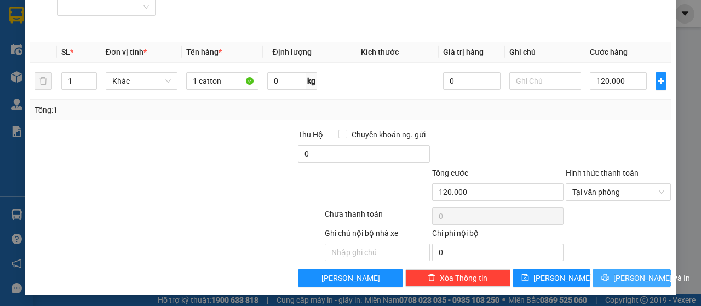
click at [639, 272] on span "[PERSON_NAME] và In" at bounding box center [652, 278] width 77 height 12
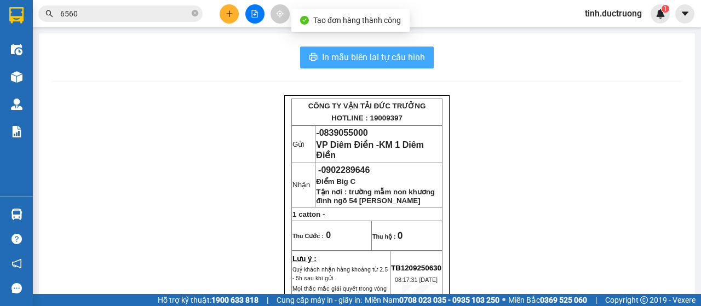
click at [374, 61] on span "In mẫu biên lai tự cấu hình" at bounding box center [373, 57] width 103 height 14
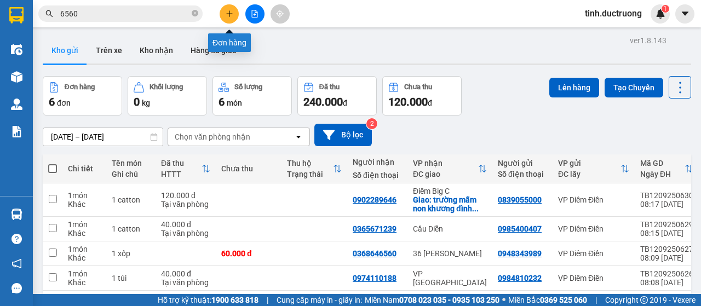
click at [230, 18] on button at bounding box center [229, 13] width 19 height 19
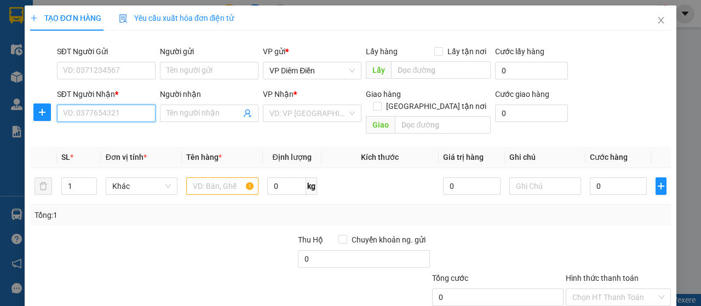
click at [105, 112] on input "SĐT Người Nhận *" at bounding box center [106, 114] width 99 height 18
type input "0989859328"
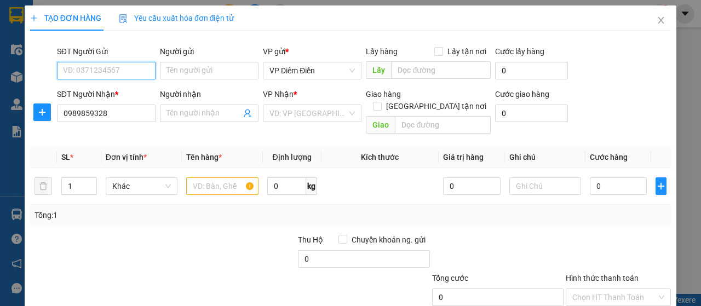
click at [119, 68] on input "SĐT Người Gửi" at bounding box center [106, 71] width 99 height 18
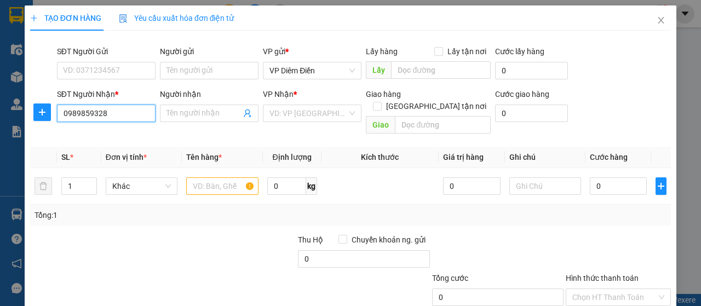
click at [113, 115] on input "0989859328" at bounding box center [106, 114] width 99 height 18
click at [303, 117] on input "search" at bounding box center [309, 113] width 78 height 16
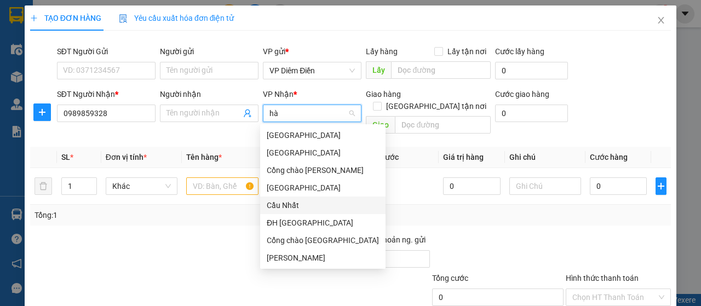
type input "hà"
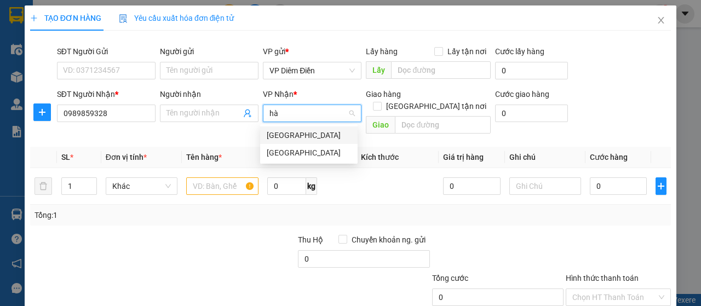
drag, startPoint x: 288, startPoint y: 133, endPoint x: 285, endPoint y: 139, distance: 7.3
click at [288, 134] on div "[GEOGRAPHIC_DATA]" at bounding box center [309, 135] width 84 height 12
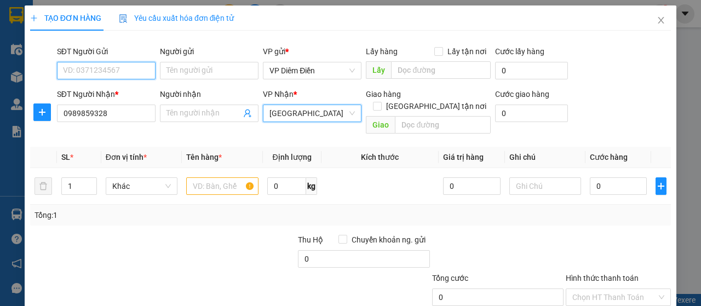
click at [112, 68] on input "SĐT Người Gửi" at bounding box center [106, 71] width 99 height 18
type input "0399053493"
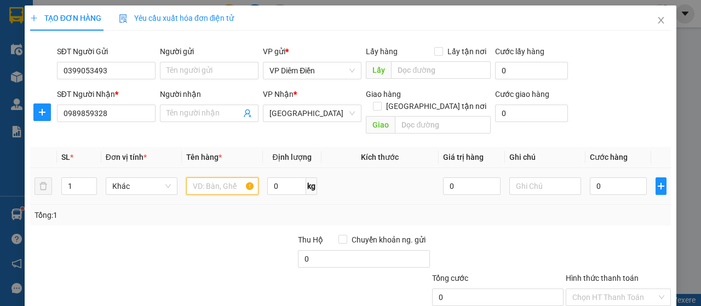
click at [208, 177] on input "text" at bounding box center [222, 186] width 72 height 18
type input "1 xốp"
click at [613, 177] on input "0" at bounding box center [619, 186] width 58 height 18
type input "5"
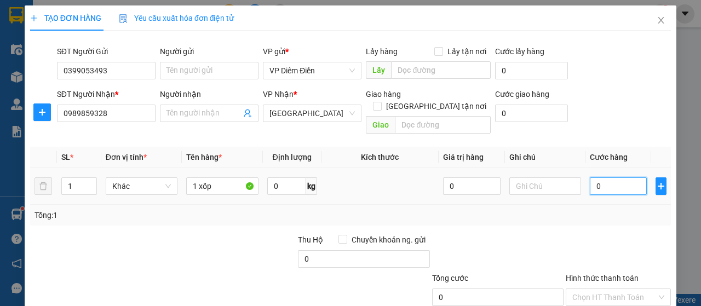
type input "5"
type input "50"
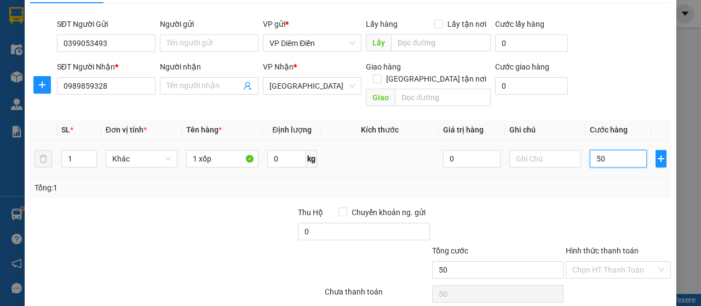
scroll to position [94, 0]
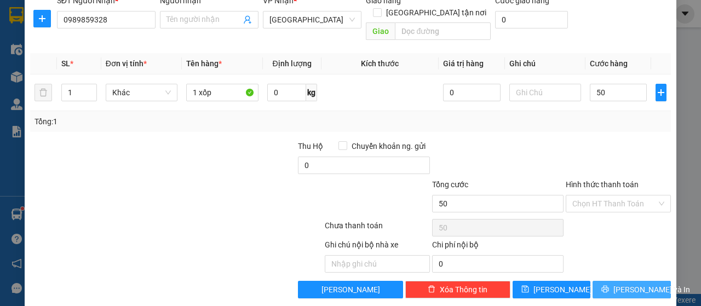
type input "50.000"
drag, startPoint x: 615, startPoint y: 270, endPoint x: 601, endPoint y: 263, distance: 15.2
click at [615, 284] on span "[PERSON_NAME] và In" at bounding box center [652, 290] width 77 height 12
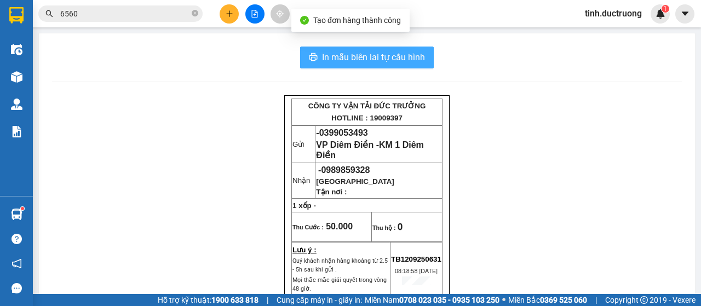
click at [368, 59] on span "In mẫu biên lai tự cấu hình" at bounding box center [373, 57] width 103 height 14
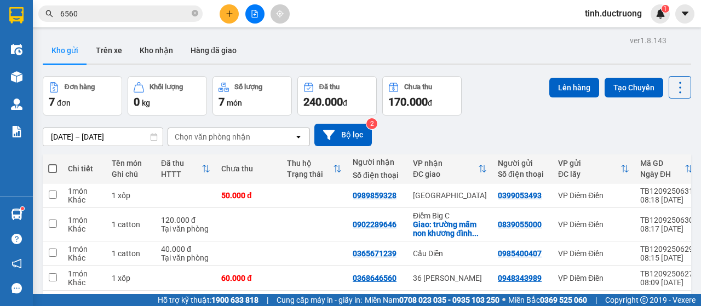
click at [226, 16] on icon "plus" at bounding box center [230, 14] width 8 height 8
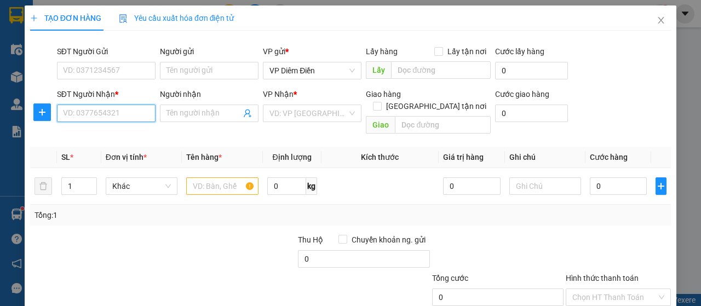
click at [85, 110] on input "SĐT Người Nhận *" at bounding box center [106, 114] width 99 height 18
type input "0968485992"
click at [309, 117] on input "search" at bounding box center [309, 113] width 78 height 16
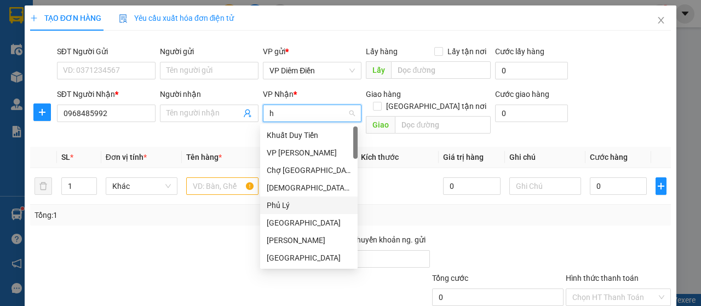
type input "ha"
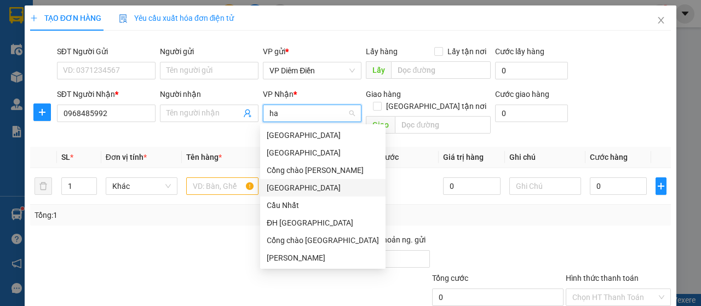
click at [288, 190] on div "[GEOGRAPHIC_DATA]" at bounding box center [323, 188] width 112 height 12
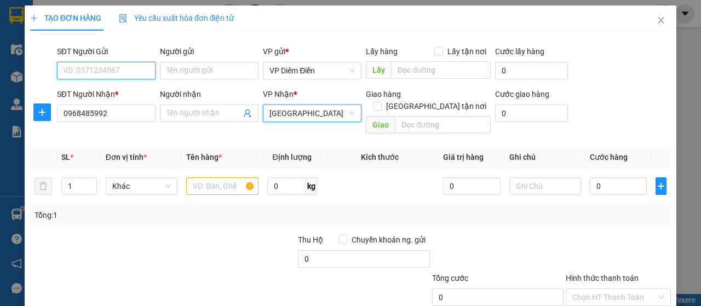
click at [117, 72] on input "SĐT Người Gửi" at bounding box center [106, 71] width 99 height 18
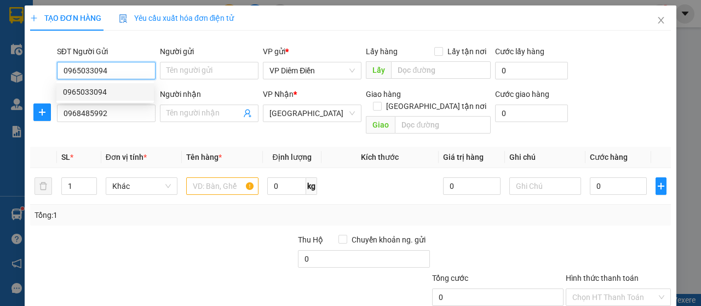
click at [94, 90] on div "0965033094" at bounding box center [105, 92] width 84 height 12
type input "0965033094"
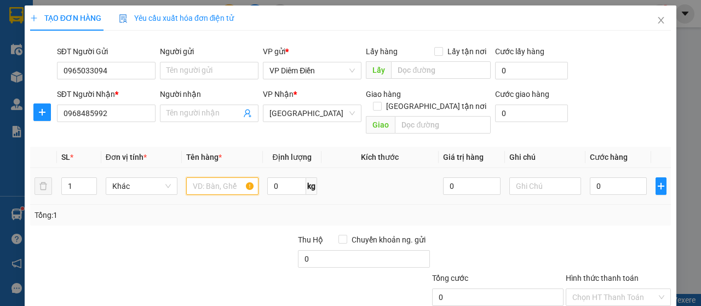
click at [218, 177] on input "text" at bounding box center [222, 186] width 72 height 18
type input "1 xốp"
click at [612, 177] on input "0" at bounding box center [619, 186] width 58 height 18
type input "6"
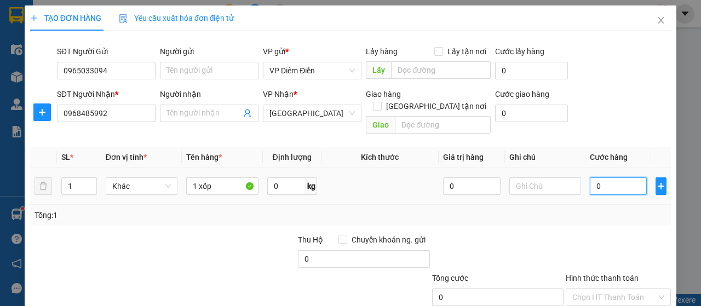
type input "6"
type input "60"
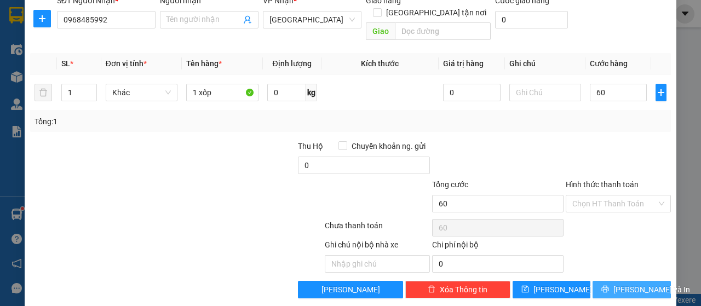
type input "60.000"
click at [609, 286] on icon "printer" at bounding box center [605, 289] width 7 height 7
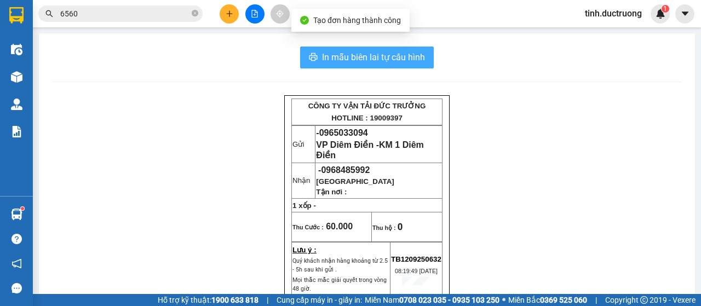
click at [354, 54] on span "In mẫu biên lai tự cấu hình" at bounding box center [373, 57] width 103 height 14
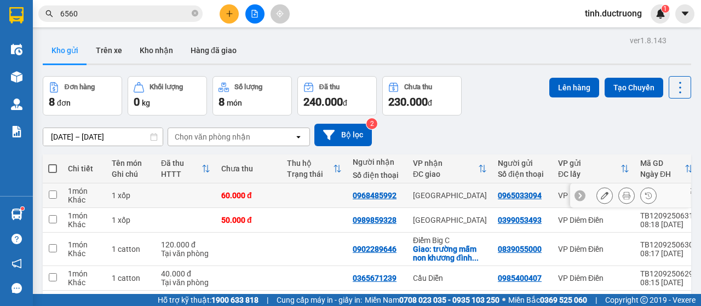
click at [49, 194] on input "checkbox" at bounding box center [53, 195] width 8 height 8
checkbox input "true"
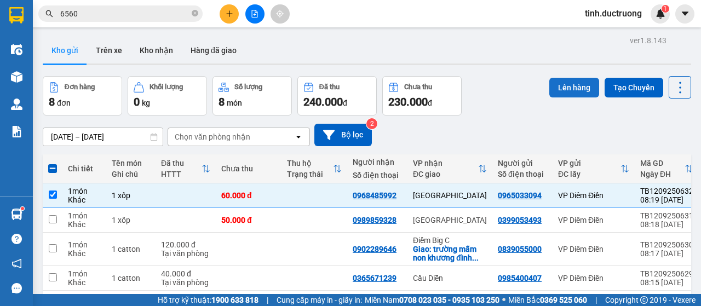
click at [561, 89] on button "Lên hàng" at bounding box center [574, 88] width 50 height 20
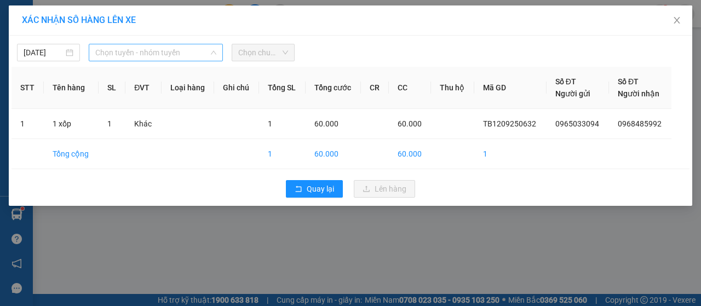
click at [167, 55] on span "Chọn tuyến - nhóm tuyến" at bounding box center [155, 52] width 121 height 16
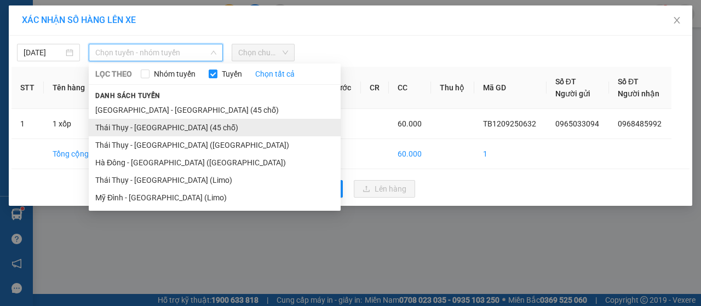
click at [127, 120] on li "Thái Thụy - [GEOGRAPHIC_DATA] (45 chỗ)" at bounding box center [215, 128] width 252 height 18
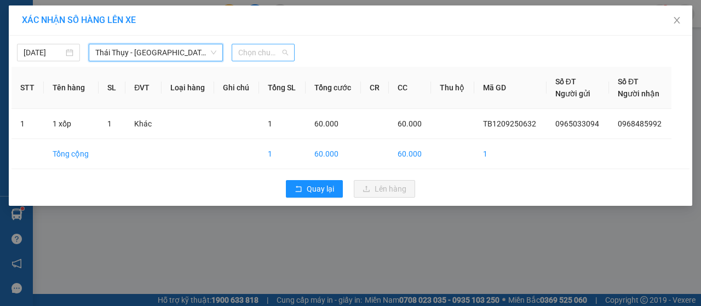
click at [257, 55] on span "Chọn chuyến" at bounding box center [263, 52] width 50 height 16
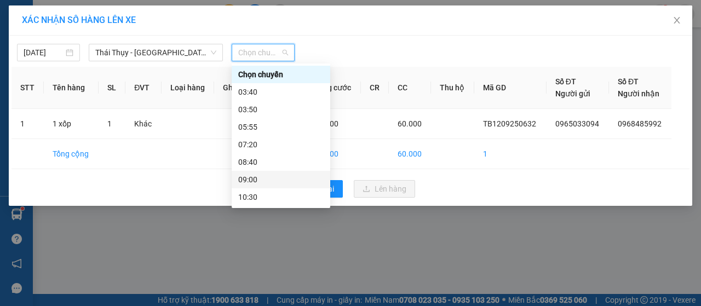
drag, startPoint x: 255, startPoint y: 177, endPoint x: 286, endPoint y: 182, distance: 31.6
click at [257, 179] on div "09:00" at bounding box center [280, 180] width 85 height 12
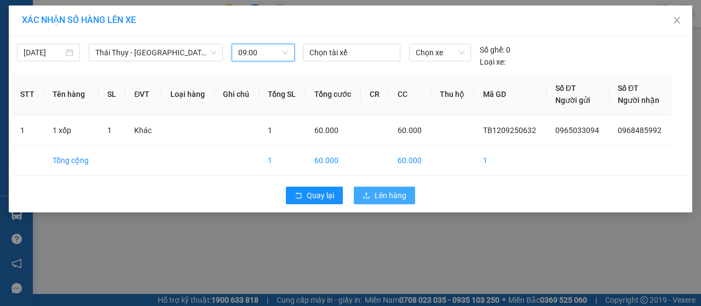
click at [379, 192] on span "Lên hàng" at bounding box center [391, 196] width 32 height 12
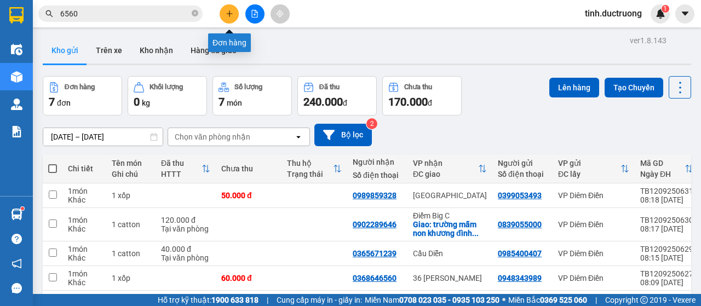
click at [231, 15] on icon "plus" at bounding box center [230, 14] width 8 height 8
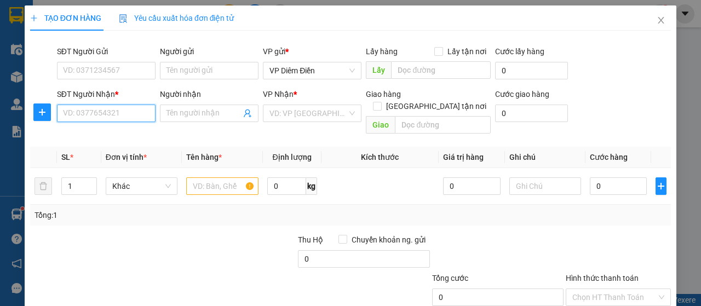
click at [93, 117] on input "SĐT Người Nhận *" at bounding box center [106, 114] width 99 height 18
click at [216, 177] on input "text" at bounding box center [222, 186] width 72 height 18
type input "1 xốp"
click at [87, 115] on input "SĐT Người Nhận *" at bounding box center [106, 114] width 99 height 18
type input "0987274498"
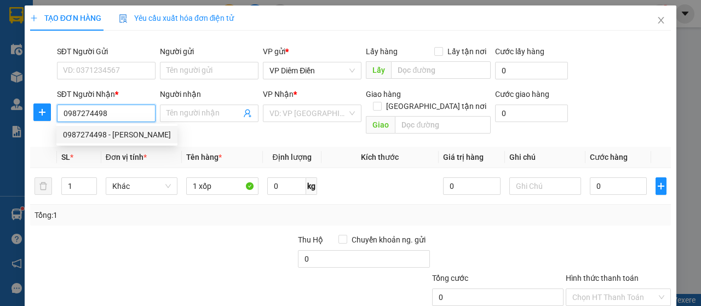
click at [85, 129] on div "0987274498 - hồng" at bounding box center [117, 135] width 108 height 12
type input "hồng"
type input "00"
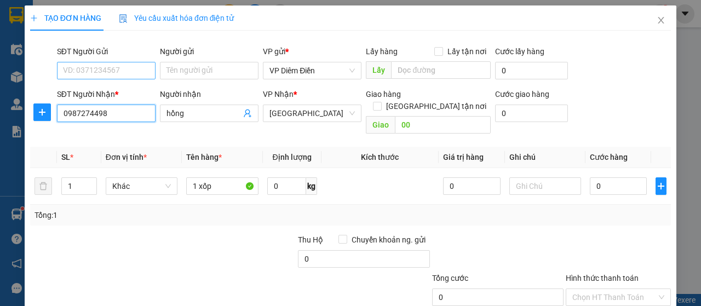
type input "0987274498"
click at [118, 68] on input "SĐT Người Gửi" at bounding box center [106, 71] width 99 height 18
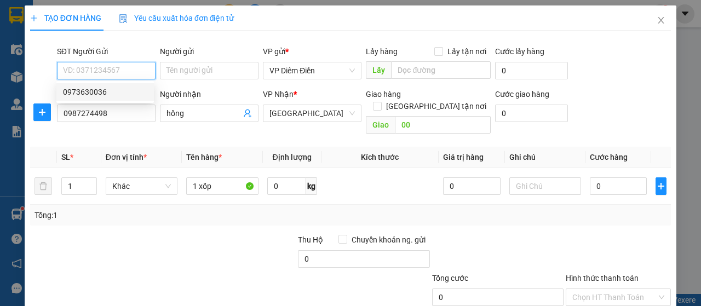
click at [90, 94] on div "0973630036" at bounding box center [105, 92] width 84 height 12
type input "0973630036"
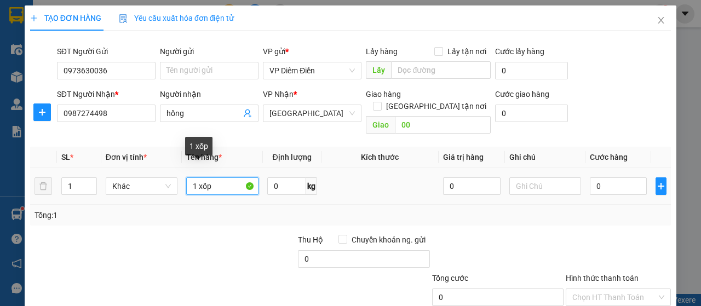
click at [210, 177] on input "1 xốp" at bounding box center [222, 186] width 72 height 18
type input "2 xốp"
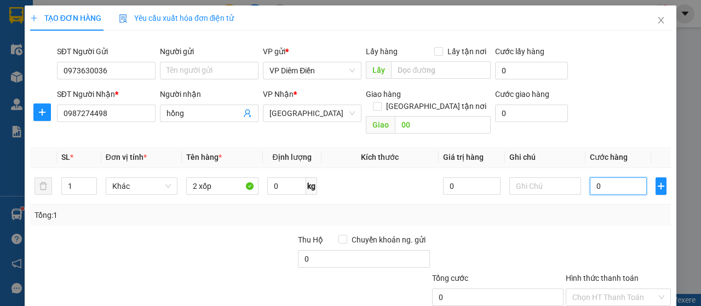
type input "1"
type input "10"
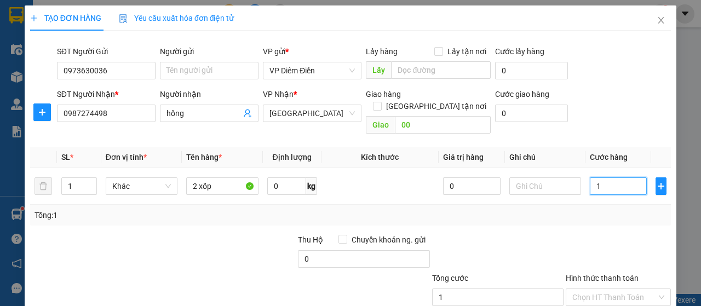
type input "10"
type input "100"
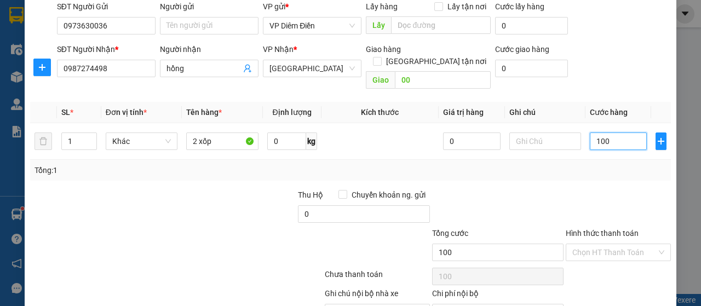
scroll to position [94, 0]
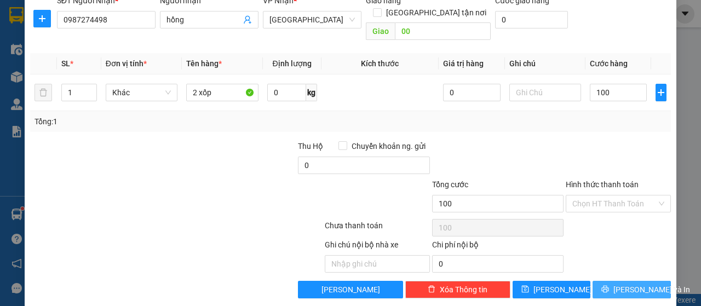
click at [641, 284] on span "[PERSON_NAME] và In" at bounding box center [652, 290] width 77 height 12
type input "100.000"
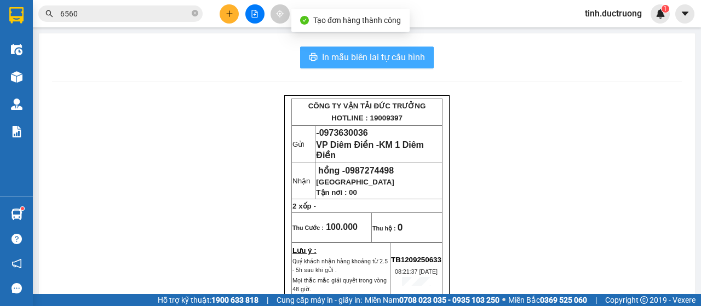
click at [388, 59] on span "In mẫu biên lai tự cấu hình" at bounding box center [373, 57] width 103 height 14
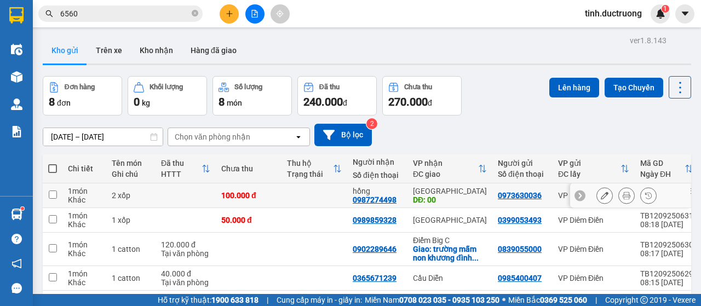
click at [54, 196] on input "checkbox" at bounding box center [53, 195] width 8 height 8
checkbox input "true"
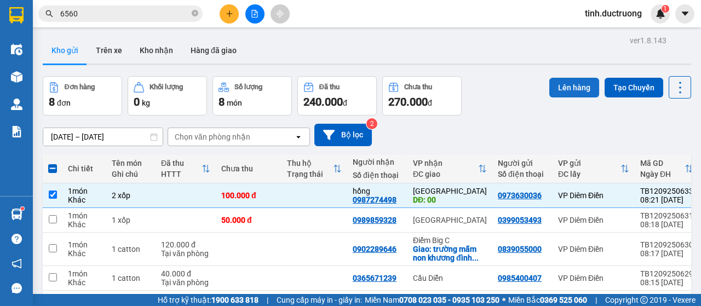
click at [560, 88] on button "Lên hàng" at bounding box center [574, 88] width 50 height 20
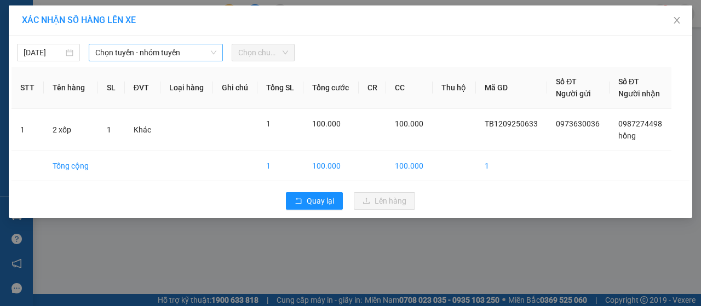
click at [127, 53] on span "Chọn tuyến - nhóm tuyến" at bounding box center [155, 52] width 121 height 16
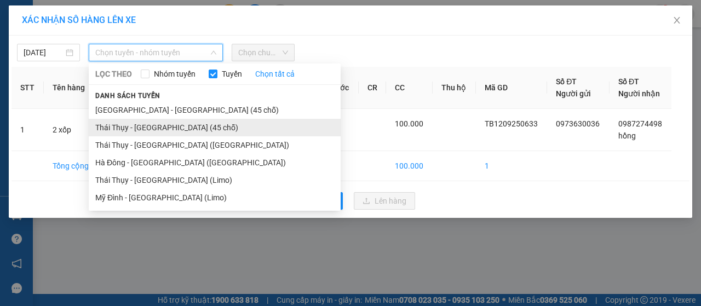
click at [118, 127] on li "Thái Thụy - [GEOGRAPHIC_DATA] (45 chỗ)" at bounding box center [215, 128] width 252 height 18
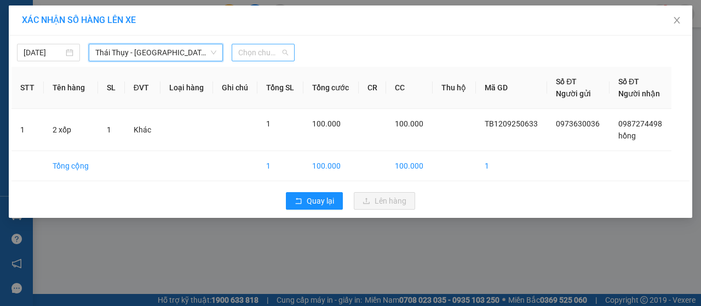
click at [273, 55] on span "Chọn chuyến" at bounding box center [263, 52] width 50 height 16
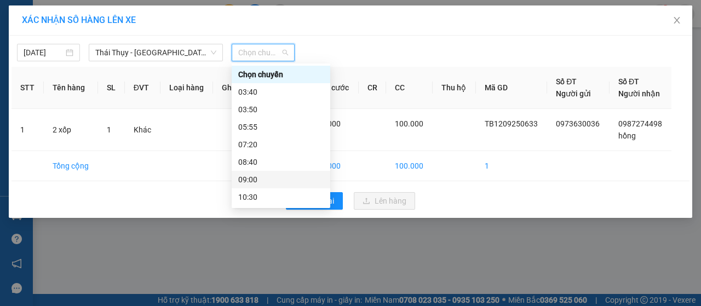
click at [249, 176] on div "09:00" at bounding box center [280, 180] width 85 height 12
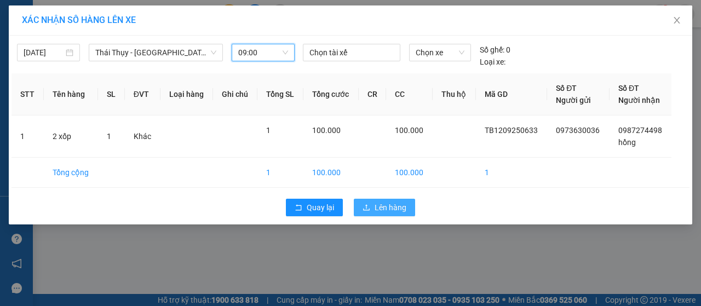
click at [385, 209] on span "Lên hàng" at bounding box center [391, 208] width 32 height 12
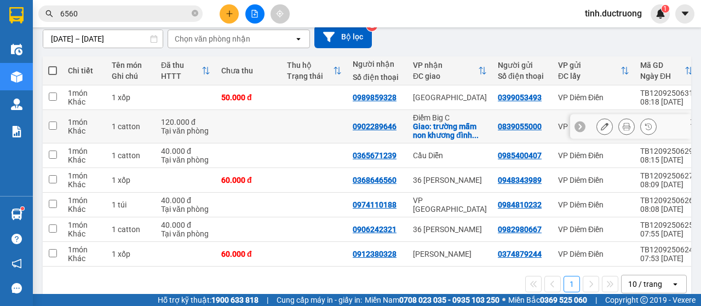
scroll to position [121, 0]
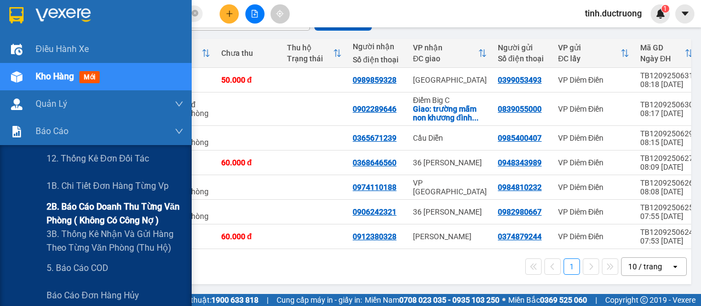
click at [90, 211] on span "2B. Báo cáo doanh thu từng văn phòng ( không có công nợ )" at bounding box center [115, 213] width 137 height 27
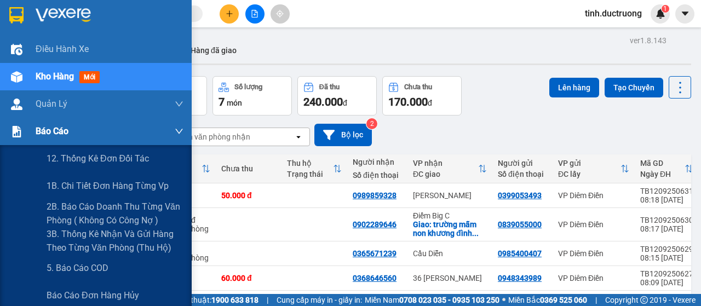
click at [44, 130] on span "Báo cáo" at bounding box center [52, 131] width 33 height 14
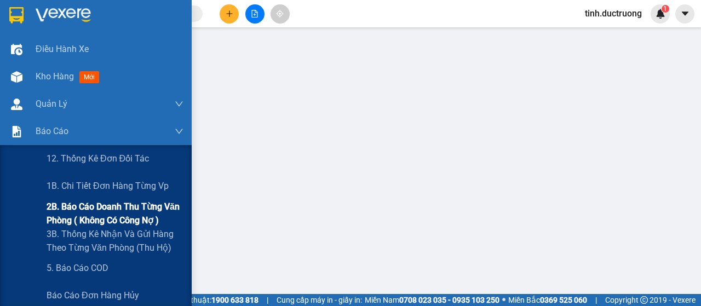
click at [68, 207] on span "2B. Báo cáo doanh thu từng văn phòng ( không có công nợ )" at bounding box center [115, 213] width 137 height 27
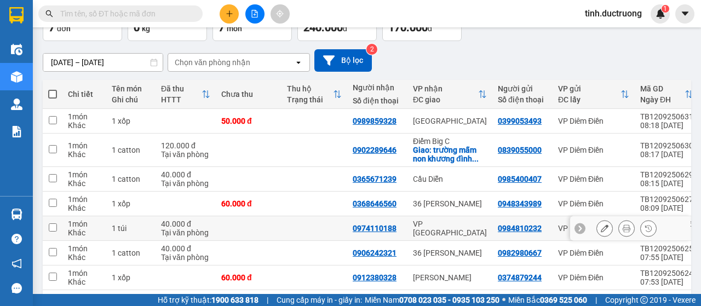
scroll to position [110, 0]
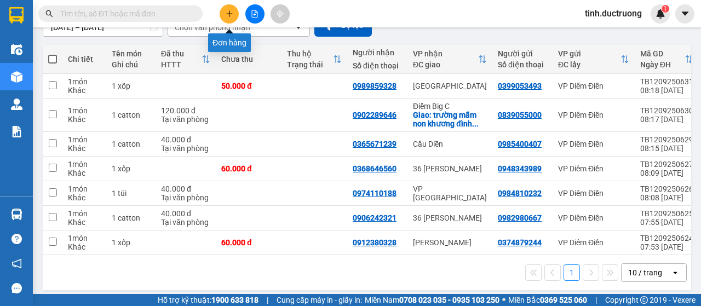
click at [230, 14] on icon "plus" at bounding box center [229, 13] width 6 height 1
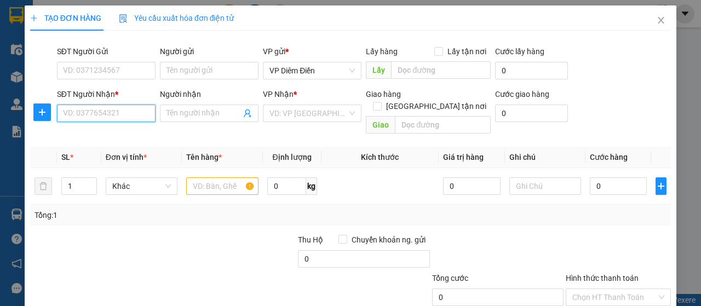
click at [128, 113] on input "SĐT Người Nhận *" at bounding box center [106, 114] width 99 height 18
type input "0969639296"
click at [285, 118] on input "search" at bounding box center [309, 113] width 78 height 16
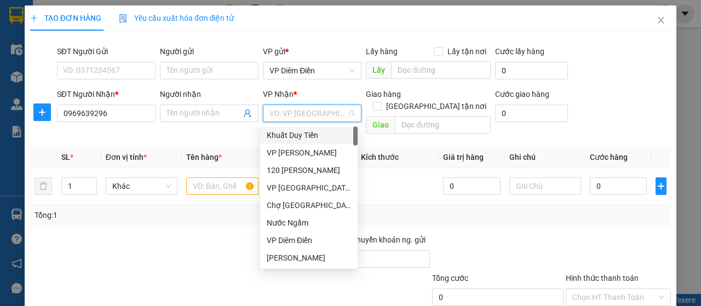
type input "v"
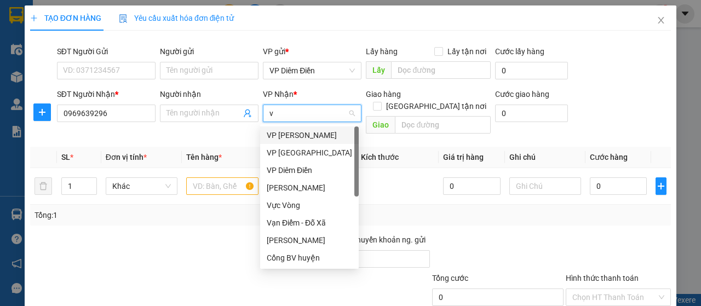
click at [300, 128] on div "VP [PERSON_NAME]" at bounding box center [309, 136] width 99 height 18
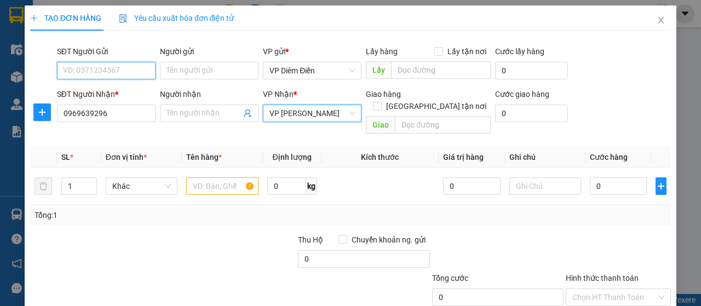
click at [116, 71] on input "SĐT Người Gửi" at bounding box center [106, 71] width 99 height 18
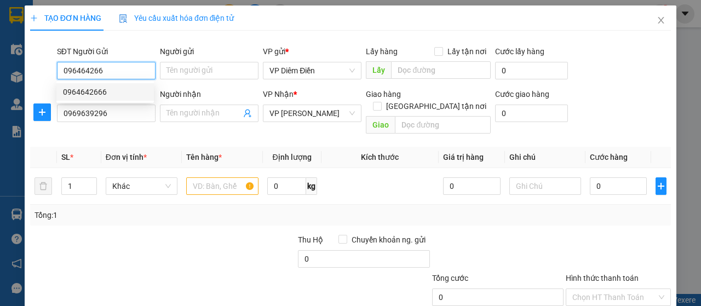
click at [103, 91] on div "0964642666" at bounding box center [105, 92] width 84 height 12
type input "0964642666"
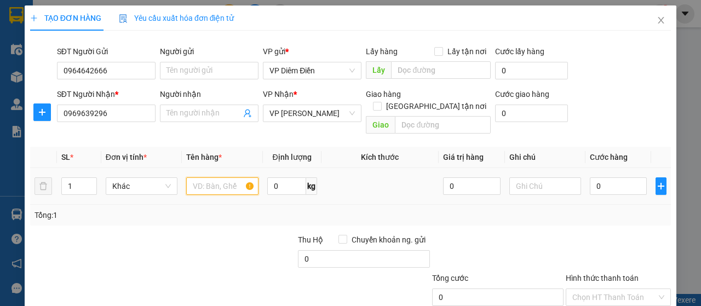
click at [227, 177] on input "text" at bounding box center [222, 186] width 72 height 18
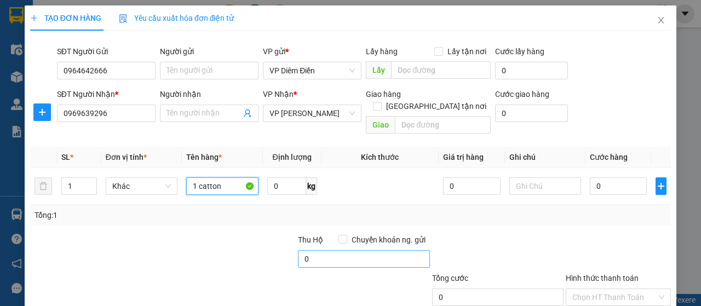
type input "1 catton"
click at [343, 250] on input "0" at bounding box center [364, 259] width 132 height 18
type input "6.000.000"
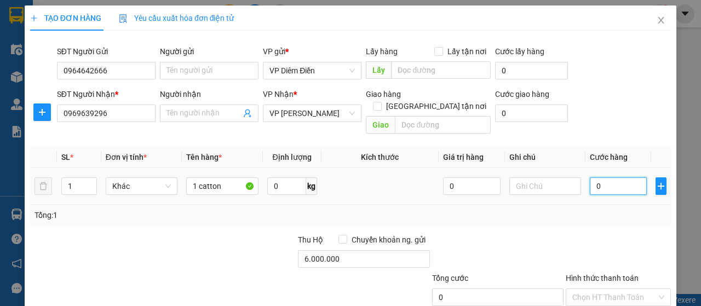
click at [609, 177] on input "0" at bounding box center [619, 186] width 58 height 18
type input "1"
type input "0"
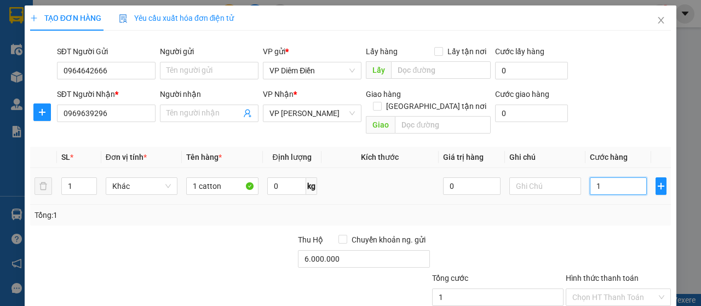
type input "0"
type input "07"
type input "7"
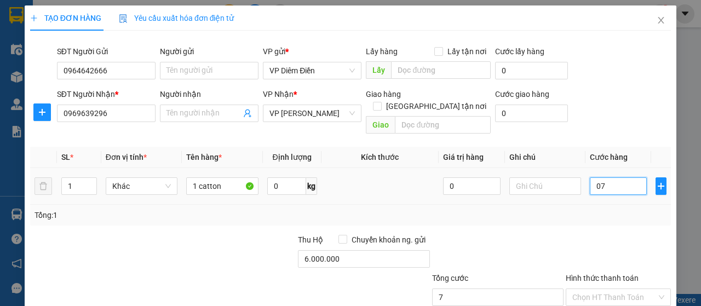
type input "070"
type input "70"
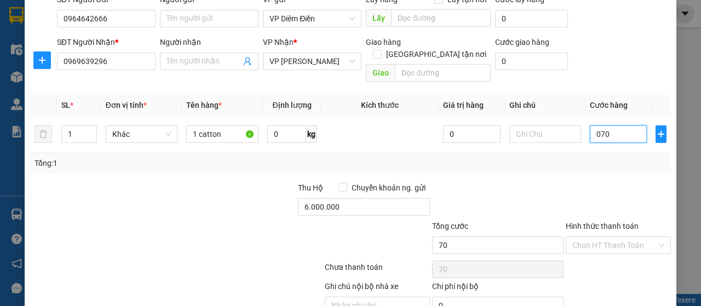
scroll to position [94, 0]
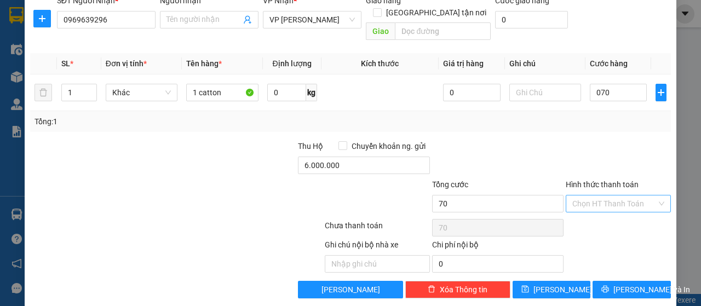
type input "70.000"
click at [634, 196] on input "Hình thức thanh toán" at bounding box center [614, 204] width 84 height 16
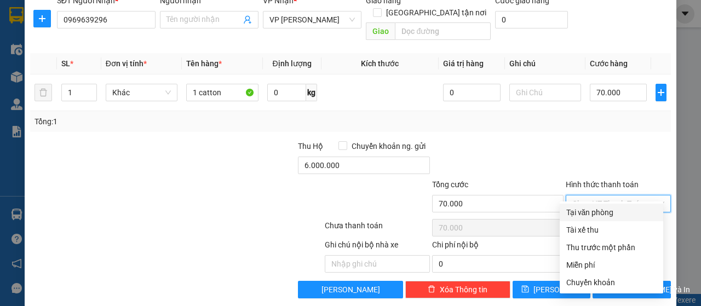
click at [601, 212] on div "Tại văn phòng" at bounding box center [611, 213] width 90 height 12
type input "0"
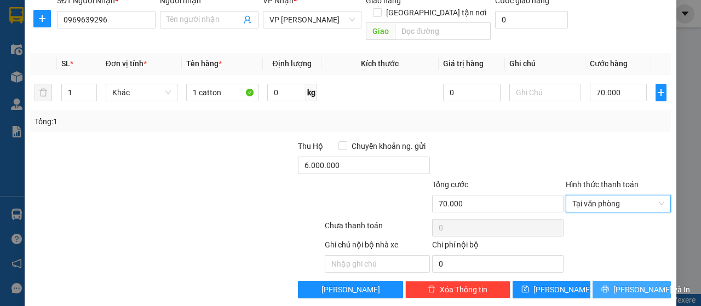
drag, startPoint x: 630, startPoint y: 278, endPoint x: 627, endPoint y: 271, distance: 8.3
click at [629, 284] on span "[PERSON_NAME] và In" at bounding box center [652, 290] width 77 height 12
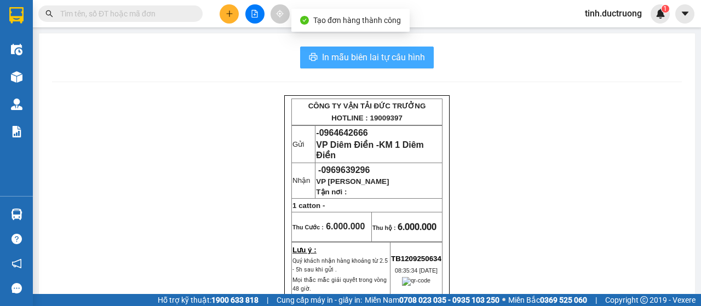
click at [386, 58] on span "In mẫu biên lai tự cấu hình" at bounding box center [373, 57] width 103 height 14
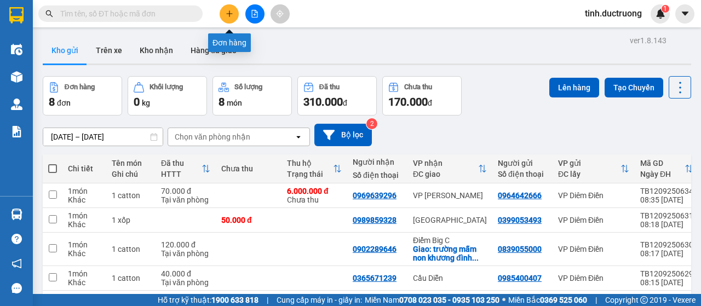
click at [226, 15] on icon "plus" at bounding box center [230, 14] width 8 height 8
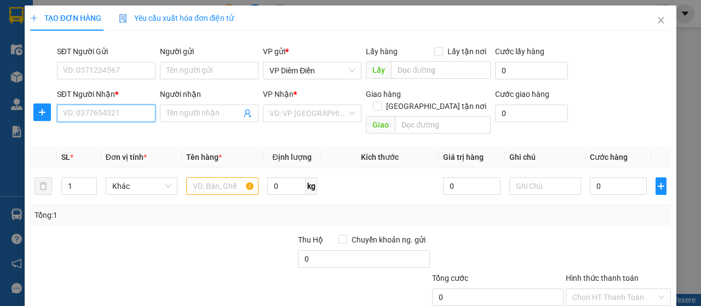
click at [121, 116] on input "SĐT Người Nhận *" at bounding box center [106, 114] width 99 height 18
click at [112, 139] on div "0983662491" at bounding box center [105, 135] width 84 height 12
type input "0983662491"
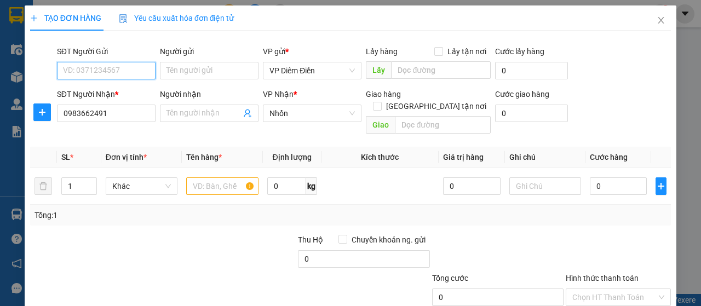
click at [107, 68] on input "SĐT Người Gửi" at bounding box center [106, 71] width 99 height 18
click at [115, 92] on div "0983828314" at bounding box center [105, 92] width 84 height 12
type input "0983828314"
click at [210, 177] on input "text" at bounding box center [222, 186] width 72 height 18
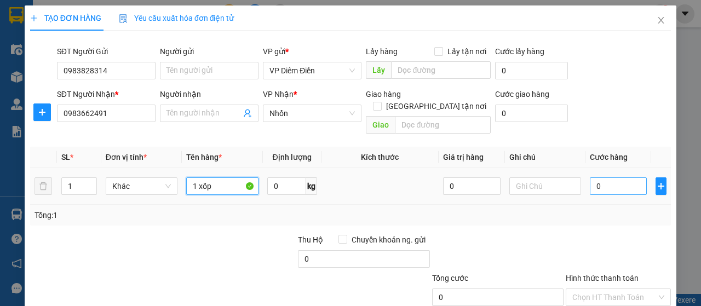
type input "1 xốp"
click at [596, 177] on input "0" at bounding box center [619, 186] width 58 height 18
type input "5"
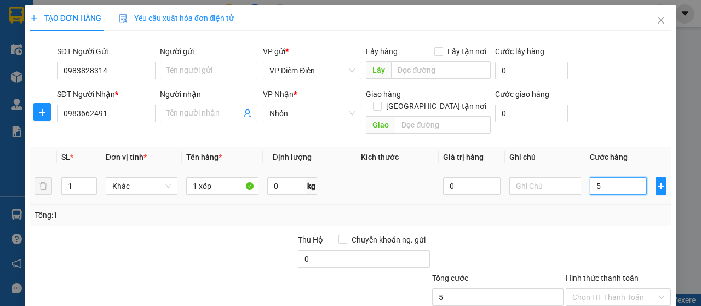
type input "50"
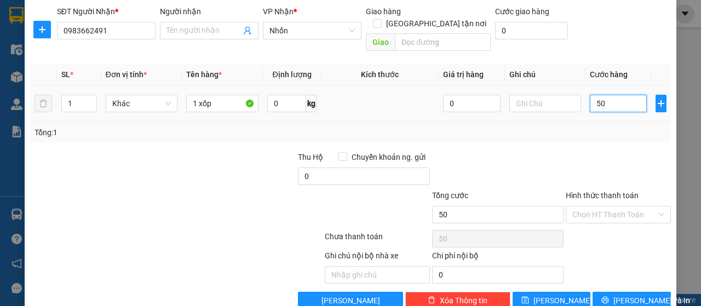
scroll to position [94, 0]
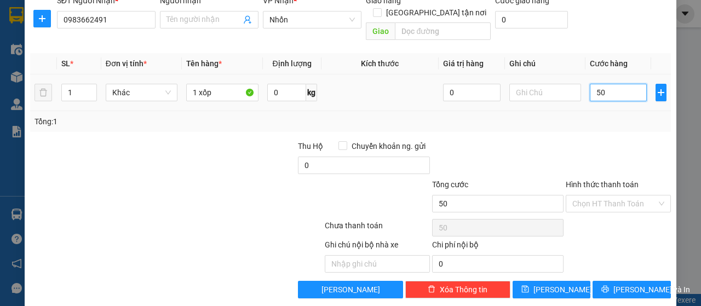
type input "5"
type input "0"
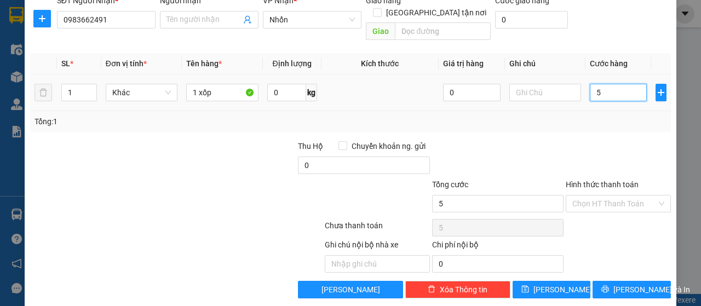
type input "0"
type input "04"
type input "4"
type input "040"
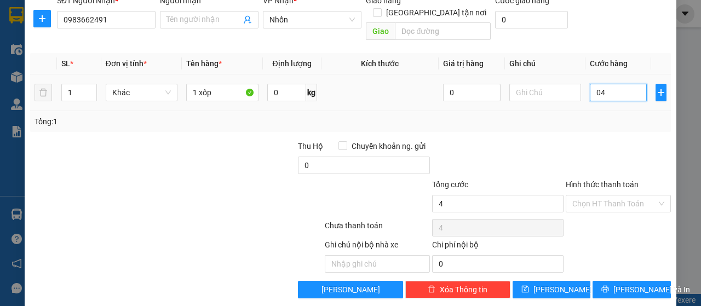
type input "40"
type input "40.000"
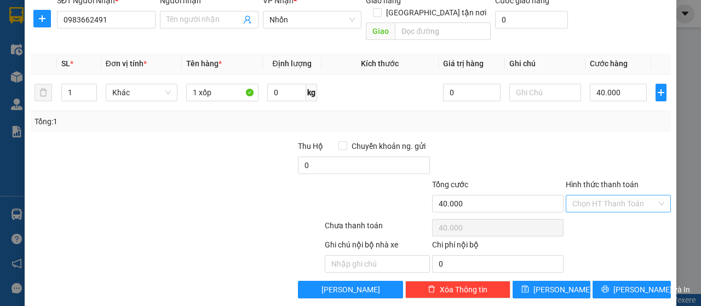
click at [610, 196] on input "Hình thức thanh toán" at bounding box center [614, 204] width 84 height 16
click at [306, 157] on input "0" at bounding box center [364, 166] width 132 height 18
type input "1.700.000"
click at [625, 196] on input "Hình thức thanh toán" at bounding box center [614, 204] width 84 height 16
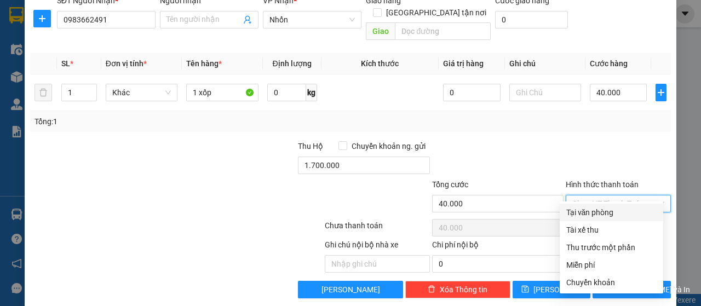
click at [616, 210] on div "Tại văn phòng" at bounding box center [611, 213] width 90 height 12
type input "0"
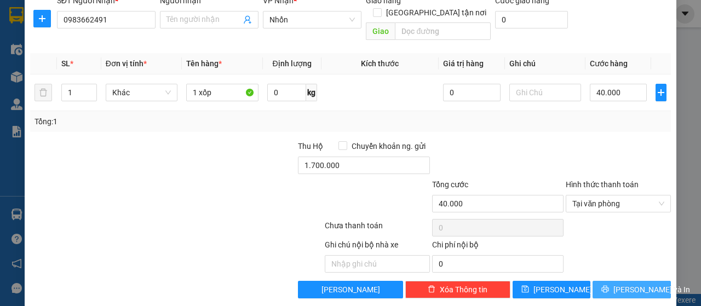
click at [640, 284] on span "[PERSON_NAME] và In" at bounding box center [652, 290] width 77 height 12
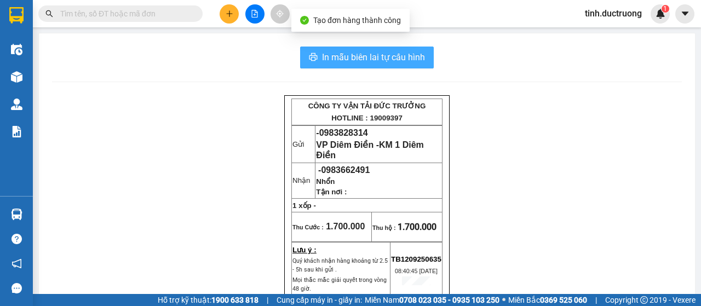
click at [360, 53] on span "In mẫu biên lai tự cấu hình" at bounding box center [373, 57] width 103 height 14
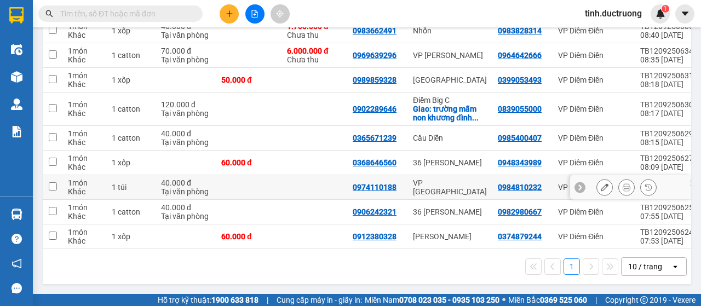
scroll to position [60, 0]
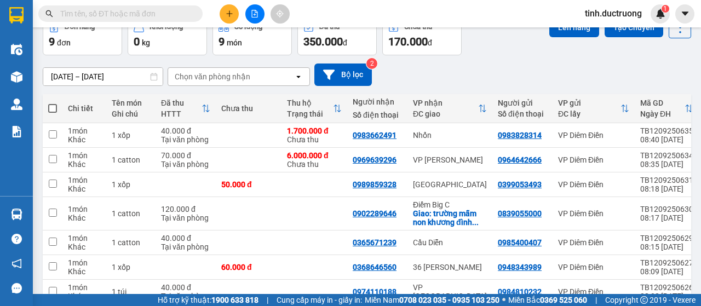
click at [53, 108] on span at bounding box center [52, 108] width 9 height 9
click at [53, 103] on input "checkbox" at bounding box center [53, 103] width 0 height 0
checkbox input "true"
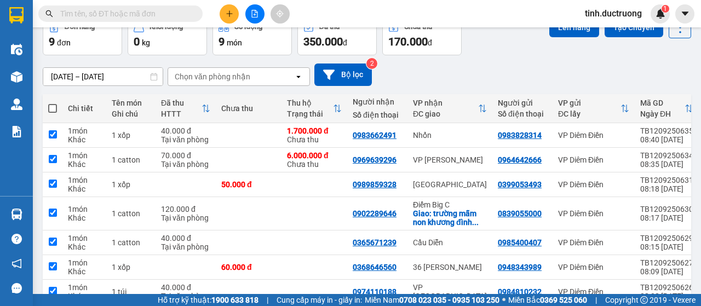
checkbox input "true"
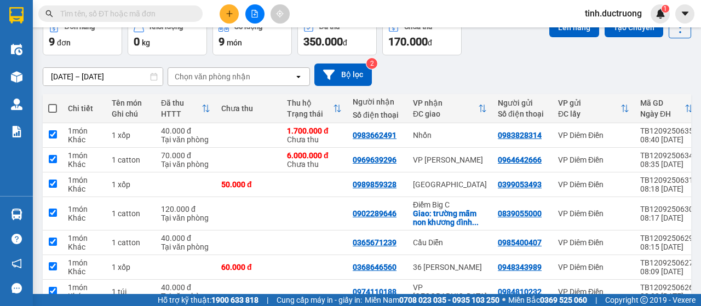
checkbox input "true"
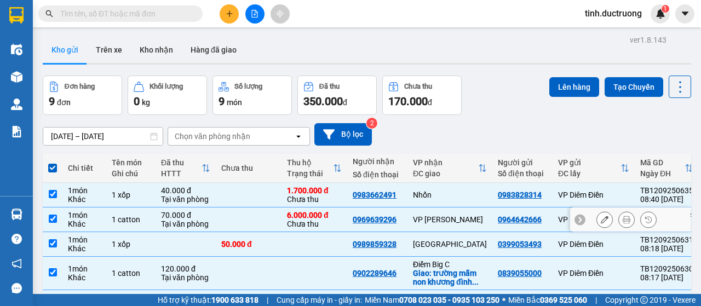
scroll to position [0, 0]
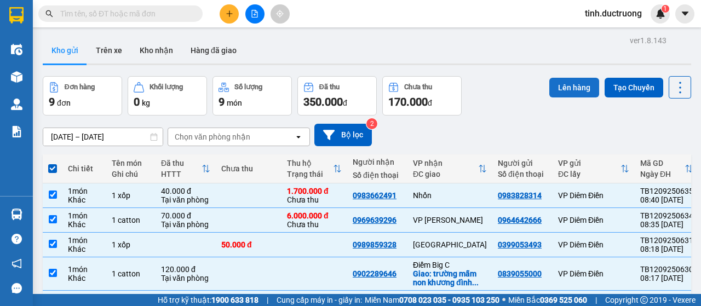
click at [570, 87] on button "Lên hàng" at bounding box center [574, 88] width 50 height 20
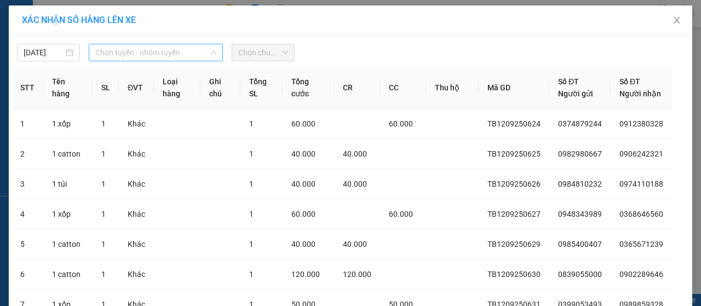
click at [124, 57] on span "Chọn tuyến - nhóm tuyến" at bounding box center [155, 52] width 121 height 16
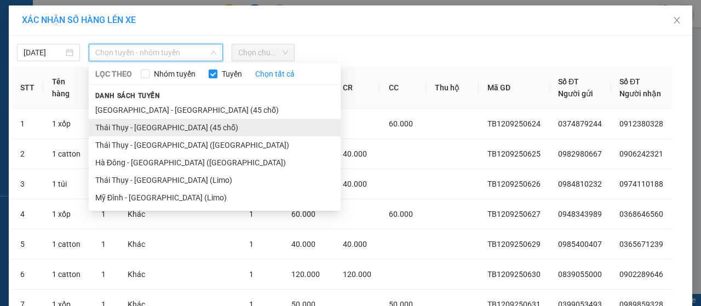
drag, startPoint x: 146, startPoint y: 114, endPoint x: 146, endPoint y: 130, distance: 16.4
click at [146, 130] on ul "[GEOGRAPHIC_DATA] - [GEOGRAPHIC_DATA] (45 chỗ) [GEOGRAPHIC_DATA] - [GEOGRAPHIC_…" at bounding box center [215, 153] width 252 height 105
click at [162, 125] on li "Thái Thụy - [GEOGRAPHIC_DATA] (45 chỗ)" at bounding box center [215, 128] width 252 height 18
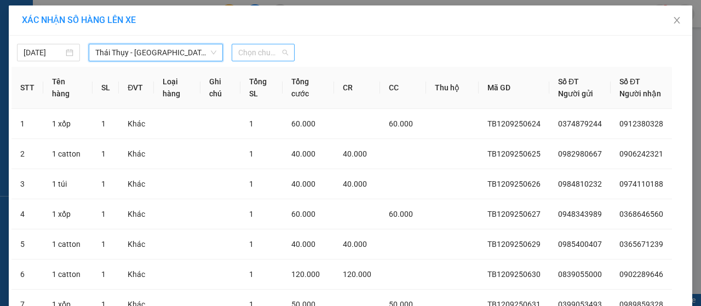
click at [280, 51] on span "Chọn chuyến" at bounding box center [263, 52] width 50 height 16
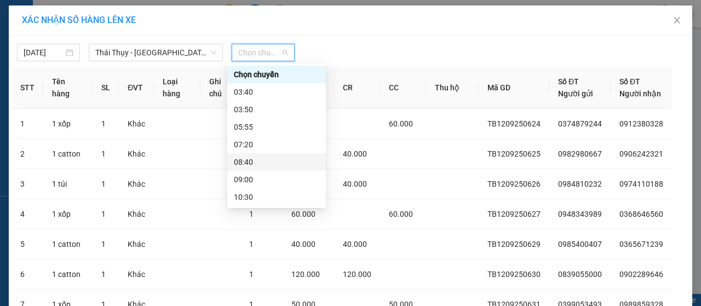
click at [267, 164] on div "08:40" at bounding box center [276, 162] width 85 height 12
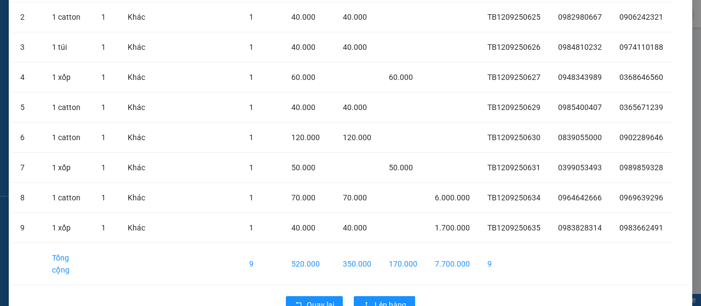
scroll to position [170, 0]
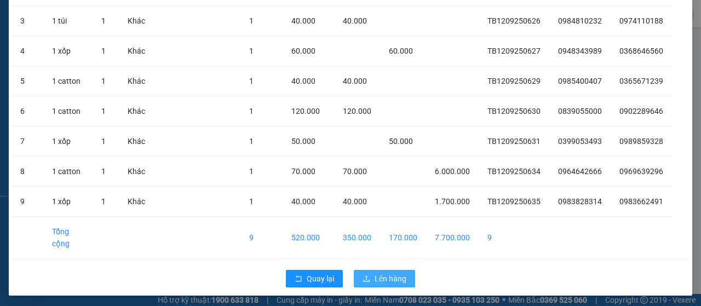
click at [390, 280] on span "Lên hàng" at bounding box center [391, 279] width 32 height 12
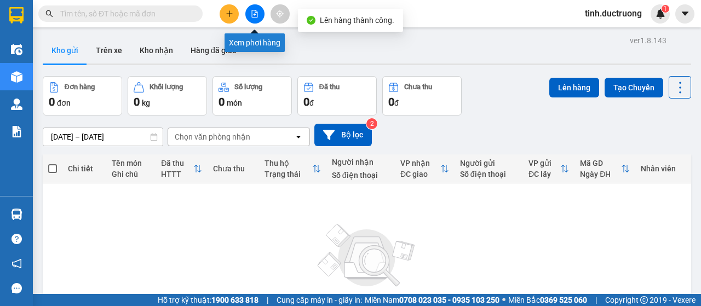
click at [257, 14] on icon "file-add" at bounding box center [255, 14] width 8 height 8
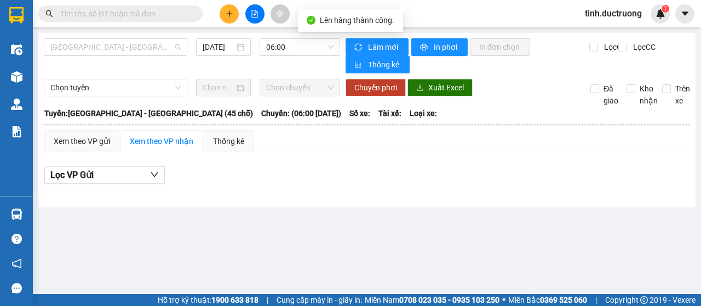
drag, startPoint x: 102, startPoint y: 47, endPoint x: 105, endPoint y: 90, distance: 43.9
click at [102, 50] on span "[GEOGRAPHIC_DATA] - [GEOGRAPHIC_DATA] (45 chỗ)" at bounding box center [115, 47] width 130 height 16
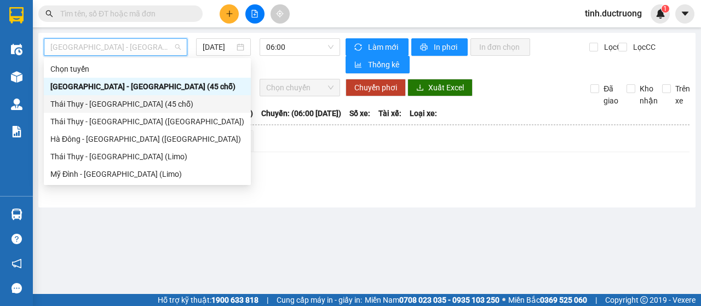
click at [101, 104] on div "Thái Thụy - [GEOGRAPHIC_DATA] (45 chỗ)" at bounding box center [147, 104] width 194 height 12
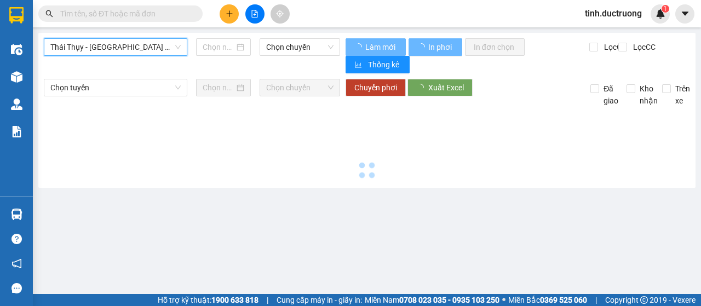
type input "[DATE]"
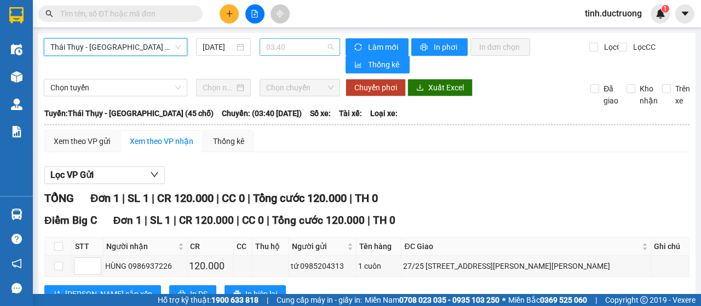
click at [288, 54] on span "03:40" at bounding box center [299, 47] width 67 height 16
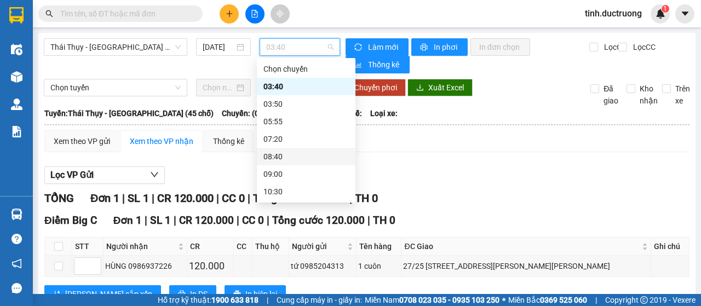
click at [291, 158] on div "08:40" at bounding box center [305, 157] width 85 height 12
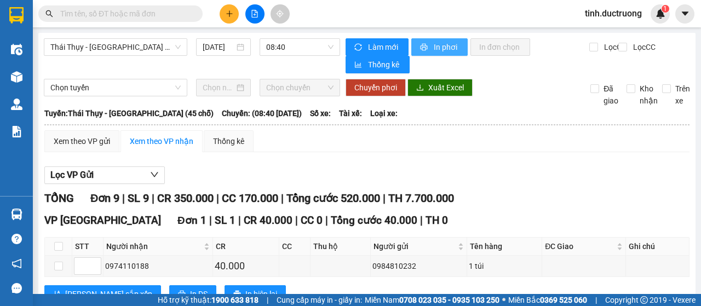
click at [427, 43] on button "In phơi" at bounding box center [439, 47] width 56 height 18
click at [310, 47] on span "08:40" at bounding box center [299, 47] width 67 height 16
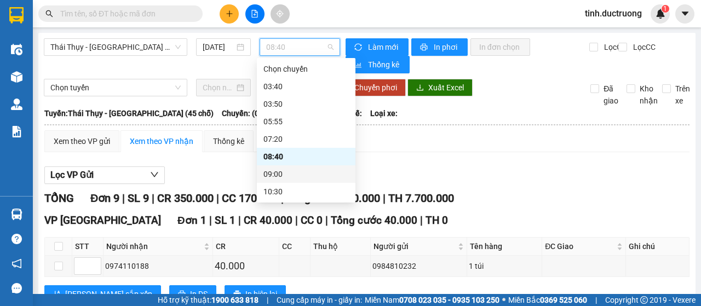
click at [291, 176] on div "09:00" at bounding box center [305, 174] width 85 height 12
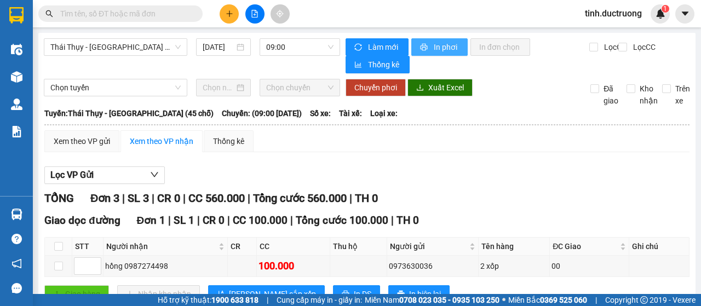
click at [427, 48] on button "In phơi" at bounding box center [439, 47] width 56 height 18
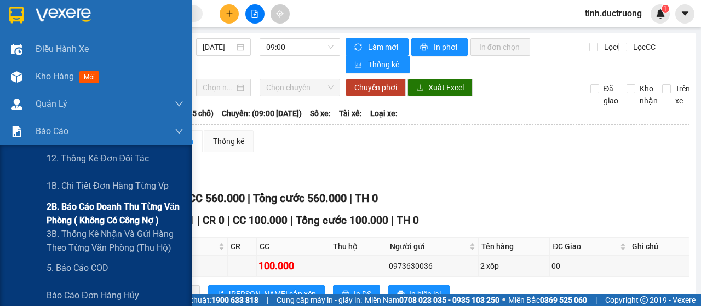
click at [107, 216] on span "2B. Báo cáo doanh thu từng văn phòng ( không có công nợ )" at bounding box center [115, 213] width 137 height 27
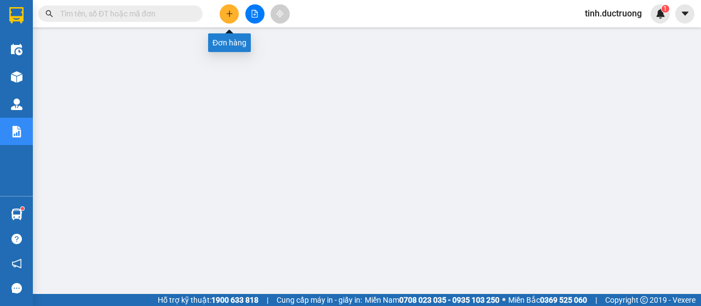
click at [231, 7] on button at bounding box center [229, 13] width 19 height 19
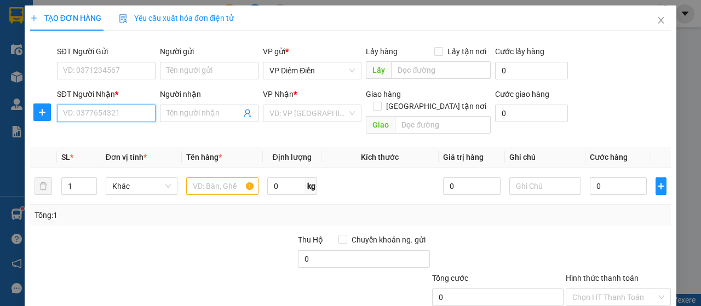
click at [107, 106] on input "SĐT Người Nhận *" at bounding box center [106, 114] width 99 height 18
type input "0913302422"
click at [99, 133] on div "0913302422" at bounding box center [105, 135] width 84 height 12
checkbox input "true"
type input "p114 khu t2 ngõ 437 [PERSON_NAME]"
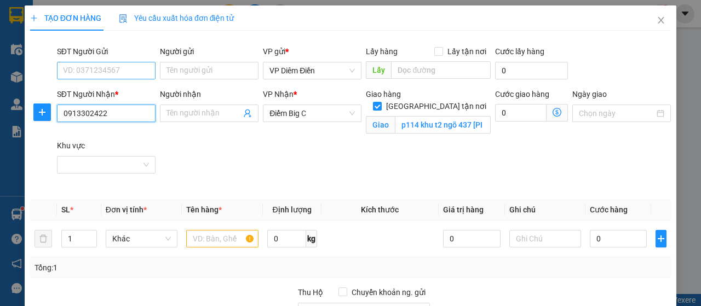
type input "0913302422"
click at [104, 68] on input "SĐT Người Gửi" at bounding box center [106, 71] width 99 height 18
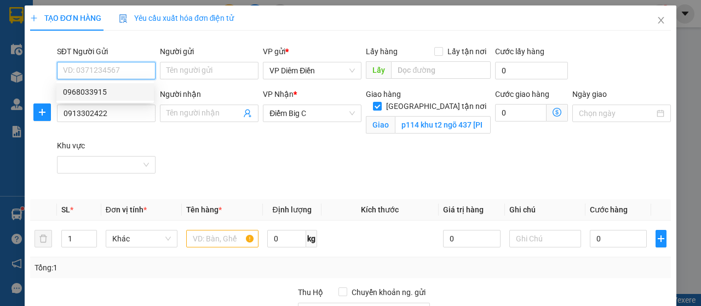
click at [114, 90] on div "0968033915" at bounding box center [105, 92] width 84 height 12
type input "0968033915"
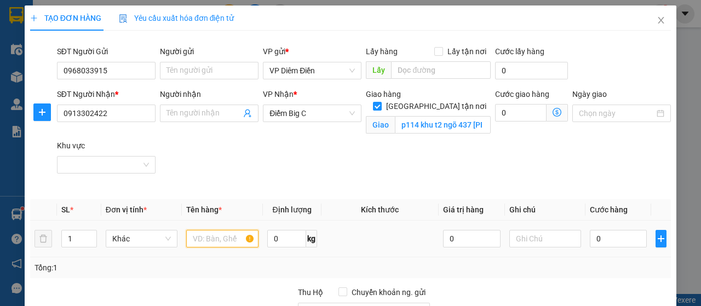
click at [211, 236] on input "text" at bounding box center [222, 239] width 72 height 18
type input "1 xốp"
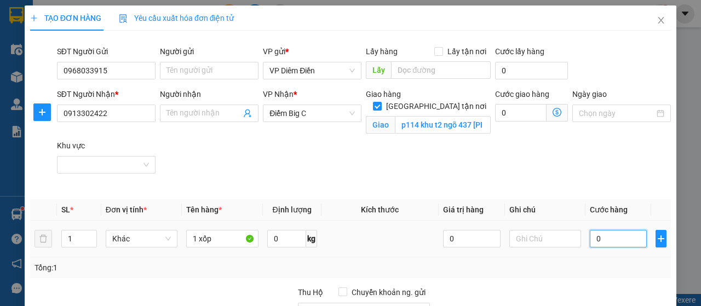
click at [605, 245] on input "0" at bounding box center [619, 239] width 58 height 18
type input "1"
type input "12"
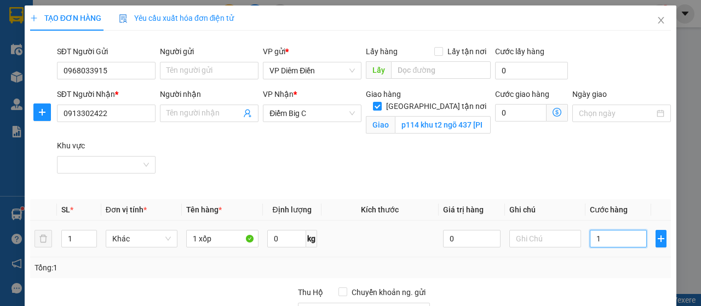
type input "12"
type input "120"
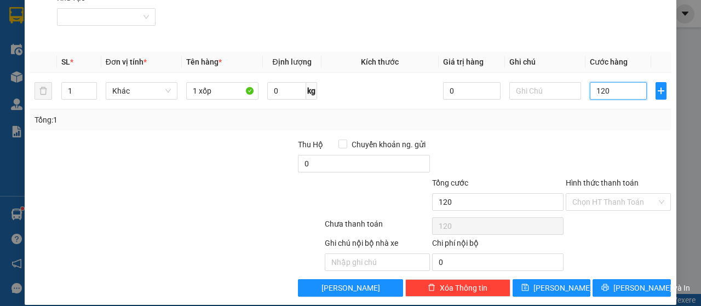
scroll to position [158, 0]
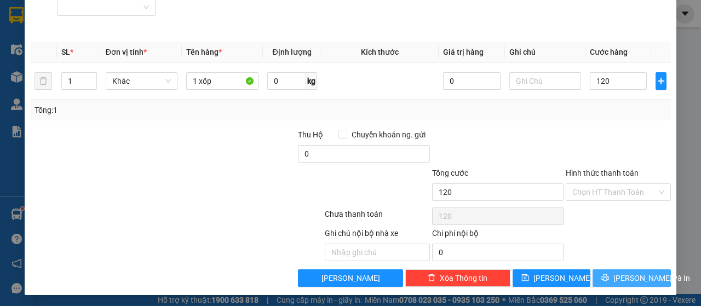
type input "120.000"
drag, startPoint x: 652, startPoint y: 274, endPoint x: 640, endPoint y: 271, distance: 12.6
click at [650, 274] on button "[PERSON_NAME] và In" at bounding box center [632, 279] width 78 height 18
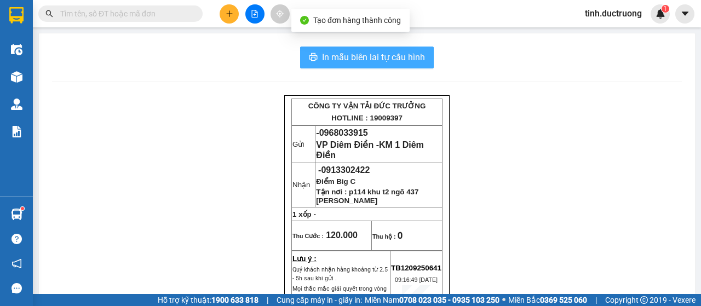
click at [354, 53] on span "In mẫu biên lai tự cấu hình" at bounding box center [373, 57] width 103 height 14
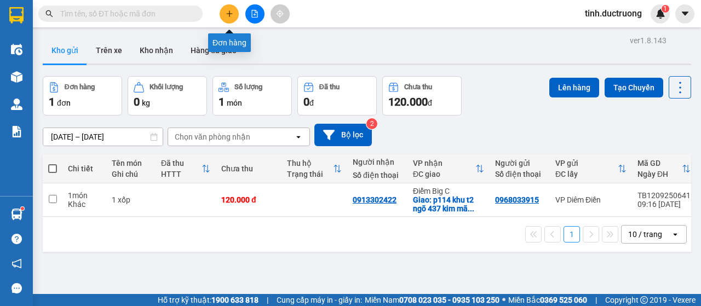
click at [226, 15] on icon "plus" at bounding box center [230, 14] width 8 height 8
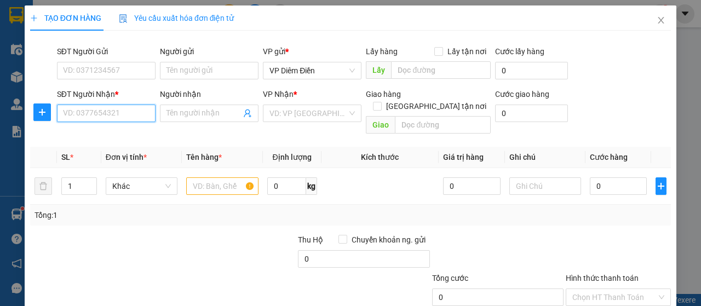
click at [93, 108] on input "SĐT Người Nhận *" at bounding box center [106, 114] width 99 height 18
click at [217, 181] on input "text" at bounding box center [222, 186] width 72 height 18
type input "1 hồ sơ"
click at [104, 109] on input "SĐT Người Nhận *" at bounding box center [106, 114] width 99 height 18
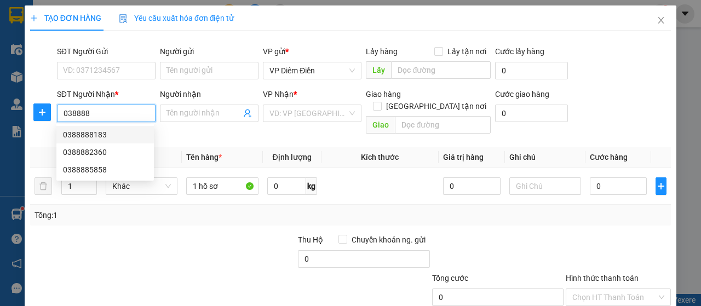
click at [100, 135] on div "0388888183" at bounding box center [105, 135] width 84 height 12
type input "0388888183"
type input "Toà 21B4, [PERSON_NAME], Khu chung cư Green Stars, [STREET_ADDRESS]"
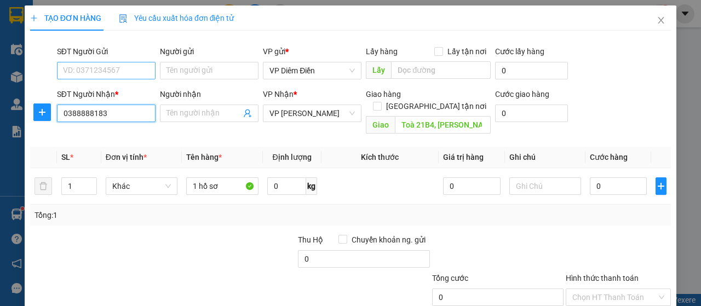
type input "0388888183"
click at [107, 68] on input "SĐT Người Gửi" at bounding box center [106, 71] width 99 height 18
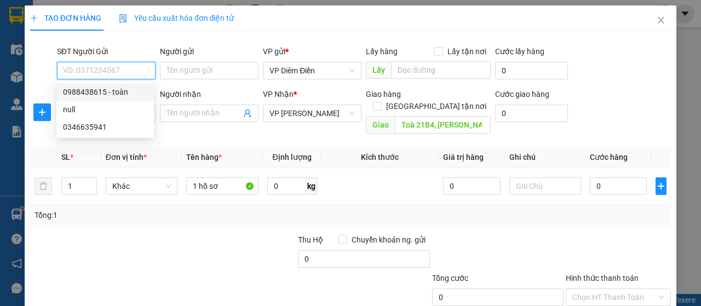
click at [125, 95] on div "0988438615 - toàn" at bounding box center [105, 92] width 84 height 12
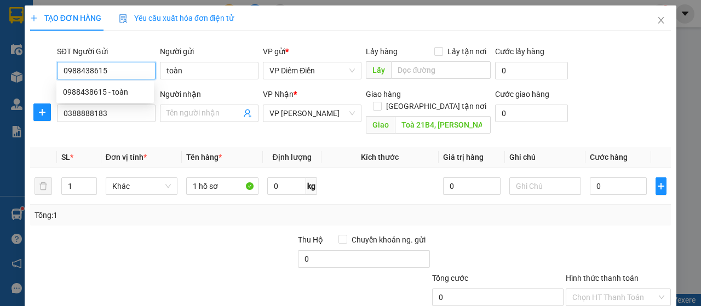
type input "0988438615"
type input "toàn"
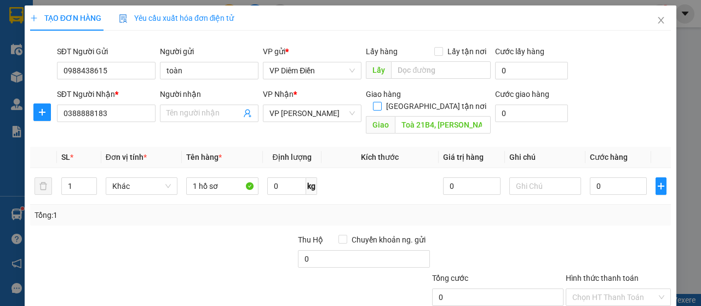
click at [382, 102] on span at bounding box center [377, 106] width 9 height 9
click at [381, 102] on input "[GEOGRAPHIC_DATA] tận nơi" at bounding box center [377, 106] width 8 height 8
checkbox input "true"
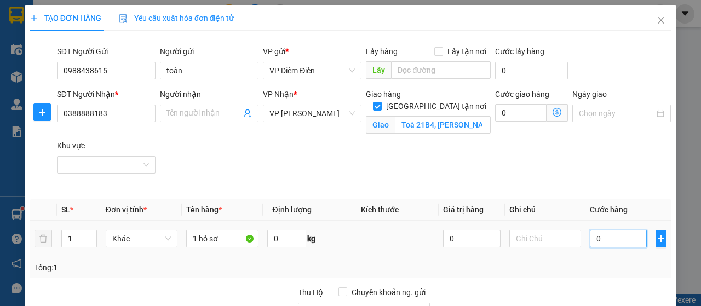
click at [608, 236] on input "0" at bounding box center [619, 239] width 58 height 18
type input "1"
type input "10"
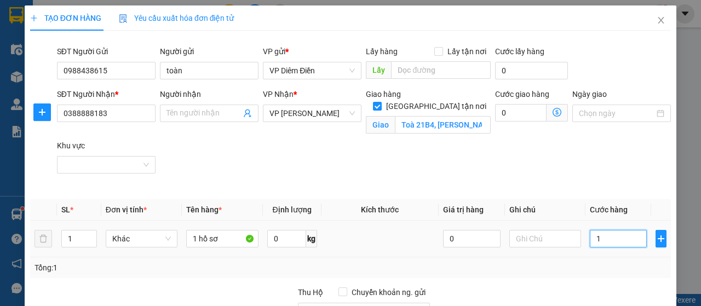
type input "10"
type input "100"
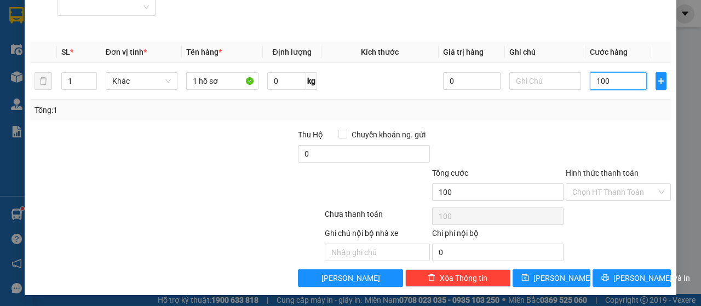
scroll to position [103, 0]
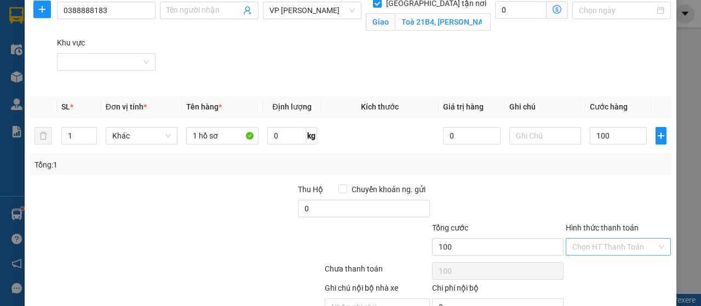
type input "100.000"
click at [643, 246] on input "Hình thức thanh toán" at bounding box center [614, 247] width 84 height 16
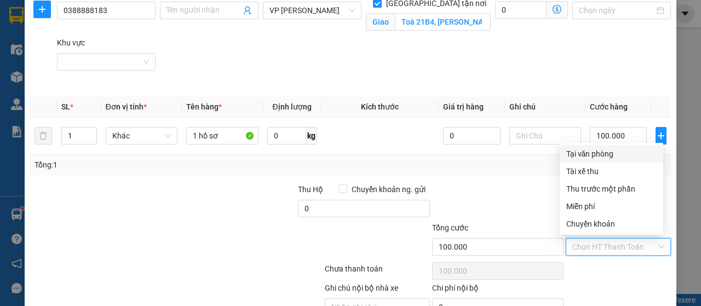
click at [580, 154] on div "Tại văn phòng" at bounding box center [611, 154] width 90 height 12
type input "0"
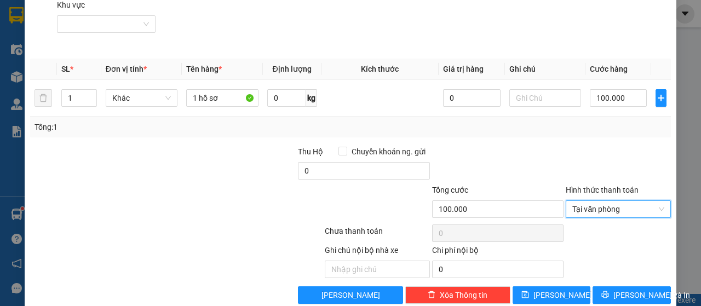
scroll to position [158, 0]
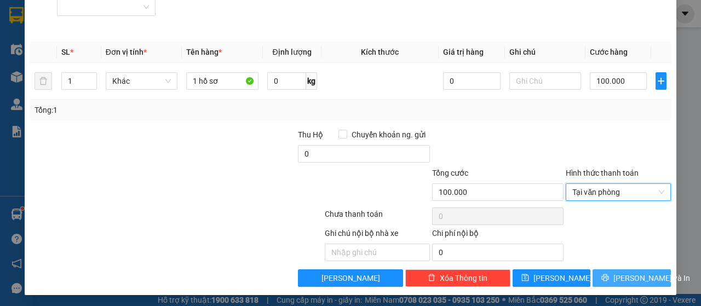
click at [637, 276] on span "[PERSON_NAME] và In" at bounding box center [652, 278] width 77 height 12
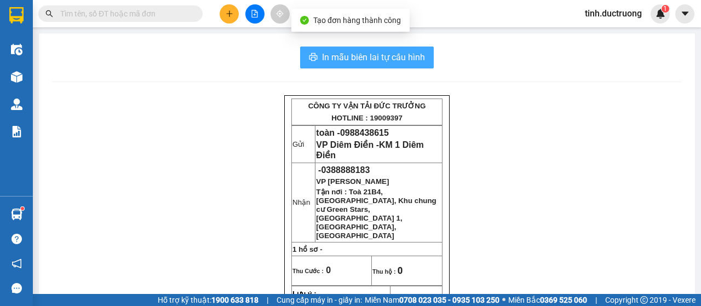
click at [366, 56] on span "In mẫu biên lai tự cấu hình" at bounding box center [373, 57] width 103 height 14
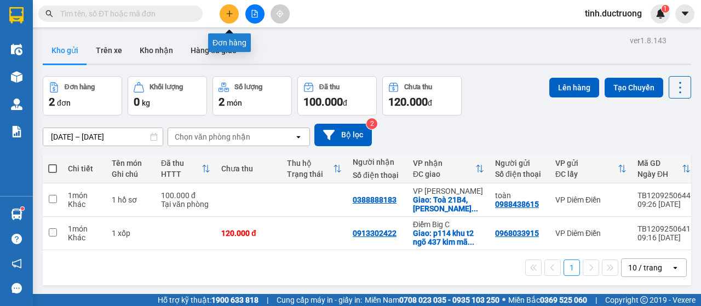
click at [232, 12] on icon "plus" at bounding box center [230, 14] width 8 height 8
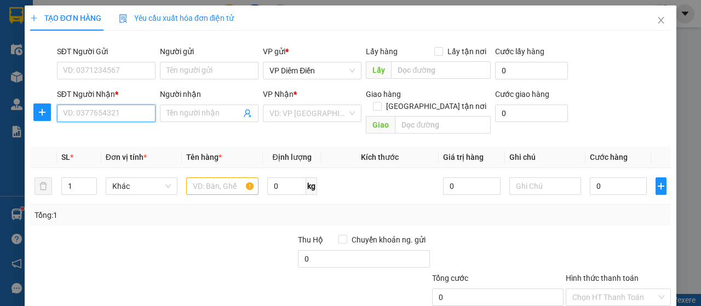
click at [85, 119] on input "SĐT Người Nhận *" at bounding box center [106, 114] width 99 height 18
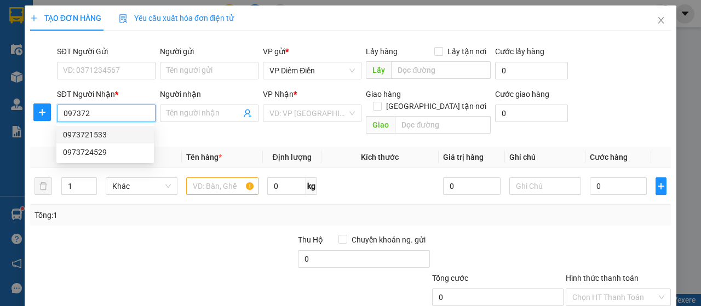
click at [96, 135] on div "0973721533" at bounding box center [105, 135] width 84 height 12
type input "0973721533"
checkbox input "true"
type input "126 Hoàng Quốc Việt, [GEOGRAPHIC_DATA], [GEOGRAPHIC_DATA], [GEOGRAPHIC_DATA]"
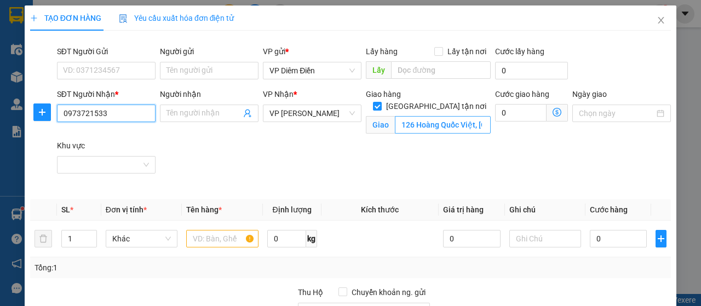
type input "0973721533"
click at [476, 116] on input "126 Hoàng Quốc Việt, [GEOGRAPHIC_DATA], [GEOGRAPHIC_DATA], [GEOGRAPHIC_DATA]" at bounding box center [442, 125] width 95 height 18
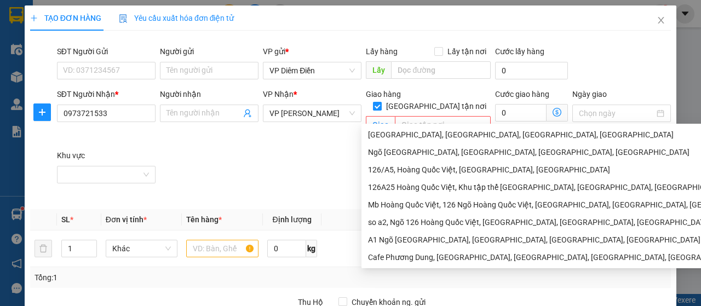
click at [381, 102] on input "[GEOGRAPHIC_DATA] tận nơi" at bounding box center [377, 106] width 8 height 8
checkbox input "false"
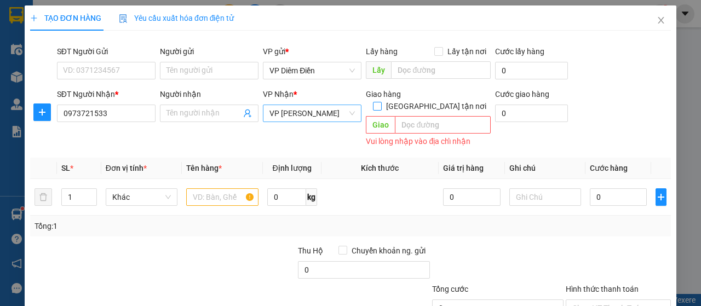
click at [338, 116] on span "VP [PERSON_NAME]" at bounding box center [312, 113] width 85 height 16
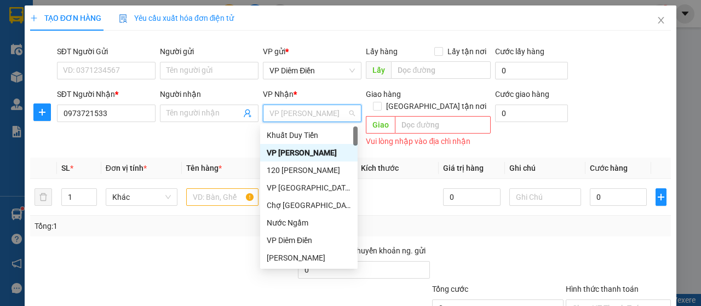
type input "1"
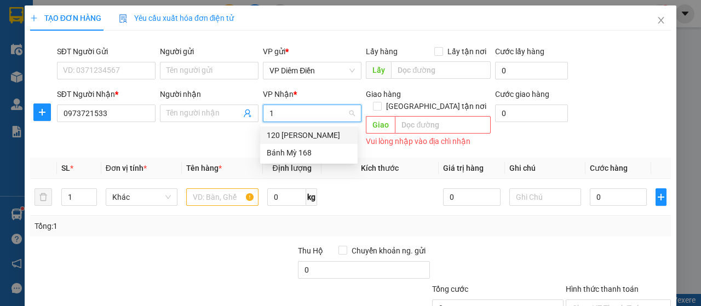
click at [329, 136] on div "120 [PERSON_NAME]" at bounding box center [309, 135] width 84 height 12
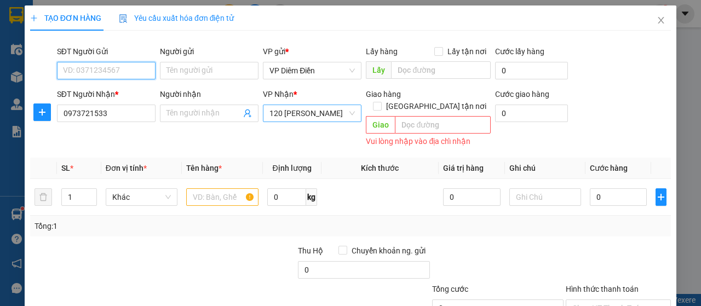
click at [108, 71] on input "SĐT Người Gửi" at bounding box center [106, 71] width 99 height 18
type input "0328516611"
click at [210, 188] on input "text" at bounding box center [222, 197] width 72 height 18
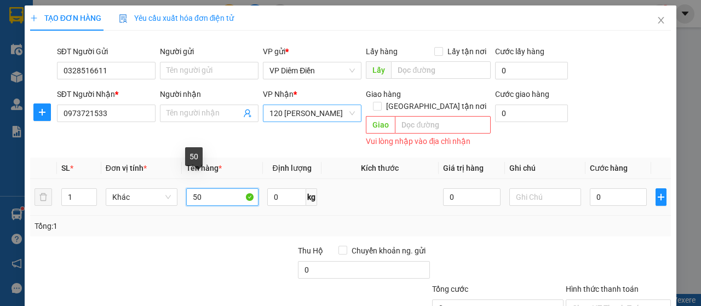
click at [209, 188] on input "50" at bounding box center [222, 197] width 72 height 18
type input "1"
type input "1bao"
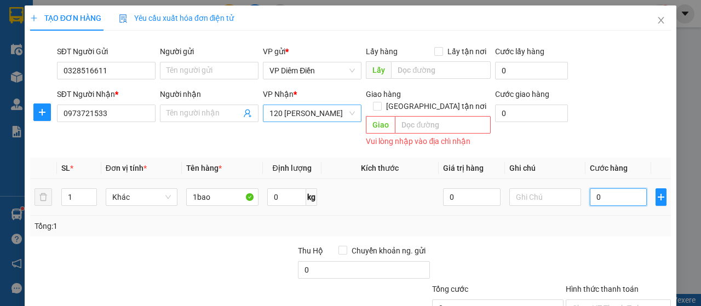
click at [612, 188] on input "0" at bounding box center [619, 197] width 58 height 18
type input "5"
type input "50"
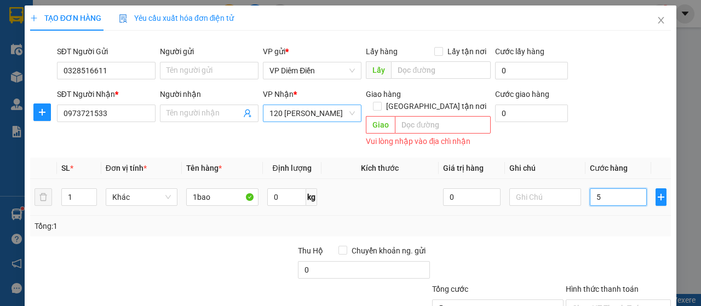
type input "50"
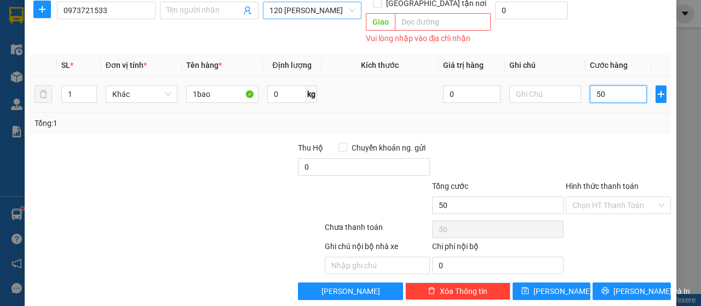
scroll to position [104, 0]
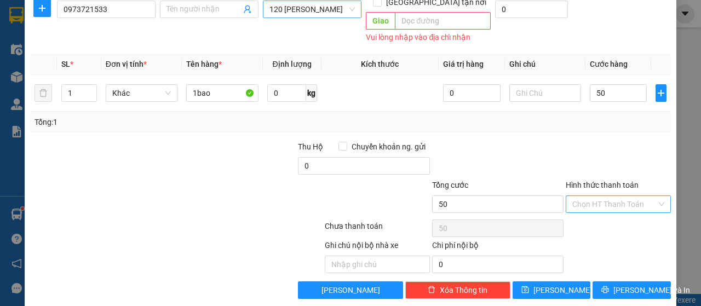
type input "50.000"
click at [628, 196] on input "Hình thức thanh toán" at bounding box center [614, 204] width 84 height 16
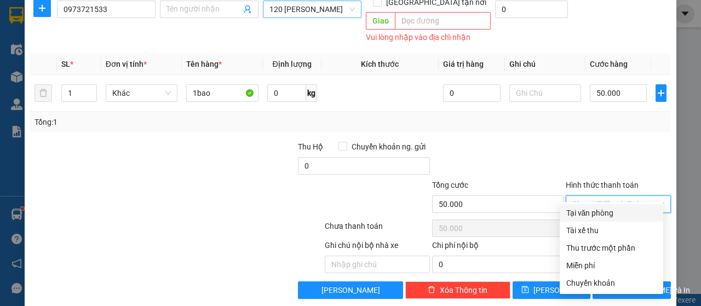
click at [593, 207] on div "Tại văn phòng" at bounding box center [611, 213] width 90 height 12
type input "0"
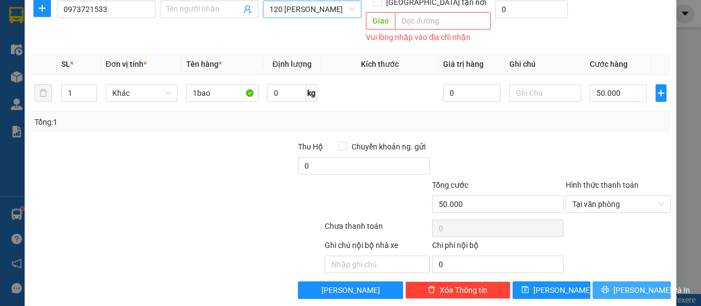
click at [634, 284] on span "[PERSON_NAME] và In" at bounding box center [652, 290] width 77 height 12
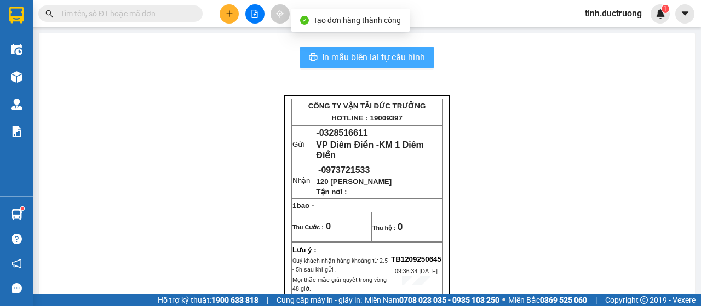
click at [359, 59] on span "In mẫu biên lai tự cấu hình" at bounding box center [373, 57] width 103 height 14
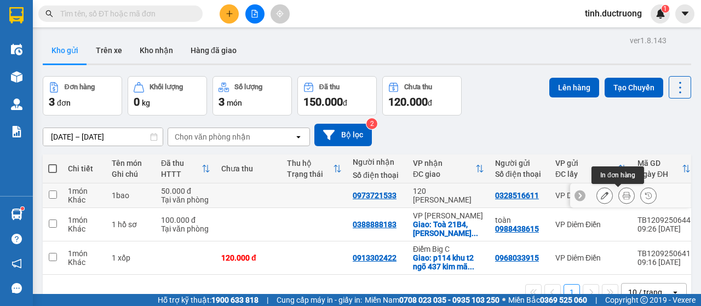
click at [623, 194] on icon at bounding box center [627, 196] width 8 height 8
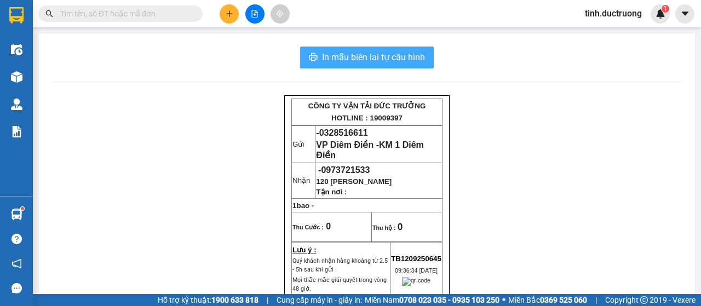
click at [366, 51] on span "In mẫu biên lai tự cấu hình" at bounding box center [373, 57] width 103 height 14
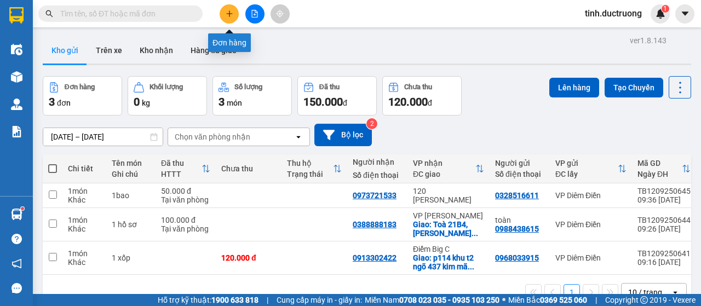
click at [233, 13] on button at bounding box center [229, 13] width 19 height 19
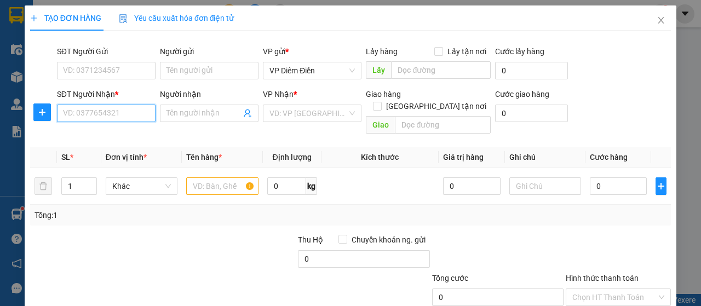
click at [108, 114] on input "SĐT Người Nhận *" at bounding box center [106, 114] width 99 height 18
click at [101, 136] on div "0978805163" at bounding box center [105, 135] width 84 height 12
type input "0978805163"
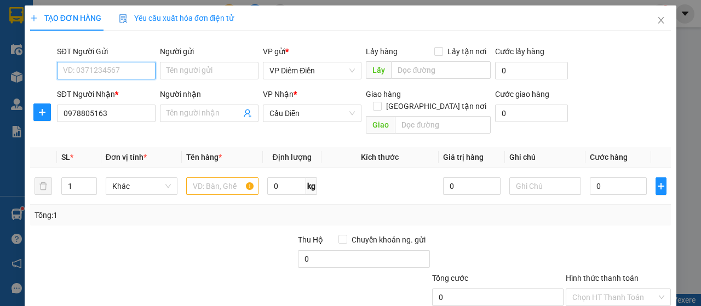
click at [124, 72] on input "SĐT Người Gửi" at bounding box center [106, 71] width 99 height 18
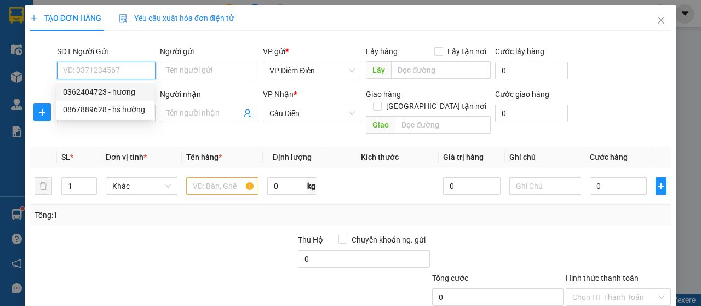
click at [131, 94] on div "0362404723 - hương" at bounding box center [105, 92] width 84 height 12
type input "0362404723"
type input "hương"
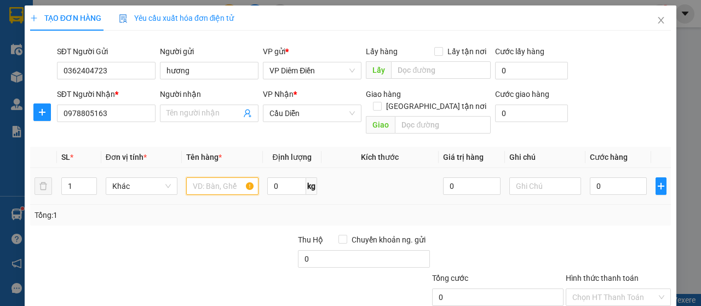
click at [210, 177] on input "text" at bounding box center [222, 186] width 72 height 18
type input "1 xốp"
click at [603, 177] on input "0" at bounding box center [619, 186] width 58 height 18
type input "6"
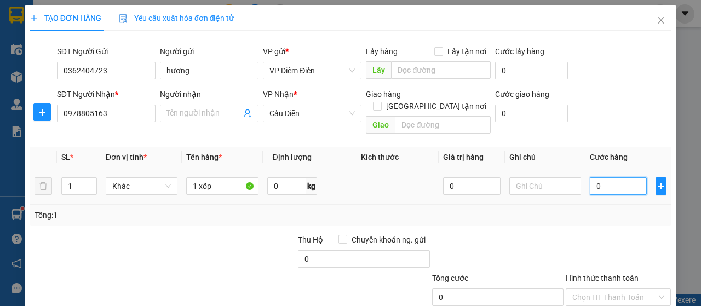
type input "6"
type input "60"
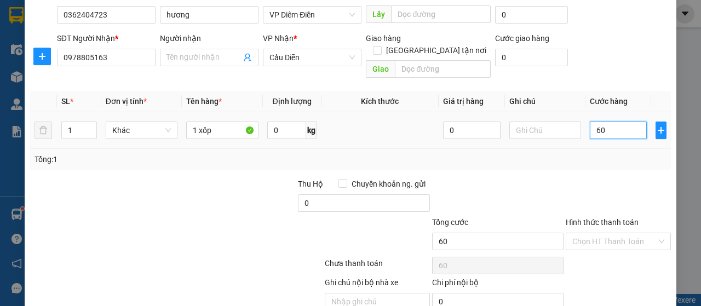
scroll to position [94, 0]
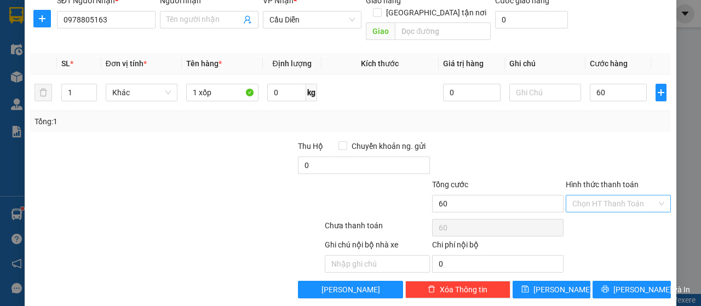
type input "60.000"
click at [631, 198] on input "Hình thức thanh toán" at bounding box center [614, 204] width 84 height 16
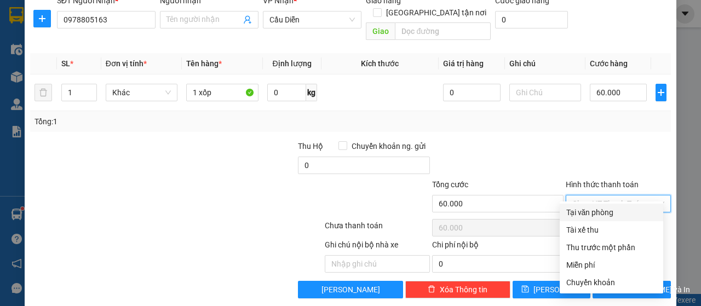
click at [603, 213] on div "Tại văn phòng" at bounding box center [611, 213] width 90 height 12
type input "0"
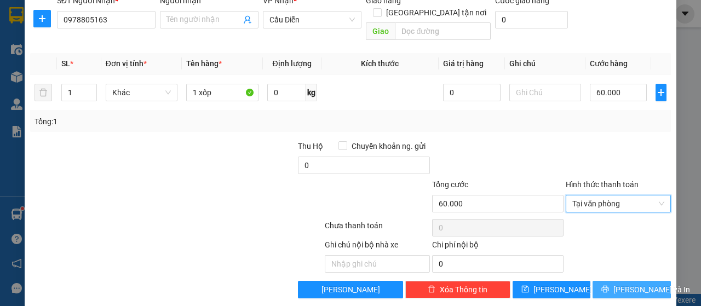
click at [637, 284] on span "[PERSON_NAME] và In" at bounding box center [652, 290] width 77 height 12
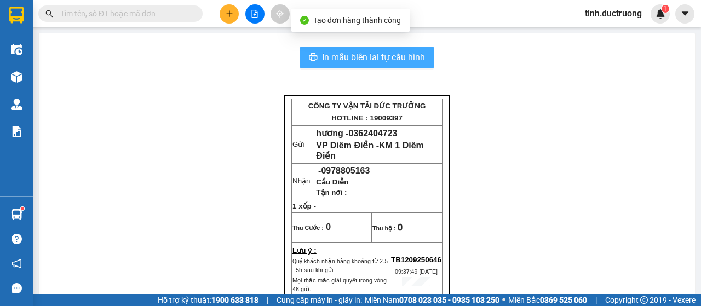
click at [388, 56] on span "In mẫu biên lai tự cấu hình" at bounding box center [373, 57] width 103 height 14
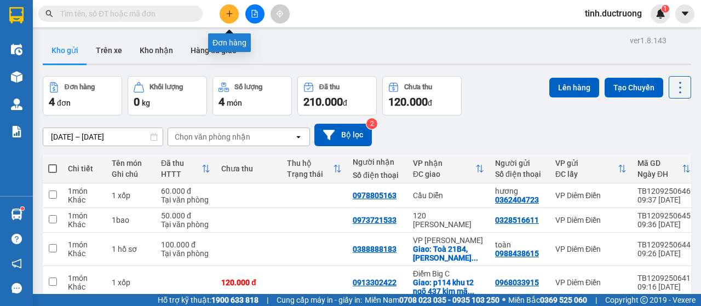
click at [233, 16] on button at bounding box center [229, 13] width 19 height 19
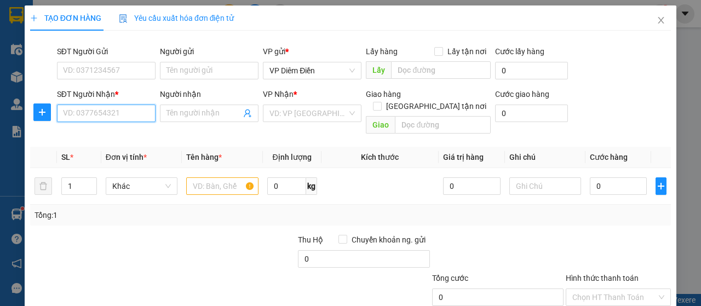
click at [108, 111] on input "SĐT Người Nhận *" at bounding box center [106, 114] width 99 height 18
click at [93, 133] on div "0355171106" at bounding box center [105, 135] width 84 height 12
type input "0355171106"
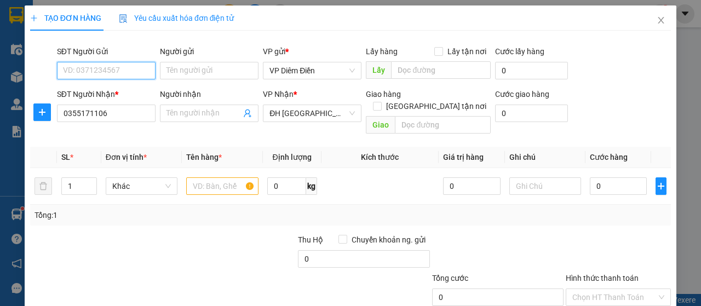
click at [101, 73] on input "SĐT Người Gửi" at bounding box center [106, 71] width 99 height 18
click at [100, 87] on div "0358861946" at bounding box center [105, 92] width 84 height 12
type input "0358861946"
click at [211, 177] on input "text" at bounding box center [222, 186] width 72 height 18
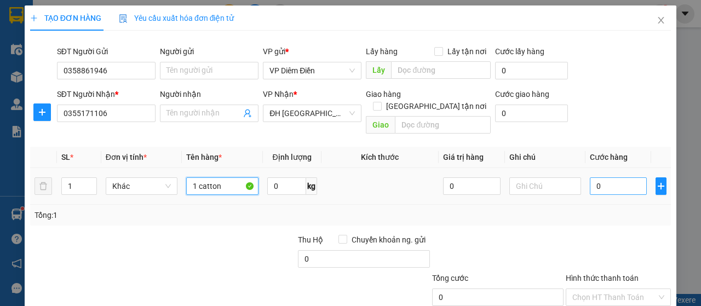
type input "1 catton"
click at [609, 177] on input "0" at bounding box center [619, 186] width 58 height 18
type input "5"
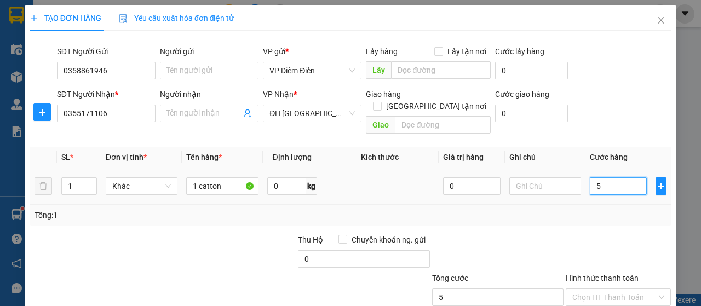
type input "50"
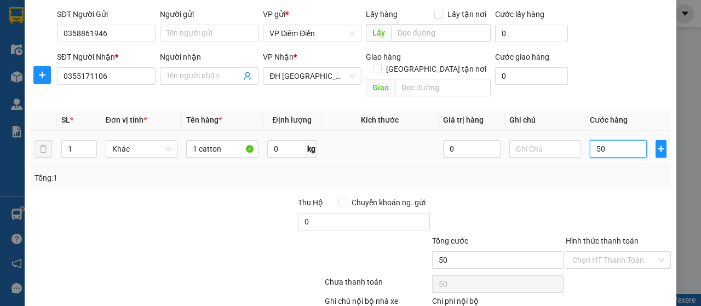
scroll to position [55, 0]
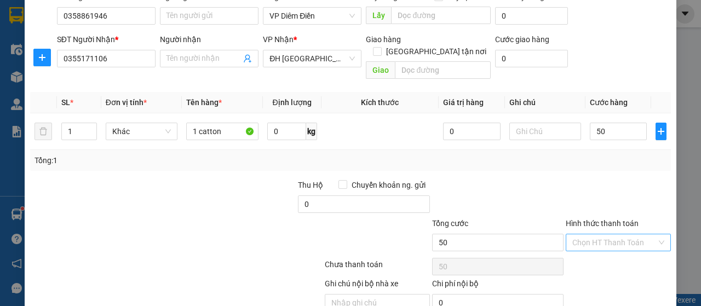
type input "50.000"
click at [601, 234] on input "Hình thức thanh toán" at bounding box center [614, 242] width 84 height 16
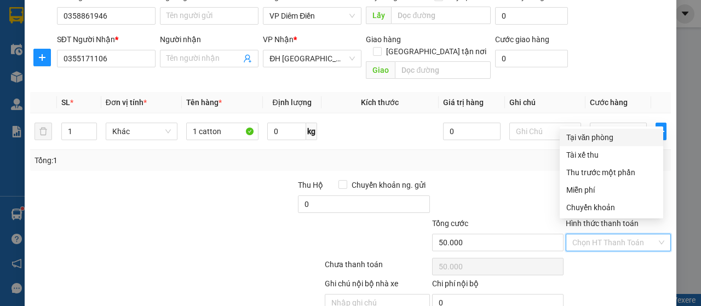
click at [601, 135] on div "Tại văn phòng" at bounding box center [611, 137] width 90 height 12
type input "0"
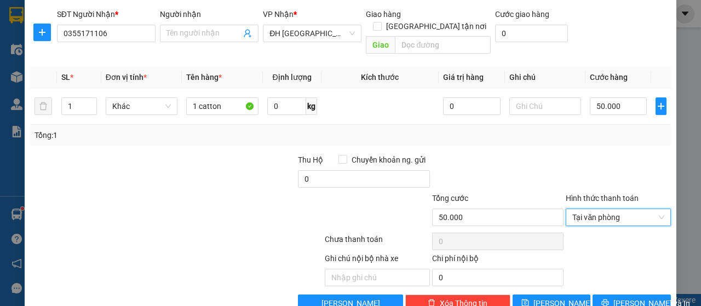
scroll to position [94, 0]
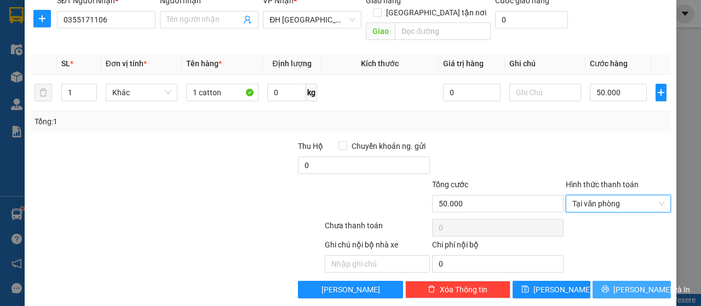
click at [639, 284] on span "[PERSON_NAME] và In" at bounding box center [652, 290] width 77 height 12
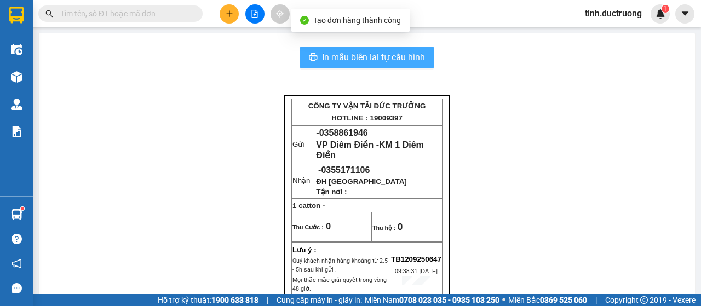
click at [362, 61] on span "In mẫu biên lai tự cấu hình" at bounding box center [373, 57] width 103 height 14
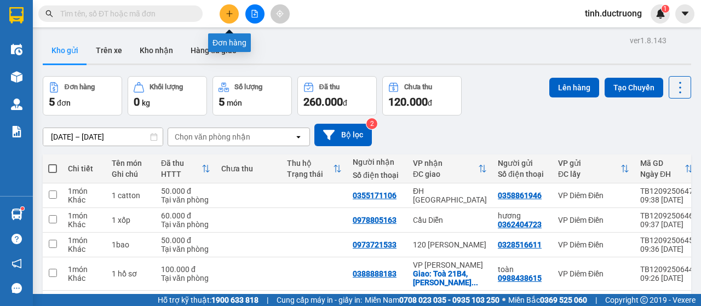
click at [231, 18] on button at bounding box center [229, 13] width 19 height 19
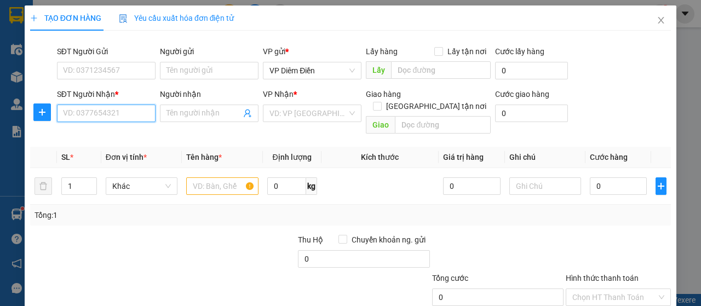
click at [85, 118] on input "SĐT Người Nhận *" at bounding box center [106, 114] width 99 height 18
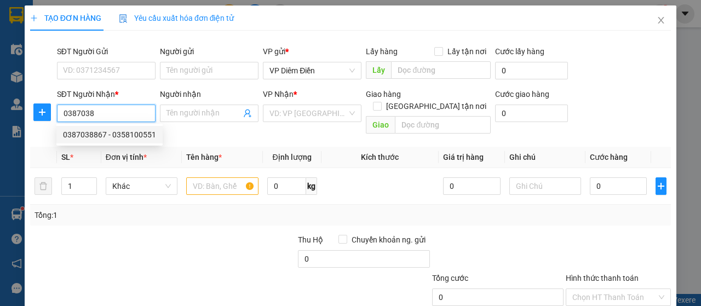
click at [99, 133] on div "0387038867 - 0358100551" at bounding box center [109, 135] width 93 height 12
type input "0387038867"
type input "0358100551"
type input "[STREET_ADDRESS][PERSON_NAME]"
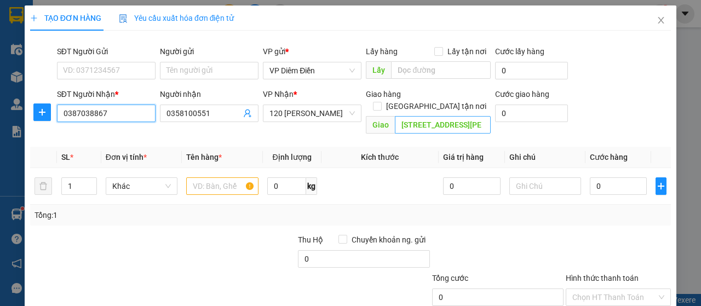
type input "0387038867"
click at [477, 116] on input "[STREET_ADDRESS][PERSON_NAME]" at bounding box center [442, 125] width 95 height 18
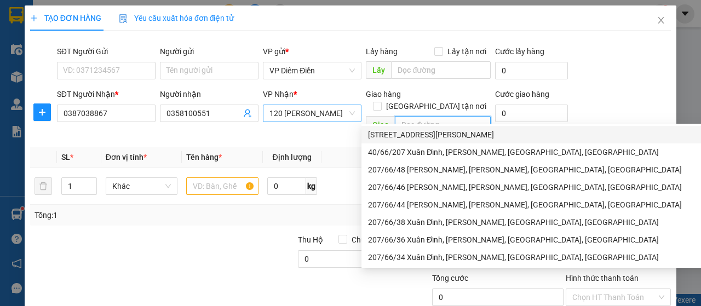
click at [343, 110] on span "120 [PERSON_NAME]" at bounding box center [312, 113] width 85 height 16
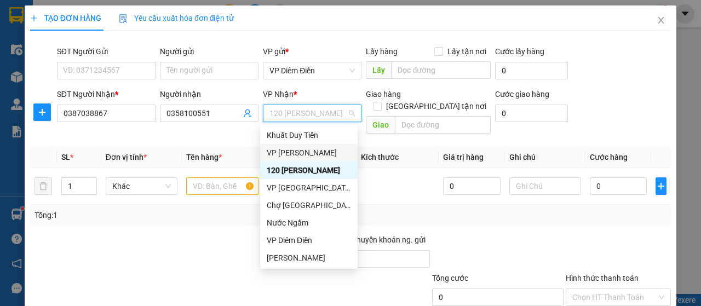
click at [285, 153] on div "VP [PERSON_NAME]" at bounding box center [309, 153] width 84 height 12
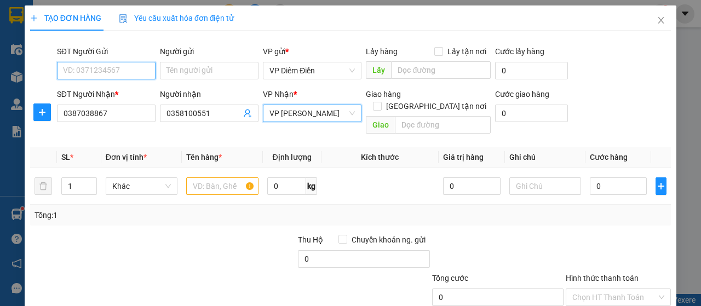
click at [122, 72] on input "SĐT Người Gửi" at bounding box center [106, 71] width 99 height 18
type input "0946329568"
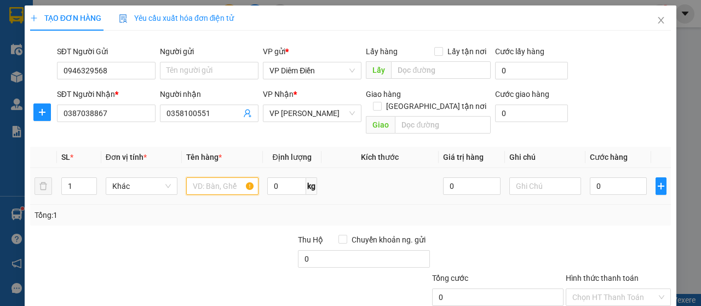
click at [207, 177] on input "text" at bounding box center [222, 186] width 72 height 18
type input "1 xốp dính túi"
click at [615, 177] on input "0" at bounding box center [619, 186] width 58 height 18
type input "7"
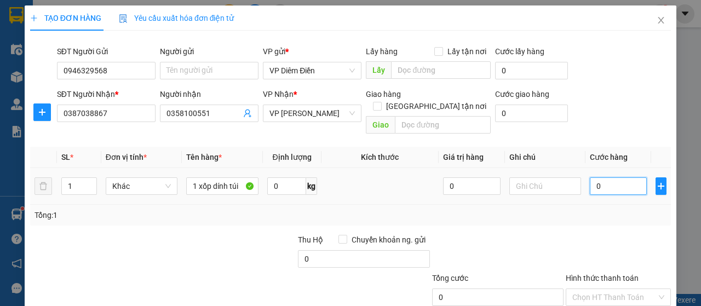
type input "7"
type input "70"
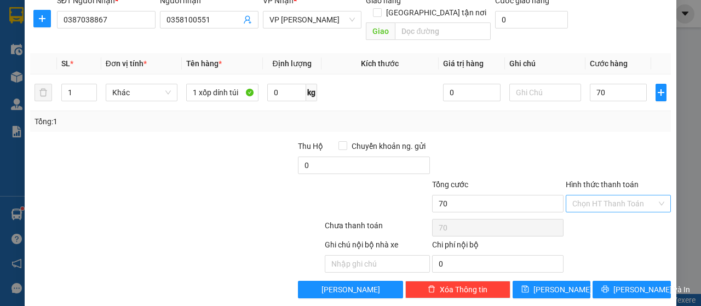
type input "70.000"
click at [632, 196] on input "Hình thức thanh toán" at bounding box center [614, 204] width 84 height 16
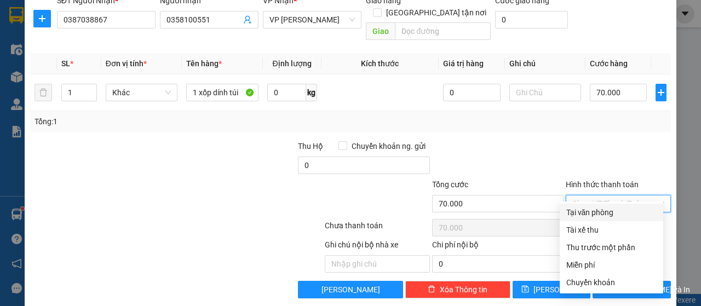
click at [595, 210] on div "Tại văn phòng" at bounding box center [611, 213] width 90 height 12
type input "0"
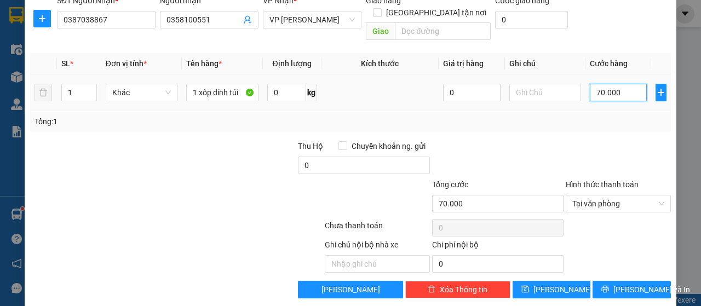
click at [615, 84] on input "70.000" at bounding box center [619, 93] width 58 height 18
type input "6"
type input "60"
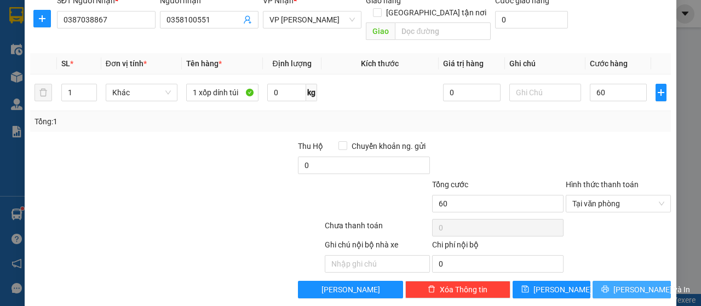
type input "60.000"
click at [638, 284] on span "[PERSON_NAME] và In" at bounding box center [652, 290] width 77 height 12
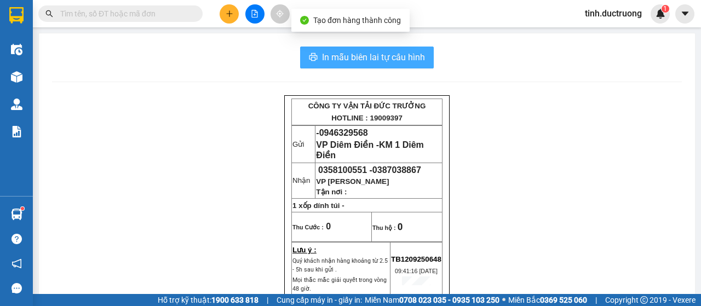
click at [343, 52] on span "In mẫu biên lai tự cấu hình" at bounding box center [373, 57] width 103 height 14
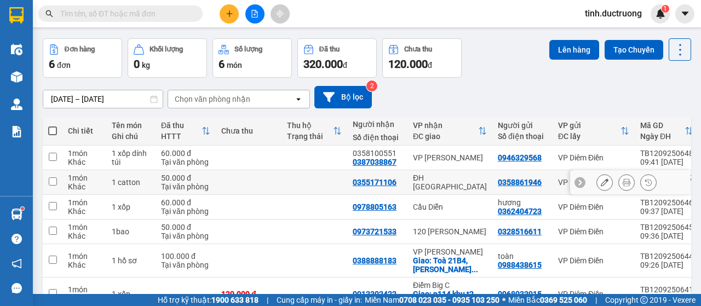
scroll to position [55, 0]
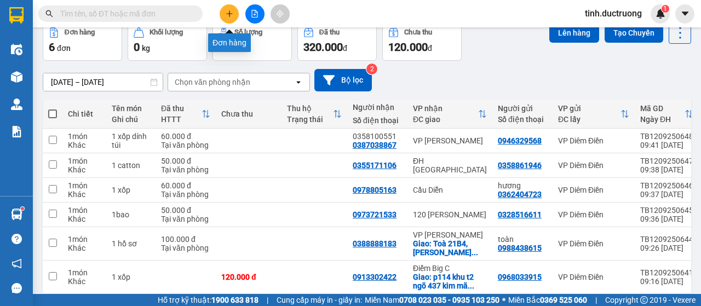
click at [232, 13] on icon "plus" at bounding box center [230, 14] width 8 height 8
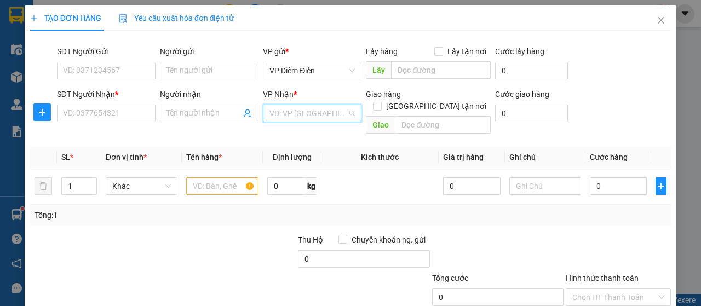
click at [301, 109] on input "search" at bounding box center [309, 113] width 78 height 16
type input "120"
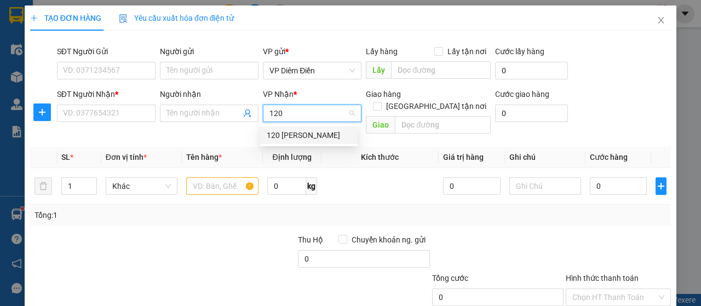
click at [298, 135] on div "120 [PERSON_NAME]" at bounding box center [309, 135] width 84 height 12
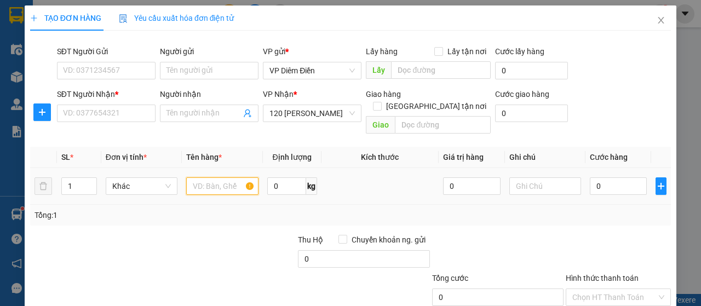
click at [226, 177] on input "text" at bounding box center [222, 186] width 72 height 18
type input "1 phong bì"
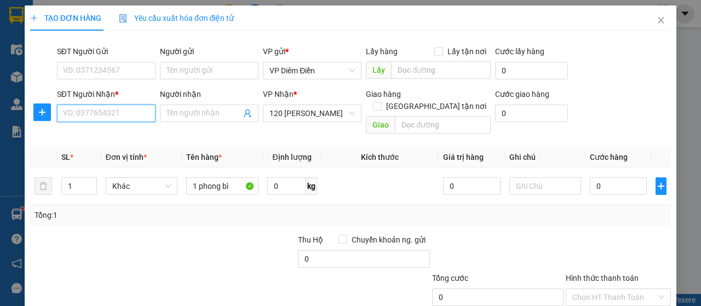
click at [107, 118] on input "SĐT Người Nhận *" at bounding box center [106, 114] width 99 height 18
click at [630, 177] on input "0" at bounding box center [619, 186] width 58 height 18
type input "3"
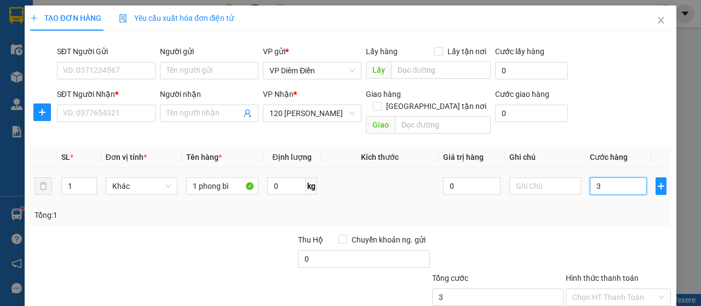
type input "30"
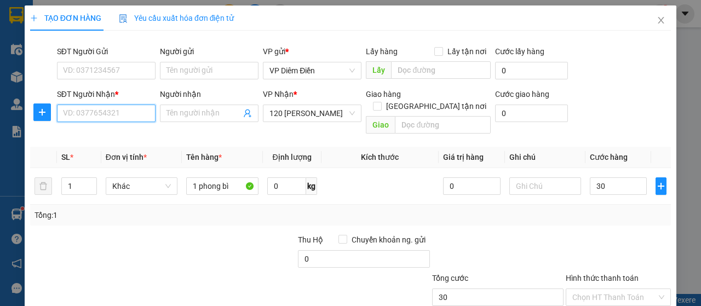
type input "30.000"
click at [80, 119] on input "SĐT Người Nhận *" at bounding box center [106, 114] width 99 height 18
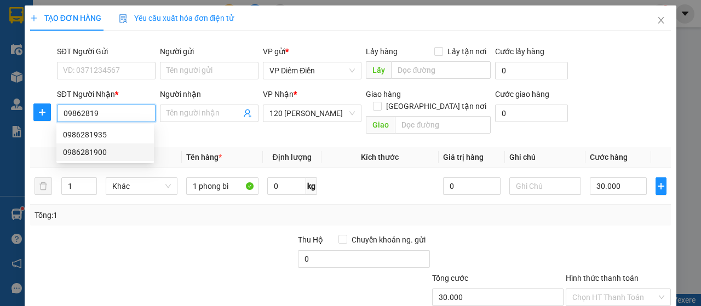
click at [84, 151] on div "0986281900" at bounding box center [105, 152] width 84 height 12
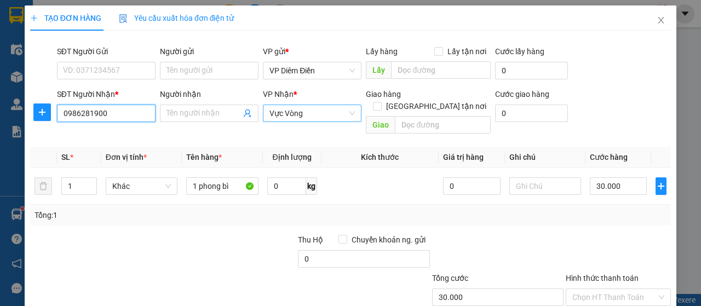
click at [315, 112] on span "Vực Vòng" at bounding box center [312, 113] width 85 height 16
type input "0986281900"
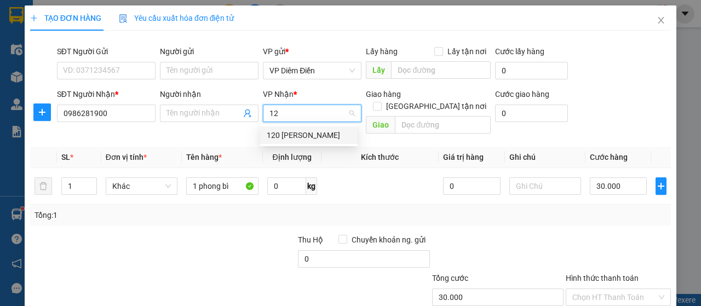
type input "120"
click at [309, 133] on div "120 [PERSON_NAME]" at bounding box center [309, 135] width 84 height 12
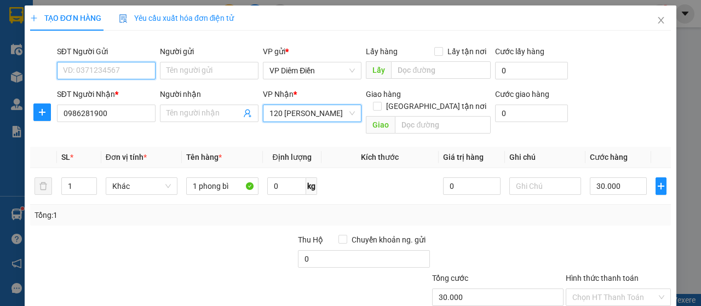
click at [110, 62] on input "SĐT Người Gửi" at bounding box center [106, 71] width 99 height 18
click at [89, 87] on div "0983834458" at bounding box center [105, 92] width 84 height 12
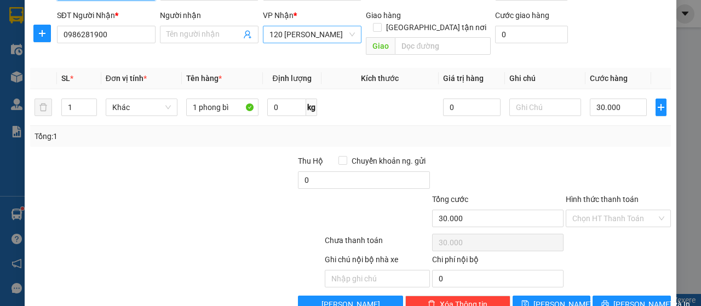
scroll to position [94, 0]
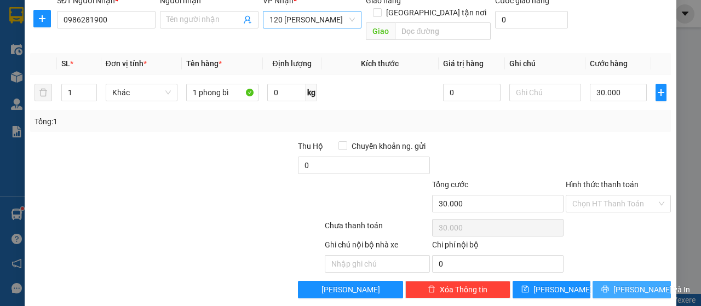
type input "0983834458"
click at [632, 284] on span "[PERSON_NAME] và In" at bounding box center [652, 290] width 77 height 12
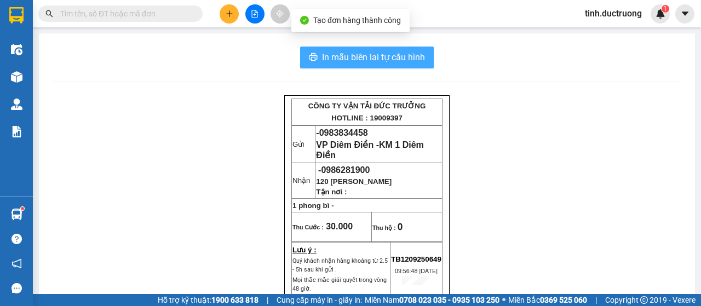
click at [338, 56] on span "In mẫu biên lai tự cấu hình" at bounding box center [373, 57] width 103 height 14
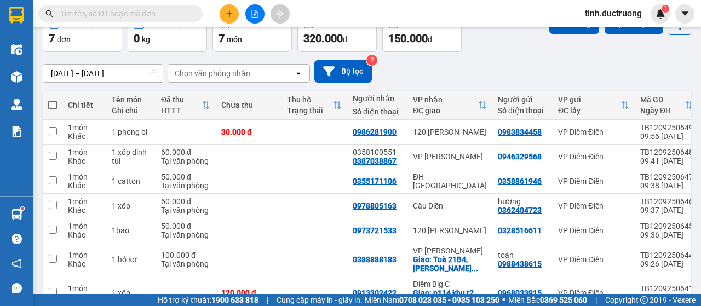
scroll to position [110, 0]
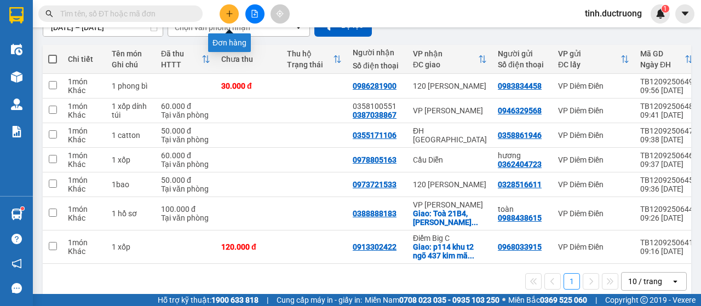
click at [227, 13] on icon "plus" at bounding box center [230, 14] width 8 height 8
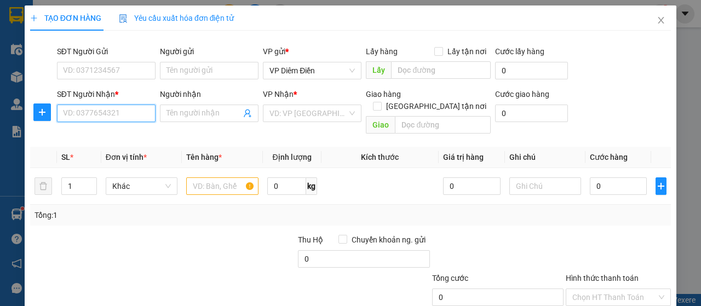
click at [102, 107] on input "SĐT Người Nhận *" at bounding box center [106, 114] width 99 height 18
type input "0962526134"
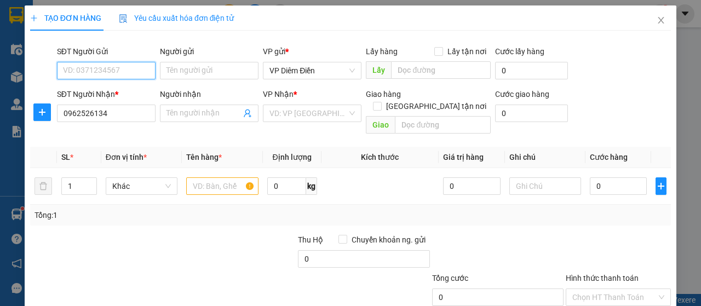
click at [107, 68] on input "SĐT Người Gửi" at bounding box center [106, 71] width 99 height 18
type input "0374830319"
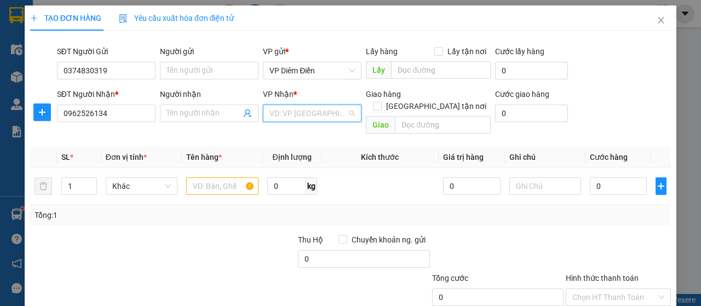
click at [317, 116] on input "search" at bounding box center [309, 113] width 78 height 16
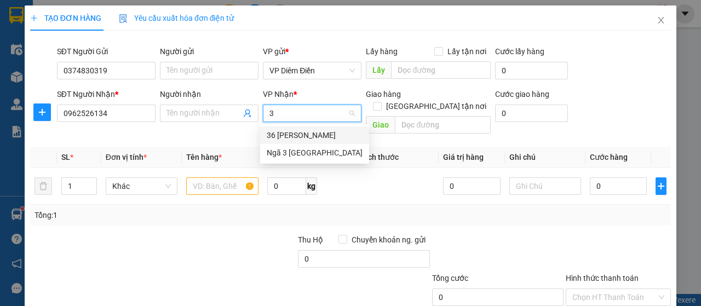
type input "36"
click at [311, 139] on div "36 [PERSON_NAME]" at bounding box center [309, 135] width 84 height 12
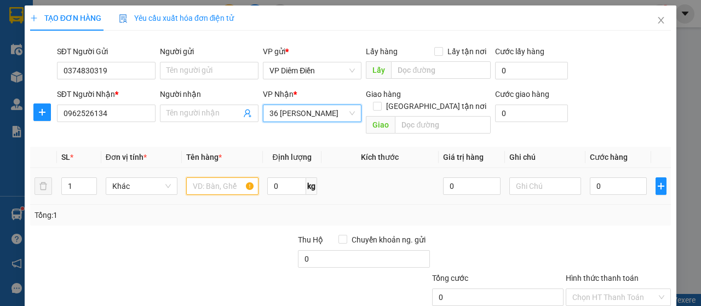
click at [209, 177] on input "text" at bounding box center [222, 186] width 72 height 18
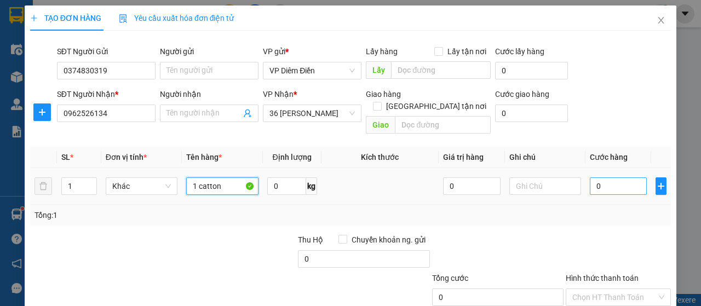
type input "1 catton"
click at [604, 177] on input "0" at bounding box center [619, 186] width 58 height 18
type input "4"
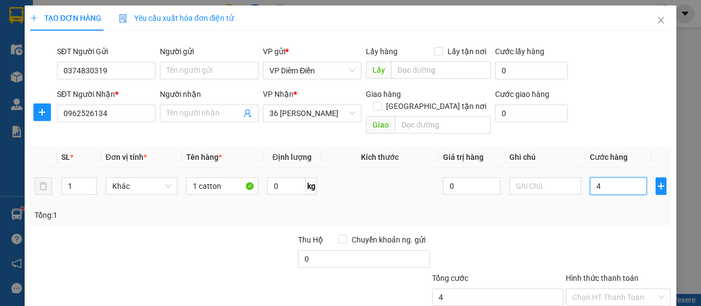
type input "40"
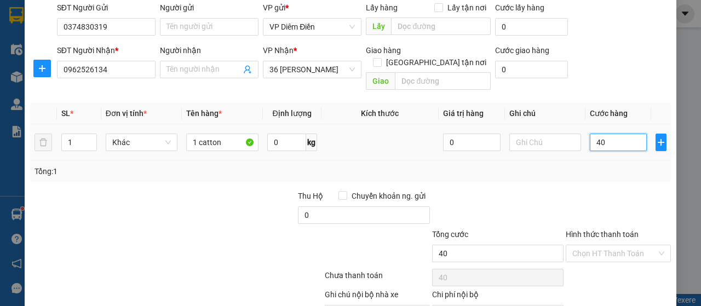
scroll to position [94, 0]
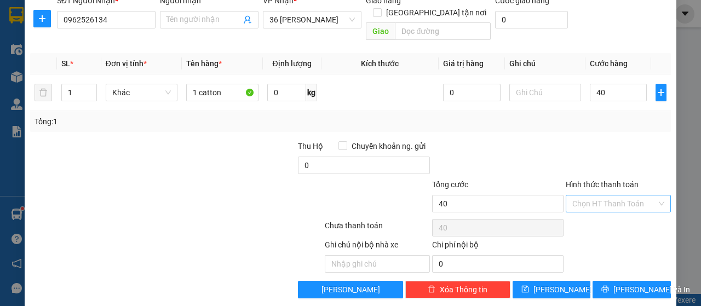
type input "40.000"
click at [642, 196] on input "Hình thức thanh toán" at bounding box center [614, 204] width 84 height 16
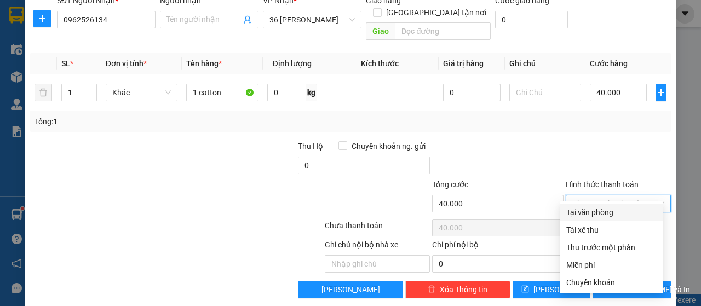
click at [610, 214] on div "Tại văn phòng" at bounding box center [611, 213] width 90 height 12
type input "0"
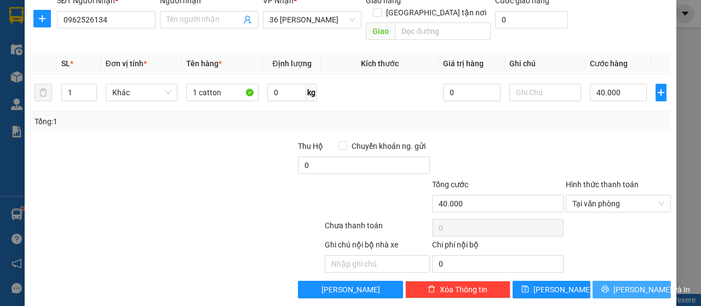
click at [633, 284] on span "[PERSON_NAME] và In" at bounding box center [652, 290] width 77 height 12
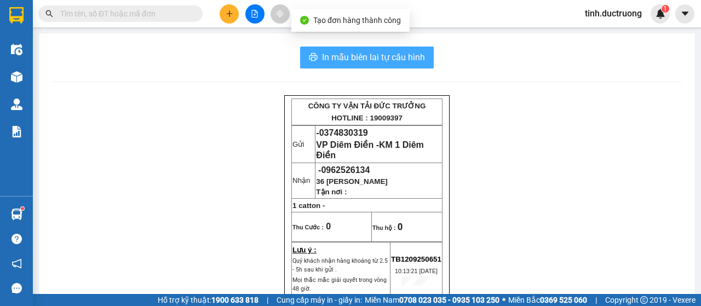
click at [375, 64] on span "In mẫu biên lai tự cấu hình" at bounding box center [373, 57] width 103 height 14
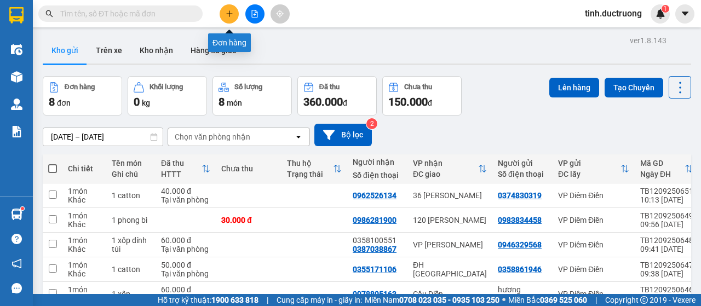
click at [224, 12] on button at bounding box center [229, 13] width 19 height 19
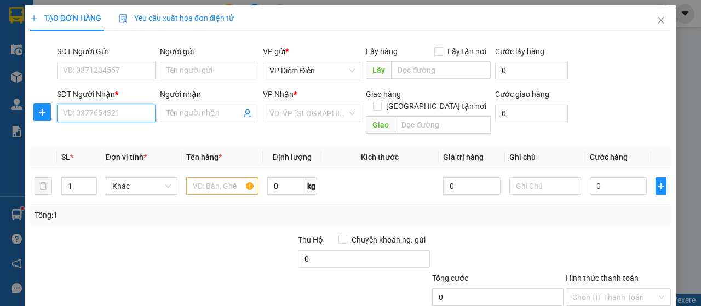
click at [111, 115] on input "SĐT Người Nhận *" at bounding box center [106, 114] width 99 height 18
click at [199, 177] on input "text" at bounding box center [222, 186] width 72 height 18
type input "1 xốp"
click at [118, 109] on input "SĐT Người Nhận *" at bounding box center [106, 114] width 99 height 18
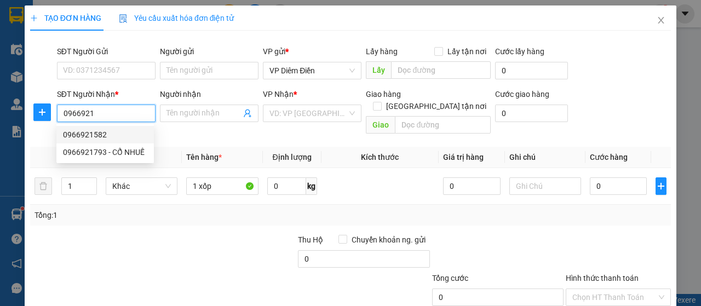
click at [105, 134] on div "0966921582" at bounding box center [105, 135] width 84 height 12
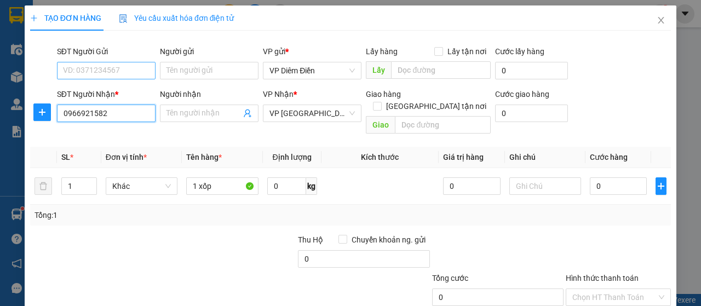
type input "0966921582"
click at [101, 71] on input "SĐT Người Gửi" at bounding box center [106, 71] width 99 height 18
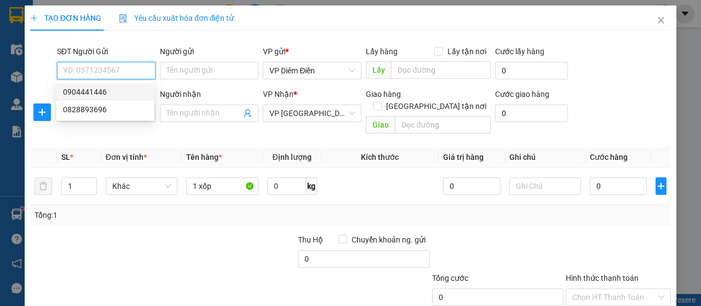
click at [108, 95] on div "0904441446" at bounding box center [105, 92] width 84 height 12
type input "0904441446"
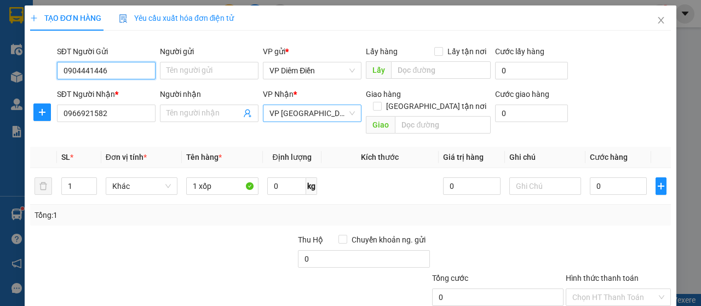
click at [303, 111] on span "VP [GEOGRAPHIC_DATA]" at bounding box center [312, 113] width 85 height 16
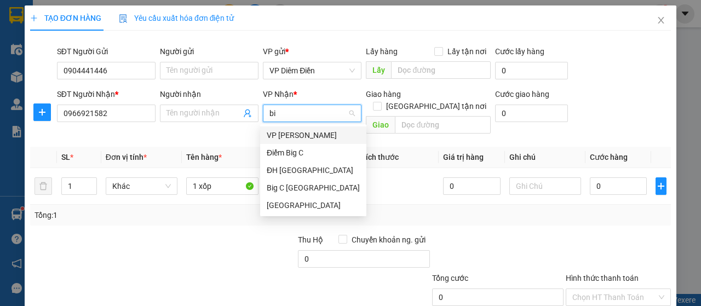
type input "big"
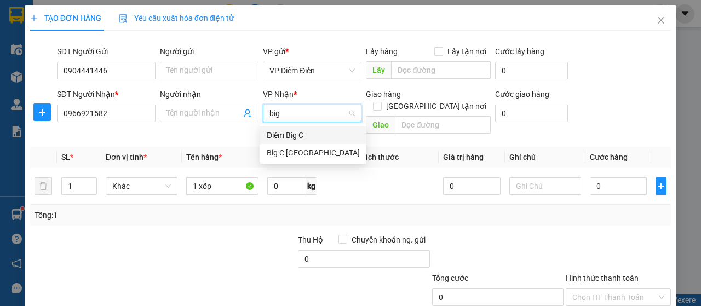
click at [295, 133] on div "Điểm Big C" at bounding box center [313, 135] width 93 height 12
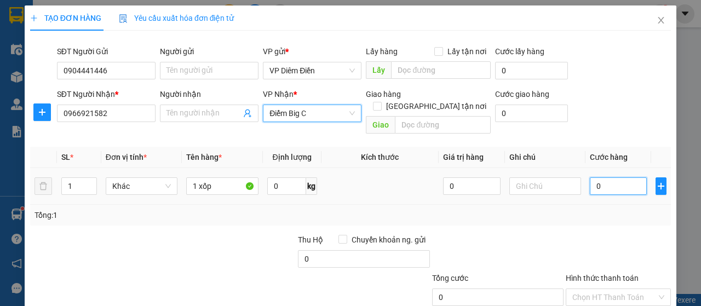
click at [616, 177] on input "0" at bounding box center [619, 186] width 58 height 18
type input "5"
type input "50"
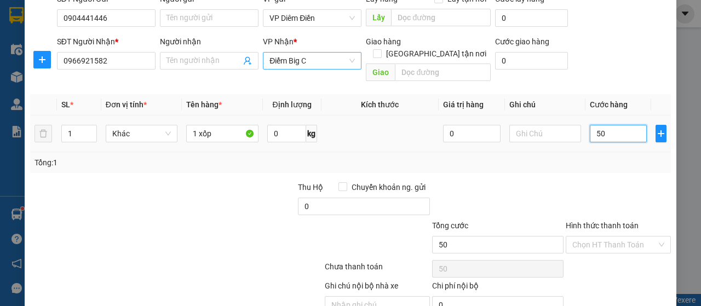
scroll to position [94, 0]
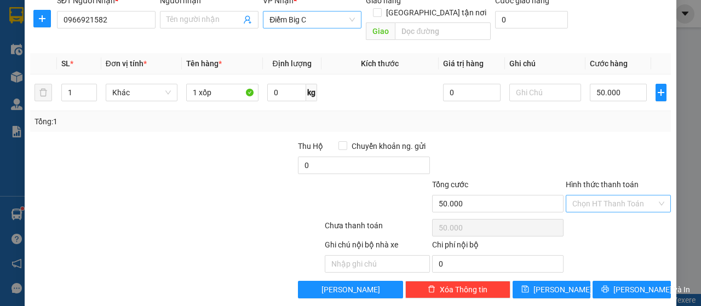
click at [628, 196] on input "Hình thức thanh toán" at bounding box center [614, 204] width 84 height 16
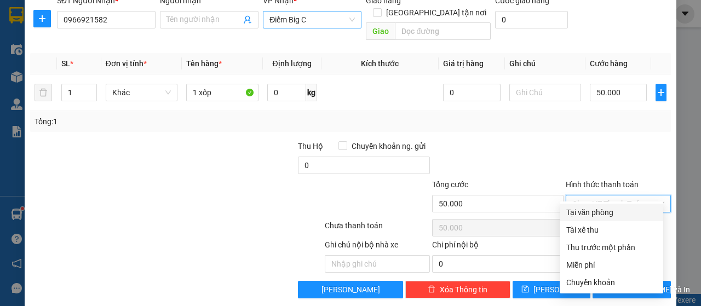
click at [609, 214] on div "Tại văn phòng" at bounding box center [611, 213] width 90 height 12
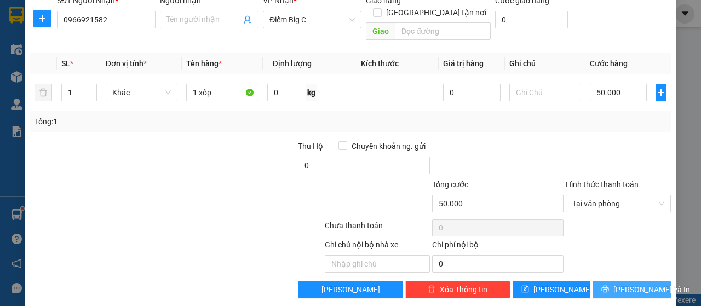
click at [631, 281] on button "[PERSON_NAME] và In" at bounding box center [632, 290] width 78 height 18
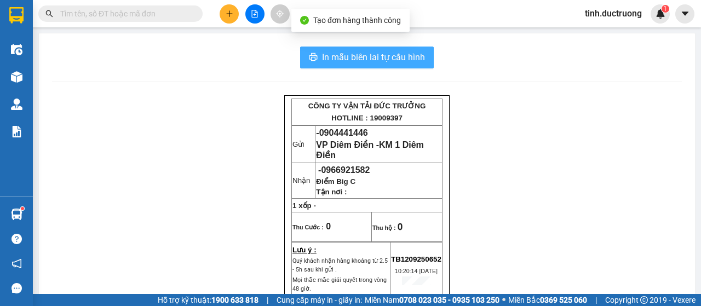
drag, startPoint x: 371, startPoint y: 54, endPoint x: 394, endPoint y: 75, distance: 31.0
click at [371, 53] on span "In mẫu biên lai tự cấu hình" at bounding box center [373, 57] width 103 height 14
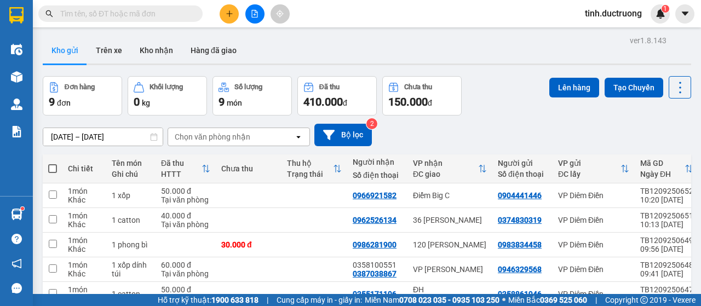
click at [55, 170] on span at bounding box center [52, 168] width 9 height 9
click at [53, 163] on input "checkbox" at bounding box center [53, 163] width 0 height 0
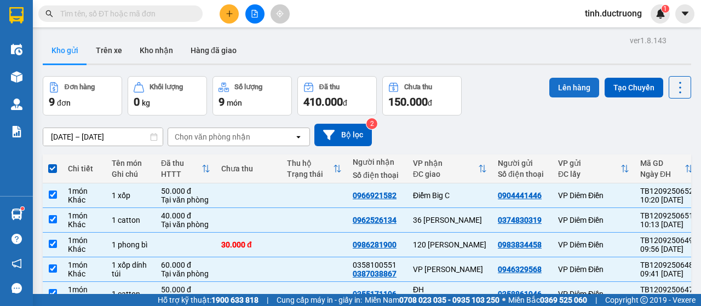
click at [578, 86] on button "Lên hàng" at bounding box center [574, 88] width 50 height 20
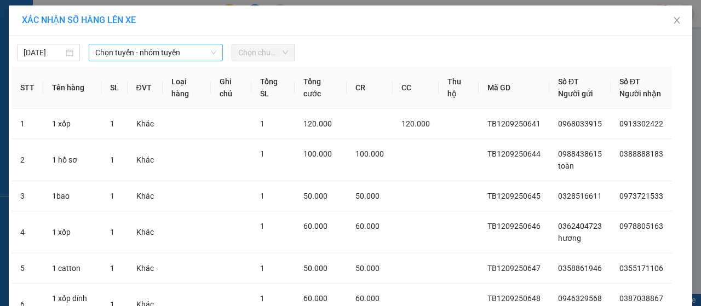
click at [105, 54] on span "Chọn tuyến - nhóm tuyến" at bounding box center [155, 52] width 121 height 16
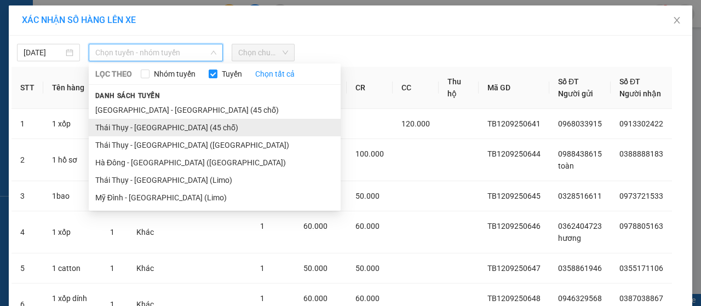
click at [117, 124] on li "Thái Thụy - [GEOGRAPHIC_DATA] (45 chỗ)" at bounding box center [215, 128] width 252 height 18
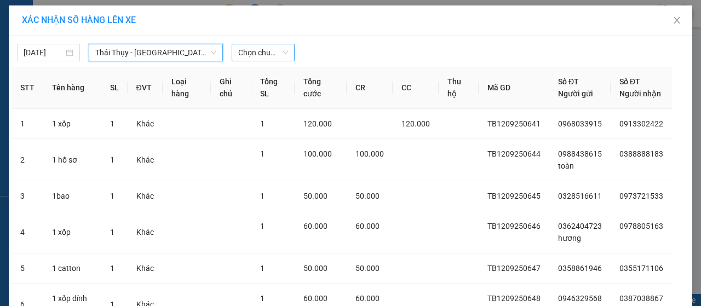
click at [266, 52] on span "Chọn chuyến" at bounding box center [263, 52] width 50 height 16
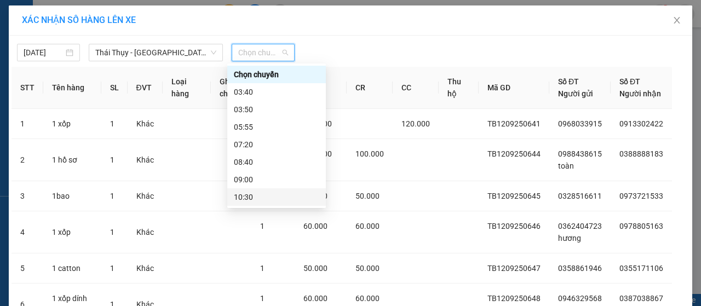
click at [251, 198] on div "10:30" at bounding box center [276, 197] width 85 height 12
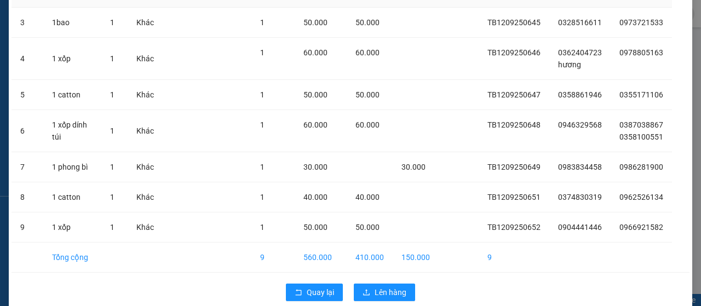
scroll to position [206, 0]
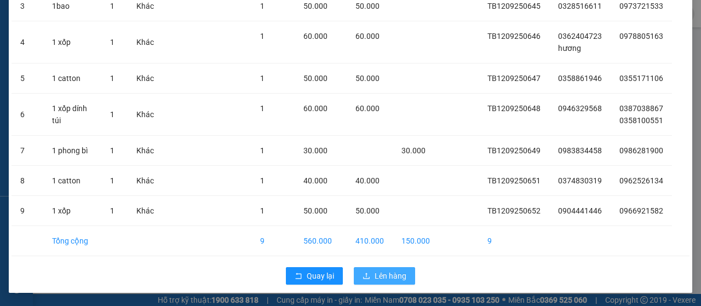
click at [382, 277] on span "Lên hàng" at bounding box center [391, 276] width 32 height 12
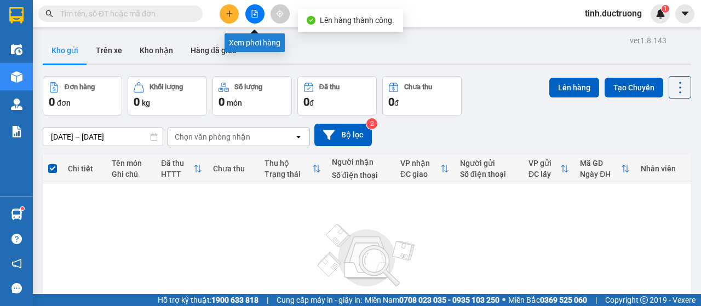
click at [253, 10] on icon "file-add" at bounding box center [255, 14] width 6 height 8
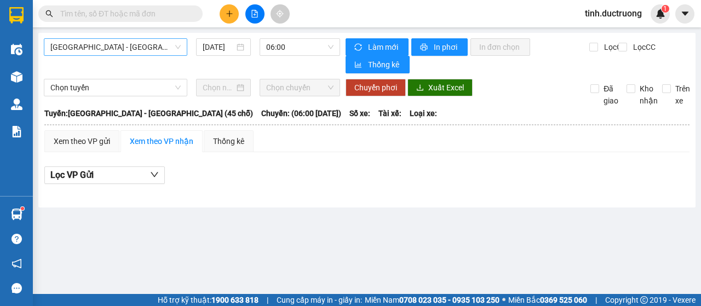
click at [105, 50] on span "[GEOGRAPHIC_DATA] - [GEOGRAPHIC_DATA] (45 chỗ)" at bounding box center [115, 47] width 130 height 16
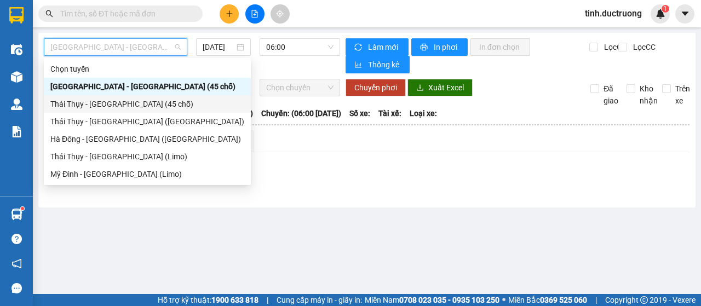
click at [99, 104] on div "Thái Thụy - [GEOGRAPHIC_DATA] (45 chỗ)" at bounding box center [147, 104] width 194 height 12
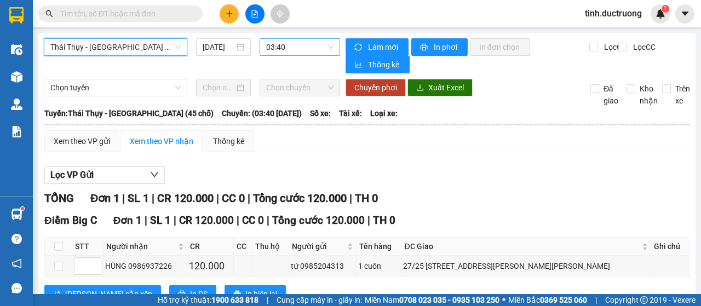
click at [297, 48] on span "03:40" at bounding box center [299, 47] width 67 height 16
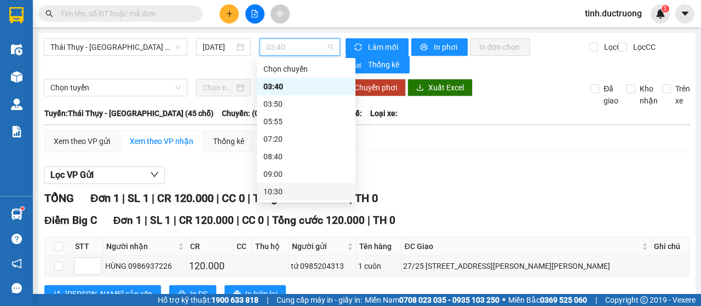
click at [283, 190] on div "10:30" at bounding box center [305, 192] width 85 height 12
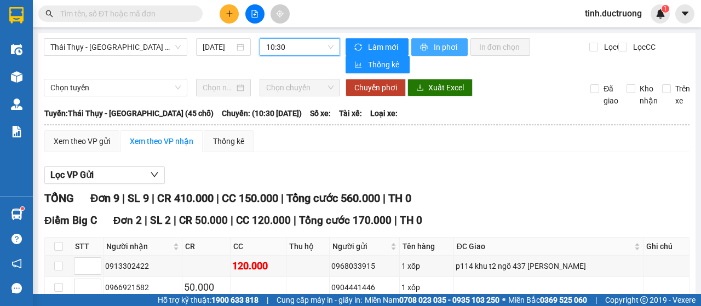
click at [434, 44] on span "In phơi" at bounding box center [446, 47] width 25 height 12
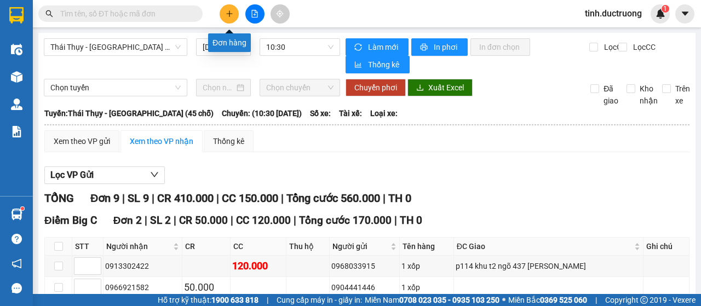
click at [234, 9] on button at bounding box center [229, 13] width 19 height 19
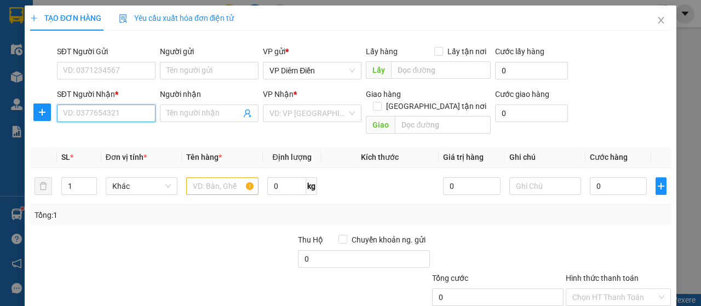
click at [118, 108] on input "SĐT Người Nhận *" at bounding box center [106, 114] width 99 height 18
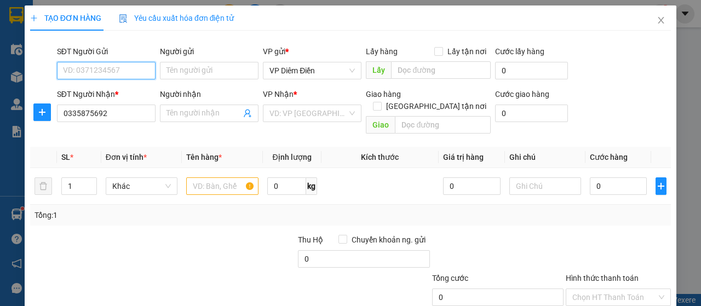
click at [117, 72] on input "SĐT Người Gửi" at bounding box center [106, 71] width 99 height 18
click at [78, 90] on div "0364169500" at bounding box center [105, 92] width 84 height 12
click at [214, 177] on input "text" at bounding box center [222, 186] width 72 height 18
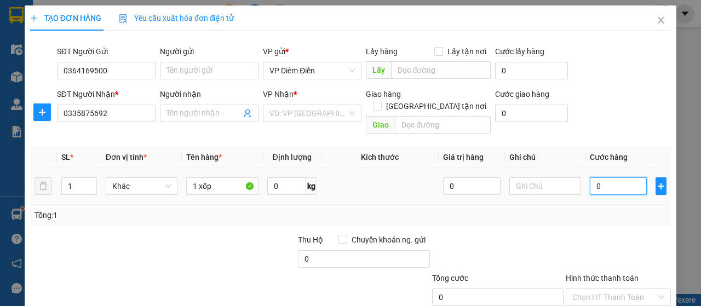
click at [616, 177] on input "0" at bounding box center [619, 186] width 58 height 18
click at [330, 115] on input "search" at bounding box center [309, 113] width 78 height 16
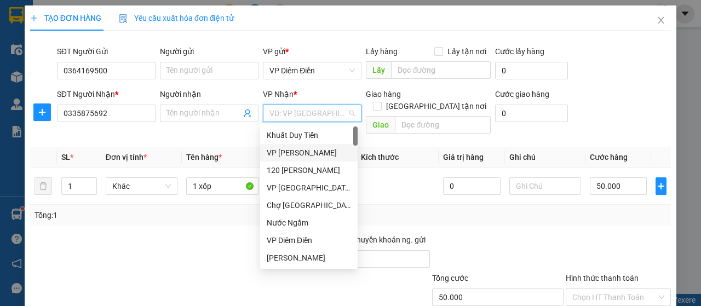
click at [285, 157] on div "VP [PERSON_NAME]" at bounding box center [309, 153] width 84 height 12
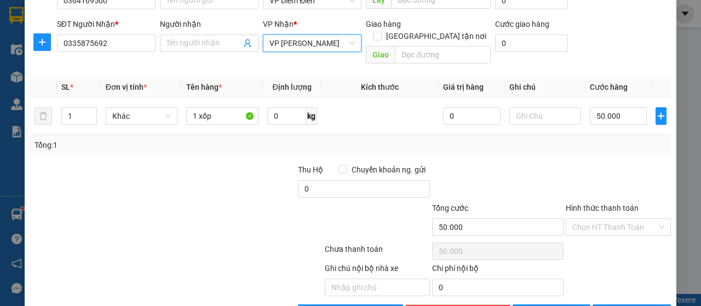
scroll to position [94, 0]
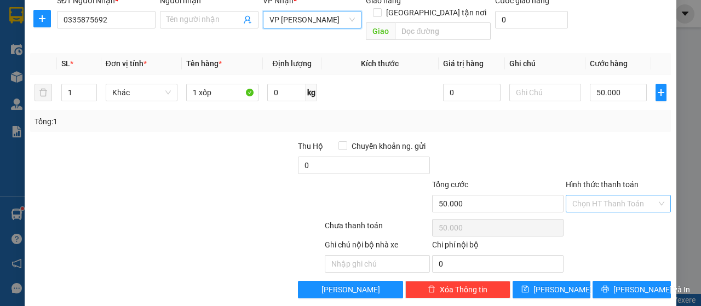
click at [633, 196] on input "Hình thức thanh toán" at bounding box center [614, 204] width 84 height 16
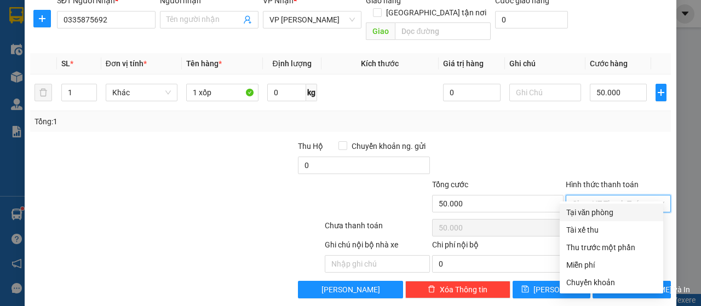
drag, startPoint x: 614, startPoint y: 210, endPoint x: 616, endPoint y: 237, distance: 27.5
click at [614, 210] on div "Tại văn phòng" at bounding box center [611, 213] width 90 height 12
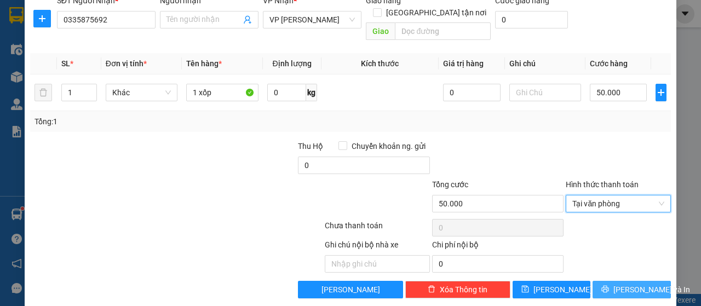
click at [652, 281] on button "[PERSON_NAME] và In" at bounding box center [632, 290] width 78 height 18
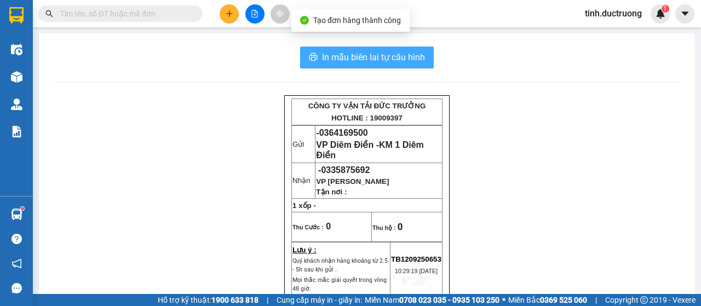
click at [377, 57] on span "In mẫu biên lai tự cấu hình" at bounding box center [373, 57] width 103 height 14
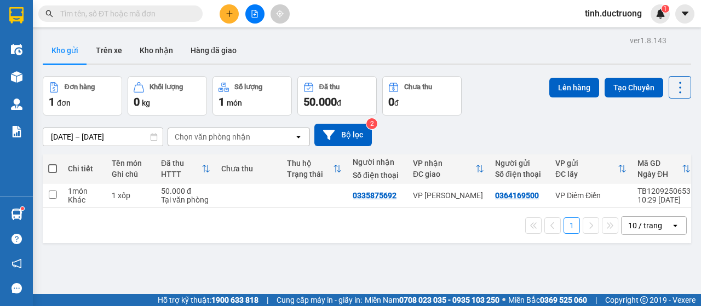
click at [52, 169] on span at bounding box center [52, 168] width 9 height 9
click at [53, 163] on input "checkbox" at bounding box center [53, 163] width 0 height 0
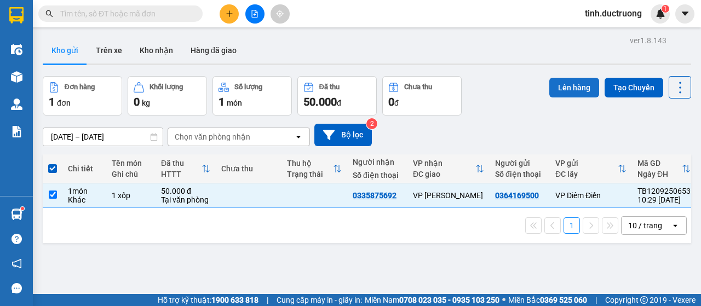
click at [557, 87] on button "Lên hàng" at bounding box center [574, 88] width 50 height 20
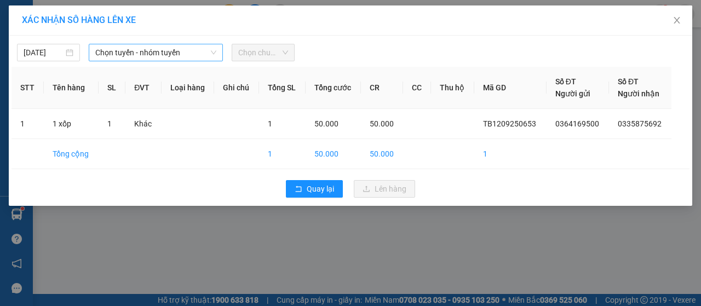
click at [128, 53] on span "Chọn tuyến - nhóm tuyến" at bounding box center [155, 52] width 121 height 16
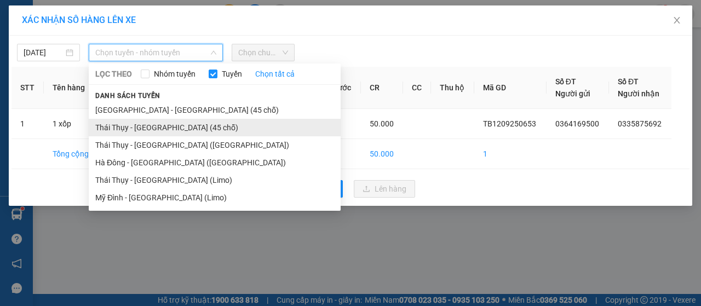
click at [122, 128] on li "Thái Thụy - [GEOGRAPHIC_DATA] (45 chỗ)" at bounding box center [215, 128] width 252 height 18
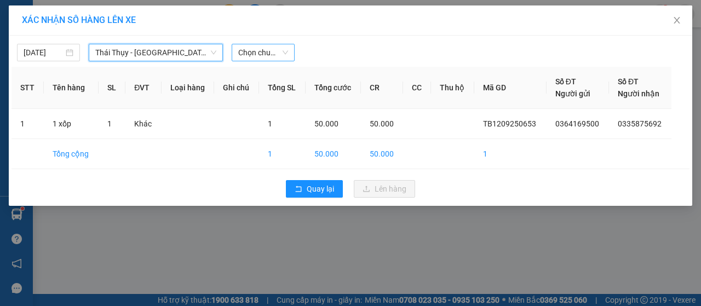
click at [262, 50] on span "Chọn chuyến" at bounding box center [263, 52] width 50 height 16
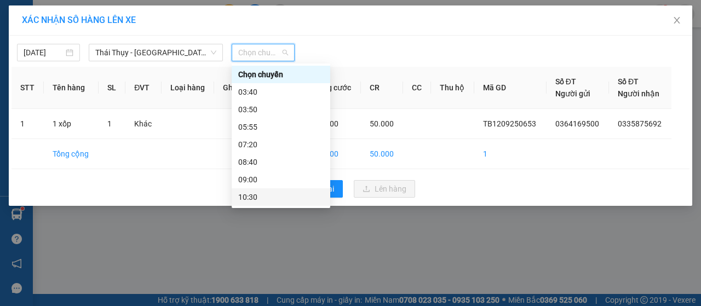
click at [273, 194] on div "10:30" at bounding box center [280, 197] width 85 height 12
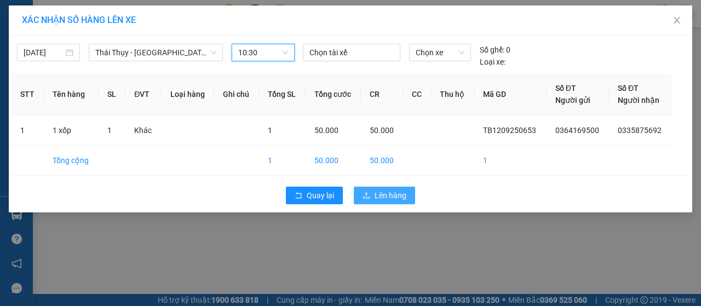
click at [402, 193] on span "Lên hàng" at bounding box center [391, 196] width 32 height 12
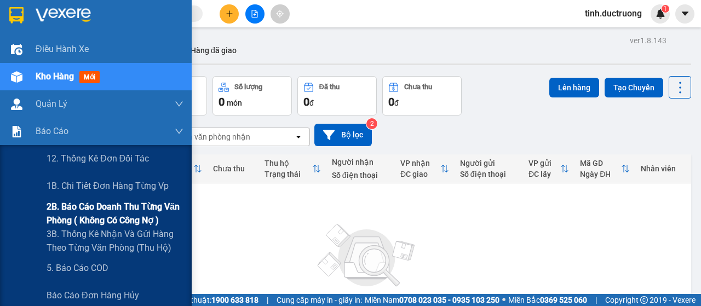
click at [106, 220] on span "2B. Báo cáo doanh thu từng văn phòng ( không có công nợ )" at bounding box center [115, 213] width 137 height 27
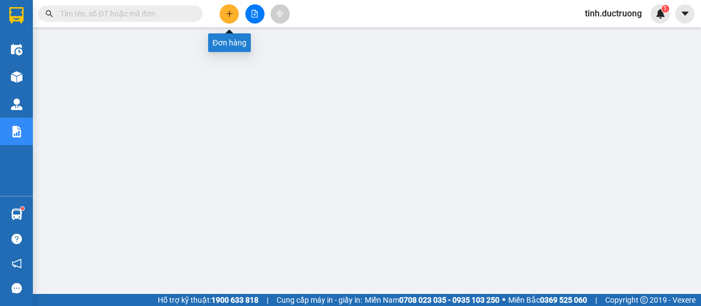
click at [235, 18] on button at bounding box center [229, 13] width 19 height 19
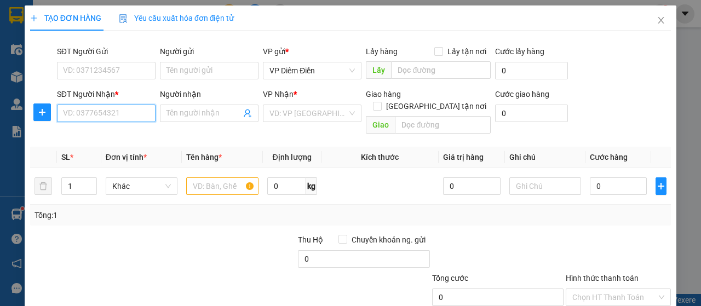
click at [133, 113] on input "SĐT Người Nhận *" at bounding box center [106, 114] width 99 height 18
click at [229, 177] on input "text" at bounding box center [222, 186] width 72 height 18
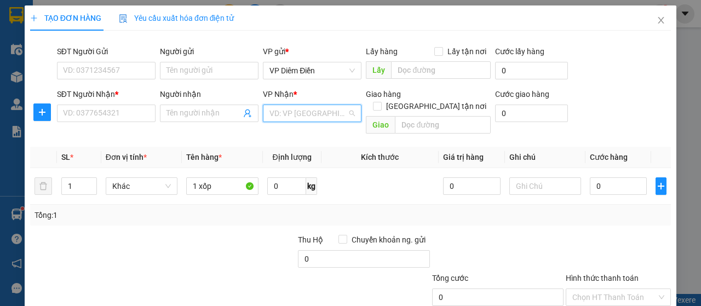
click at [312, 111] on input "search" at bounding box center [309, 113] width 78 height 16
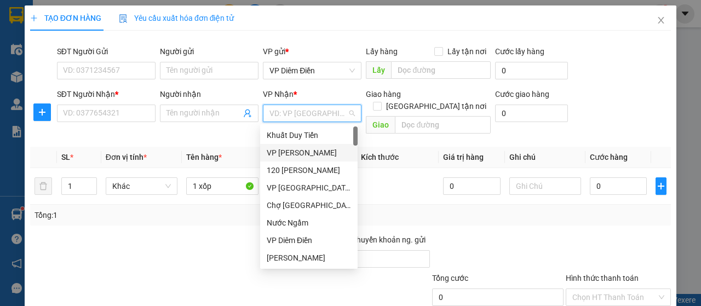
drag, startPoint x: 301, startPoint y: 153, endPoint x: 294, endPoint y: 152, distance: 7.1
click at [301, 153] on div "VP [PERSON_NAME]" at bounding box center [309, 153] width 84 height 12
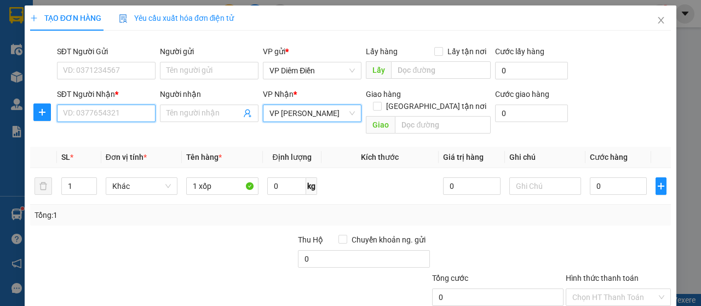
click at [127, 114] on input "SĐT Người Nhận *" at bounding box center [106, 114] width 99 height 18
click at [116, 114] on input "SĐT Người Nhận *" at bounding box center [106, 114] width 99 height 18
click at [113, 111] on input "SĐT Người Nhận *" at bounding box center [106, 114] width 99 height 18
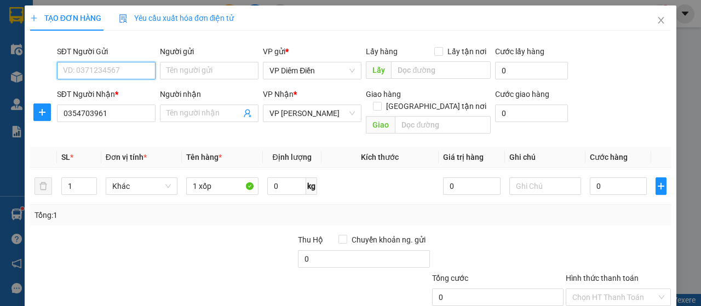
click at [116, 72] on input "SĐT Người Gửi" at bounding box center [106, 71] width 99 height 18
click at [117, 65] on input "SĐT Người Gửi" at bounding box center [106, 71] width 99 height 18
click at [124, 72] on input "SĐT Người Gửi" at bounding box center [106, 71] width 99 height 18
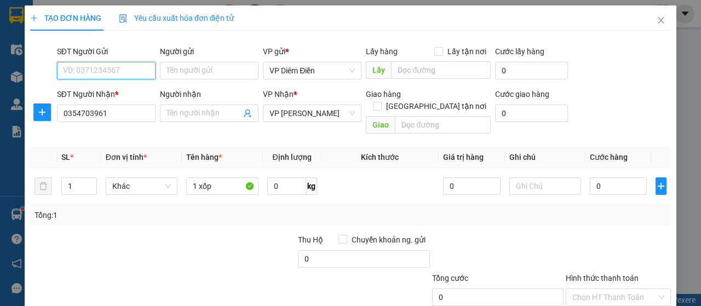
click at [124, 72] on input "SĐT Người Gửi" at bounding box center [106, 71] width 99 height 18
click at [94, 91] on div "0369056771" at bounding box center [105, 92] width 84 height 12
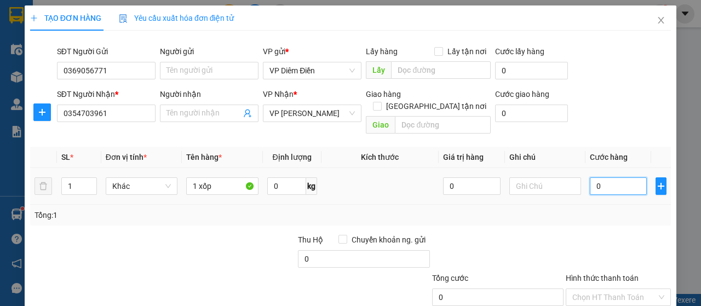
click at [619, 177] on input "0" at bounding box center [619, 186] width 58 height 18
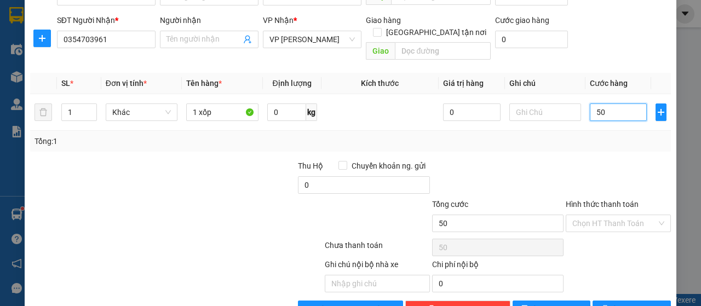
scroll to position [94, 0]
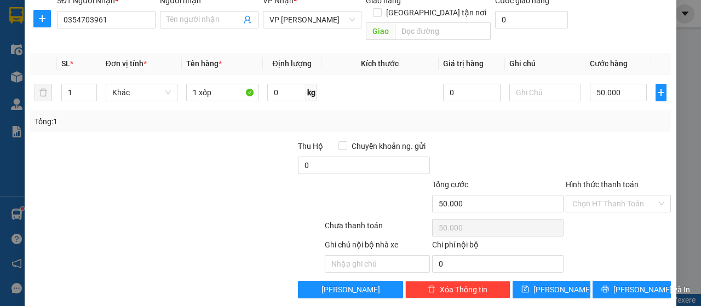
click at [624, 180] on label "Hình thức thanh toán" at bounding box center [602, 184] width 73 height 9
click at [624, 196] on input "Hình thức thanh toán" at bounding box center [614, 204] width 84 height 16
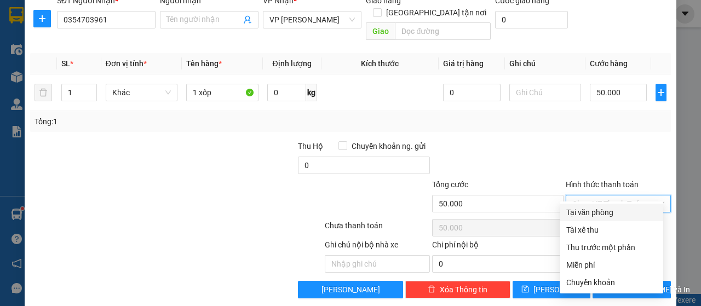
click at [604, 215] on div "Tại văn phòng" at bounding box center [611, 213] width 90 height 12
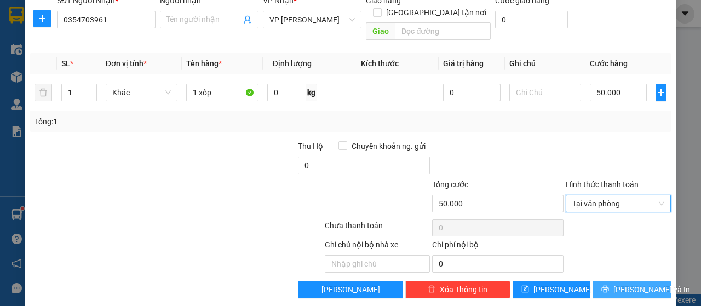
click at [600, 281] on button "[PERSON_NAME] và In" at bounding box center [632, 290] width 78 height 18
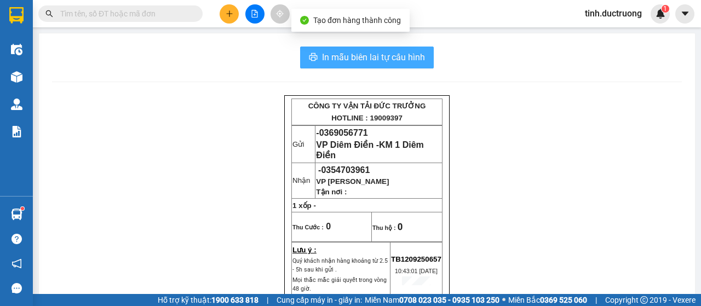
click at [397, 59] on span "In mẫu biên lai tự cấu hình" at bounding box center [373, 57] width 103 height 14
